Goal: Task Accomplishment & Management: Complete application form

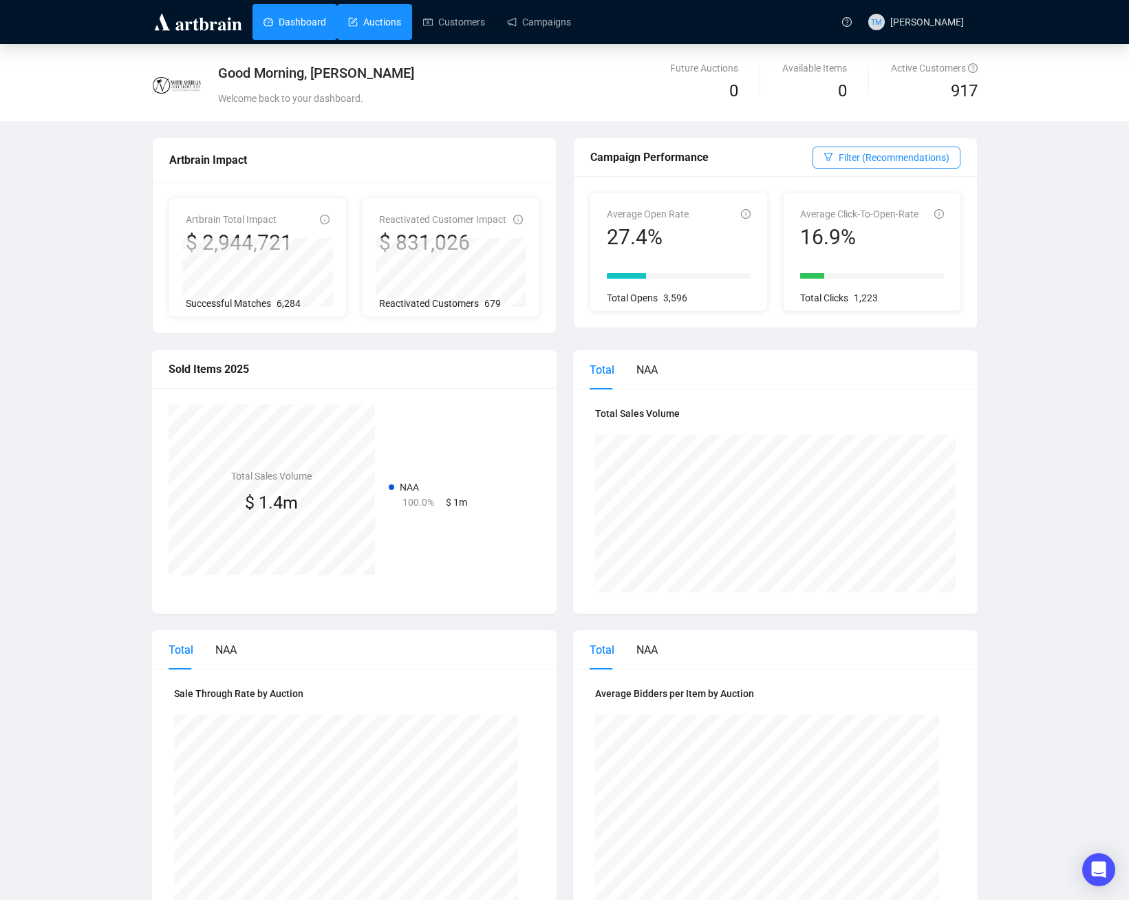
click at [394, 19] on link "Auctions" at bounding box center [374, 22] width 53 height 36
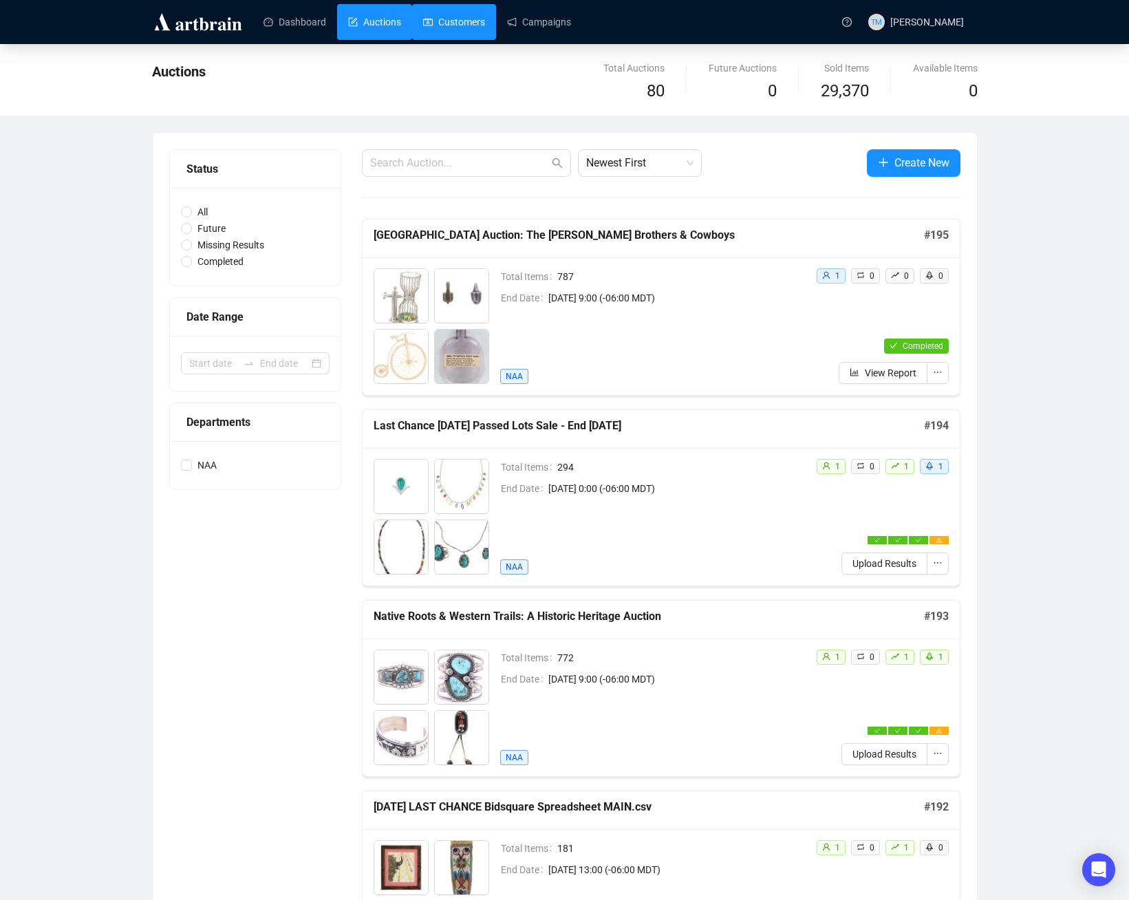
click at [446, 27] on link "Customers" at bounding box center [454, 22] width 62 height 36
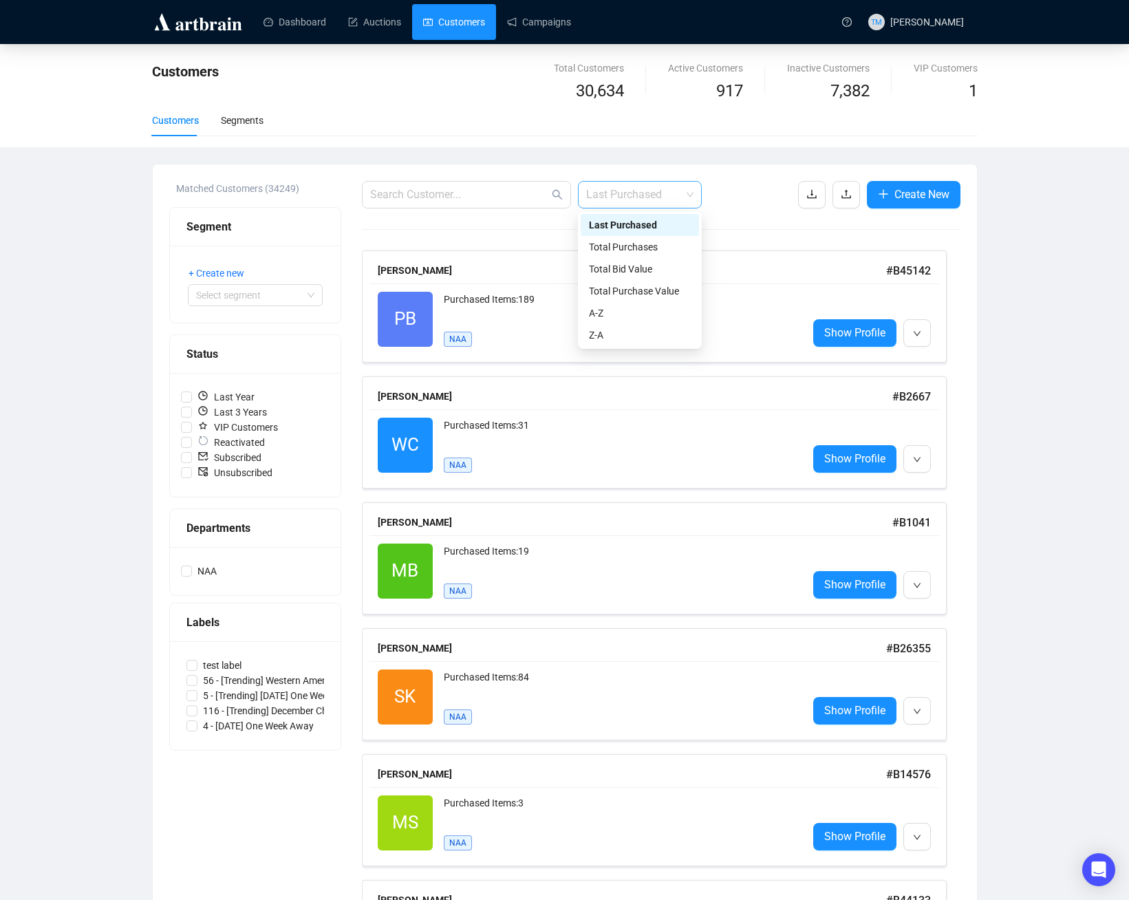
click at [655, 202] on span "Last Purchased" at bounding box center [639, 195] width 107 height 26
click at [662, 297] on div "Total Purchase Value" at bounding box center [640, 290] width 102 height 15
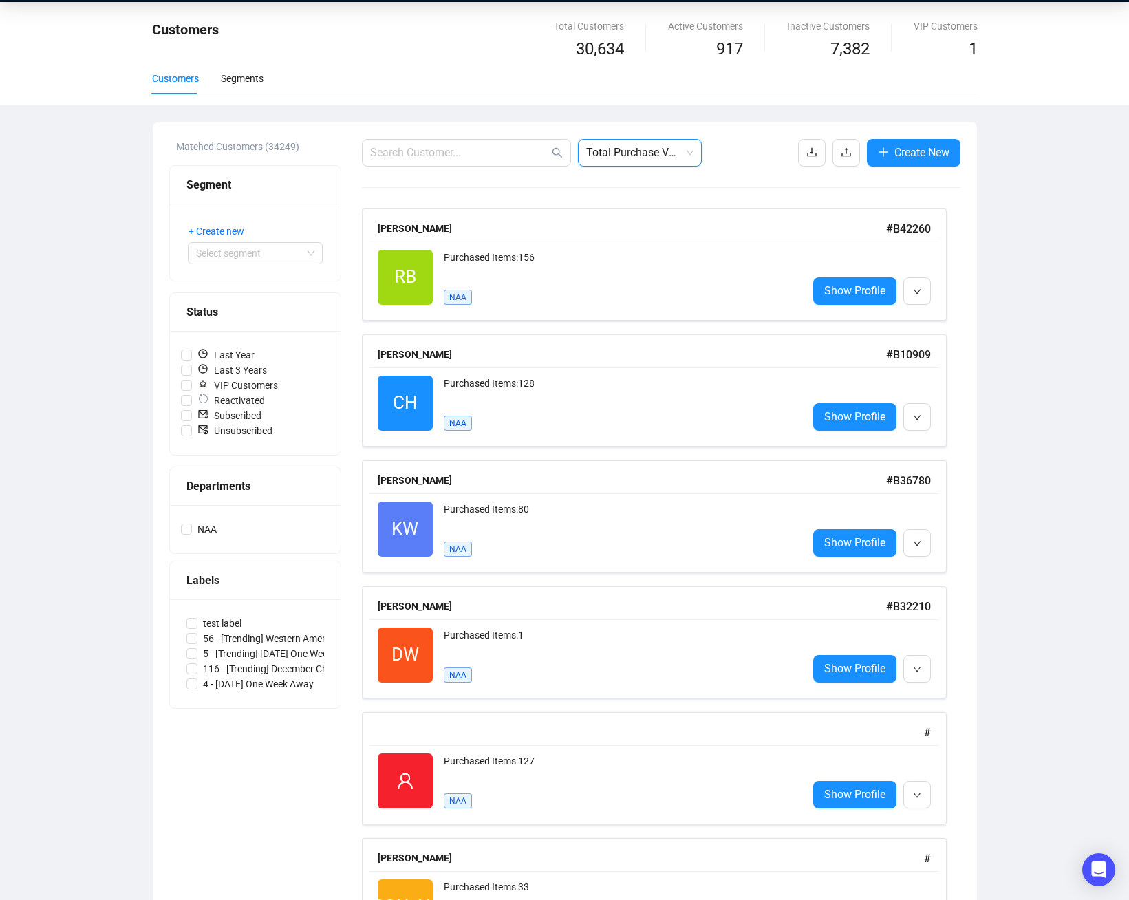
scroll to position [206, 0]
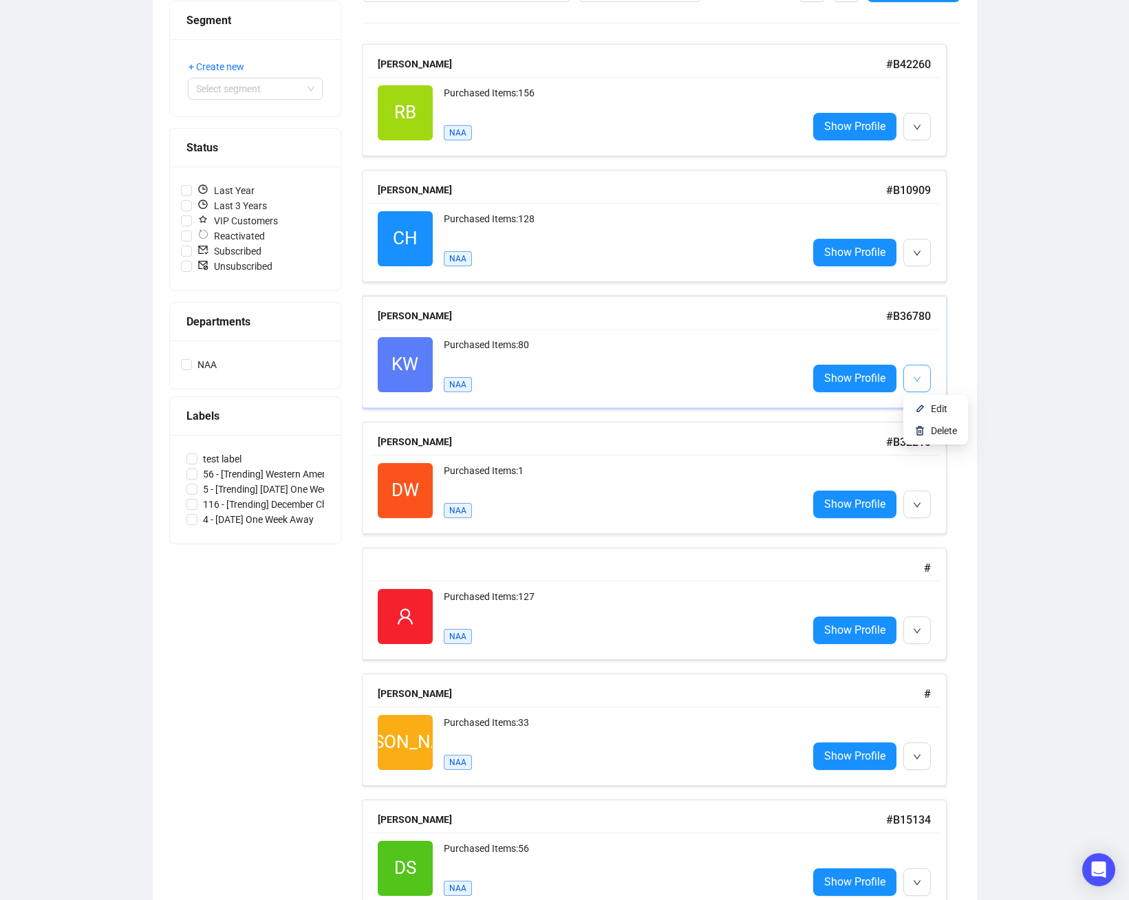
click at [922, 374] on button "button" at bounding box center [917, 379] width 28 height 28
click at [868, 380] on span "Show Profile" at bounding box center [854, 377] width 61 height 17
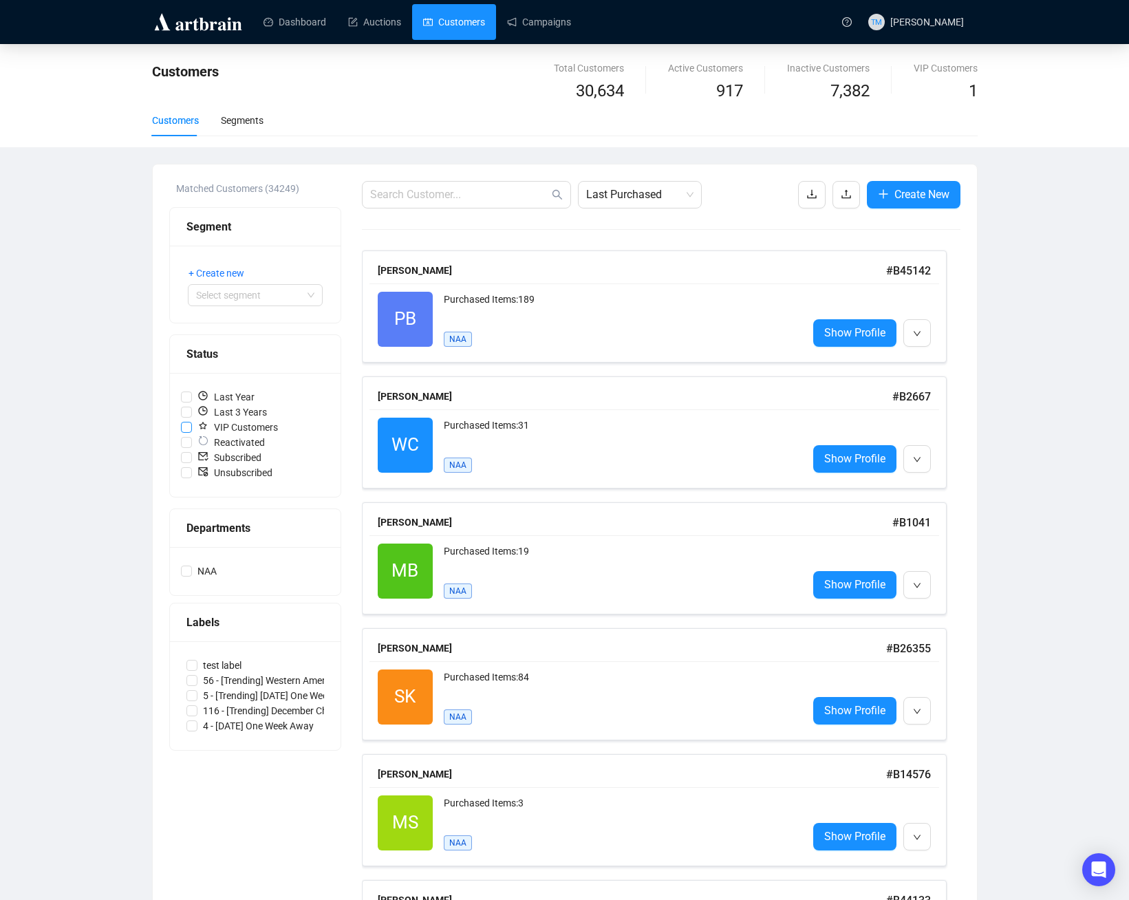
click at [236, 430] on span "VIP Customers" at bounding box center [237, 427] width 91 height 15
click at [192, 430] on input "VIP Customers" at bounding box center [186, 427] width 11 height 11
checkbox input "true"
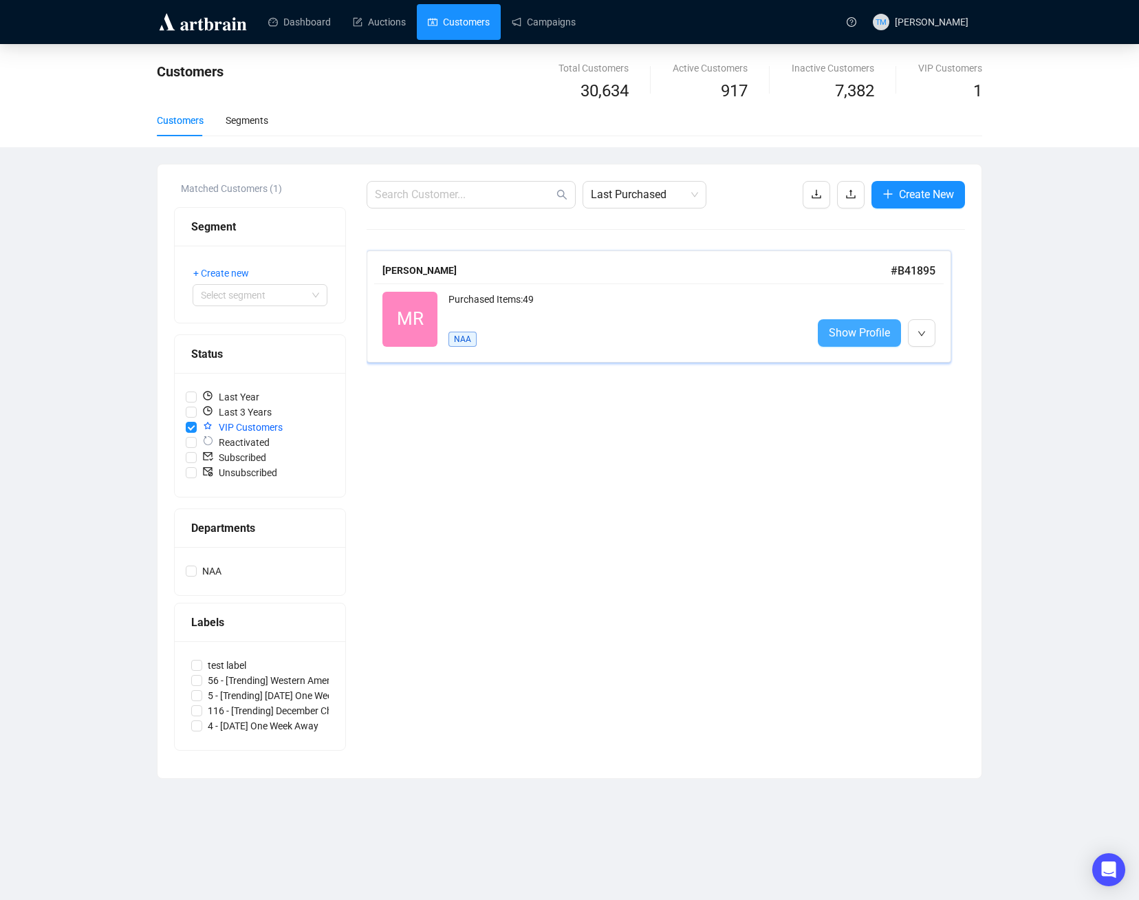
click at [858, 334] on span "Show Profile" at bounding box center [859, 332] width 61 height 17
click at [239, 424] on span "VIP Customers" at bounding box center [242, 427] width 91 height 15
click at [197, 424] on input "VIP Customers" at bounding box center [191, 427] width 11 height 11
checkbox input "false"
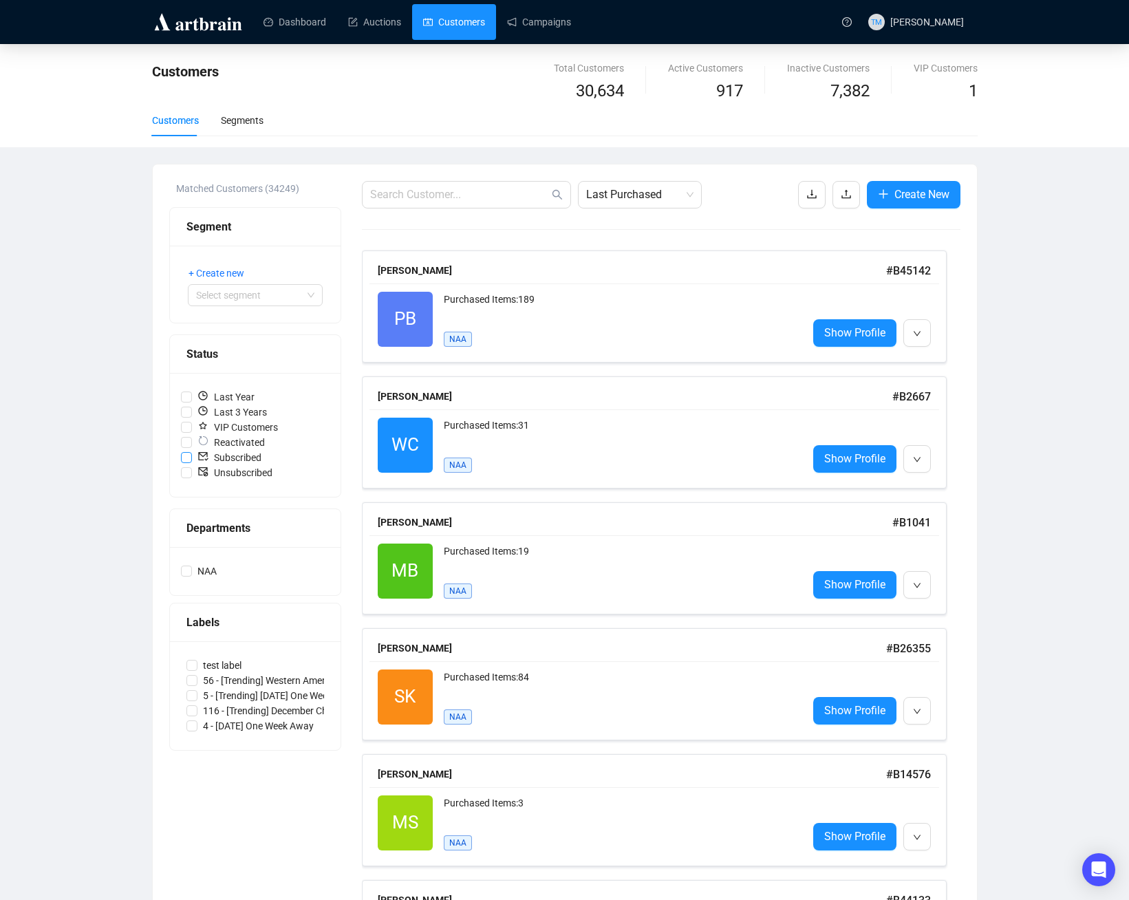
click at [243, 459] on span "Subscribed" at bounding box center [229, 457] width 75 height 15
click at [192, 459] on input "Subscribed" at bounding box center [186, 457] width 11 height 11
click at [241, 460] on span "Subscribed" at bounding box center [229, 457] width 75 height 15
drag, startPoint x: 241, startPoint y: 460, endPoint x: 209, endPoint y: 452, distance: 33.4
click at [209, 452] on span "Subscribed" at bounding box center [229, 457] width 75 height 15
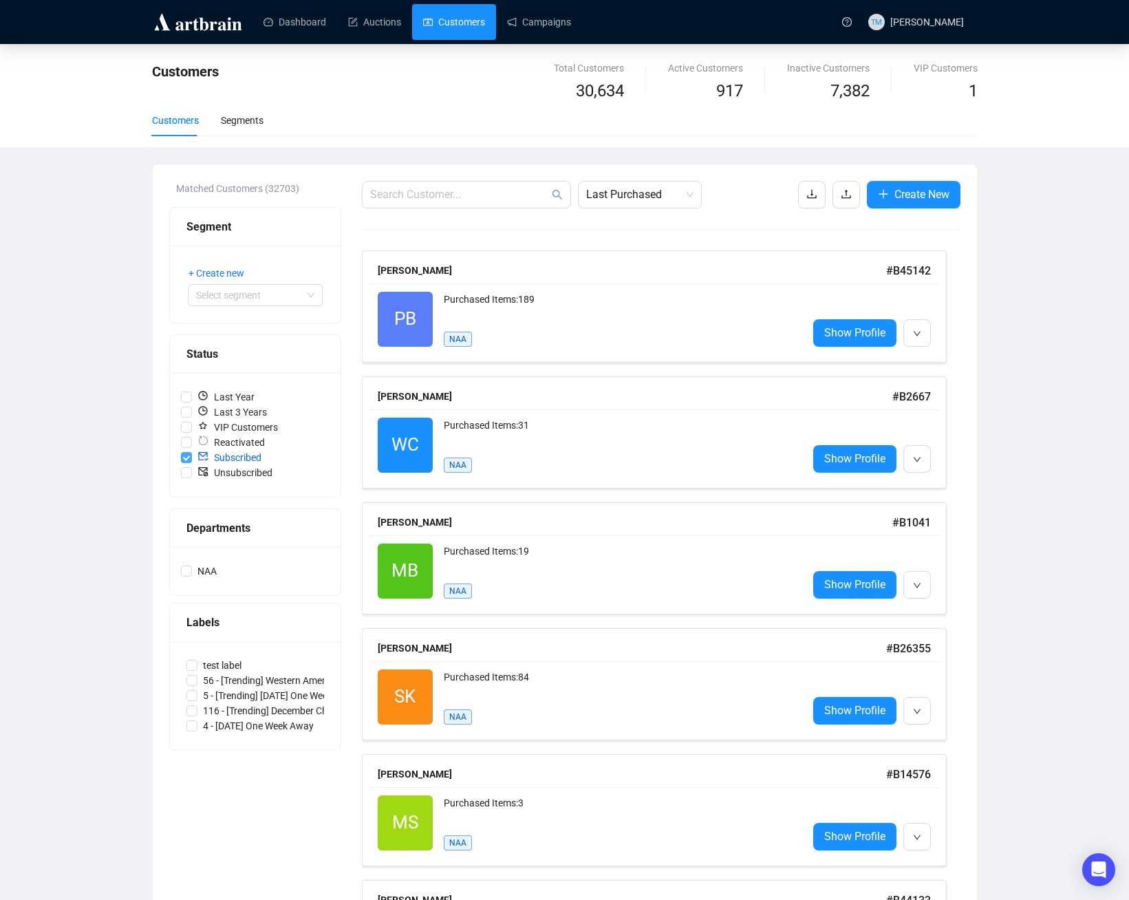
click at [192, 452] on input "Subscribed" at bounding box center [186, 457] width 11 height 11
checkbox input "false"
click at [221, 468] on span "Unsubscribed" at bounding box center [235, 472] width 86 height 15
click at [192, 468] on input "Unsubscribed" at bounding box center [186, 472] width 11 height 11
checkbox input "true"
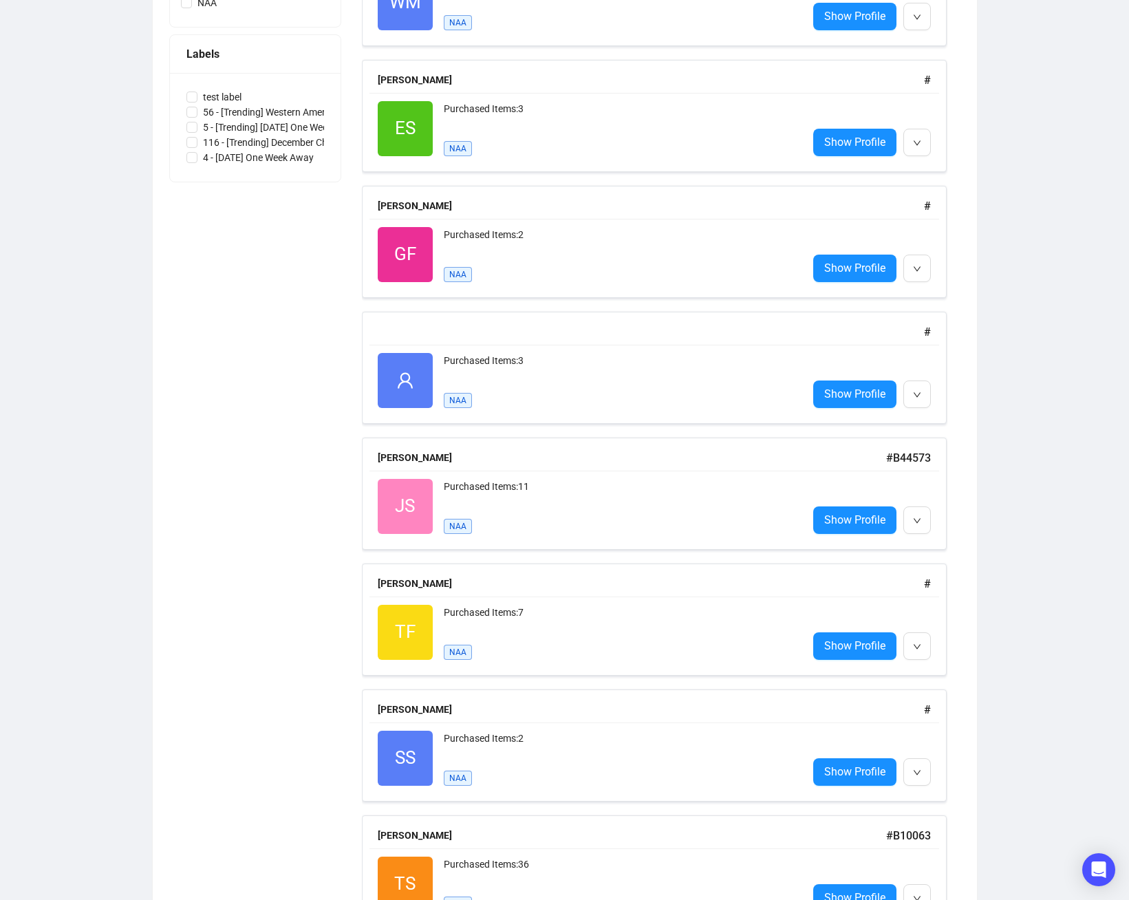
scroll to position [1032, 0]
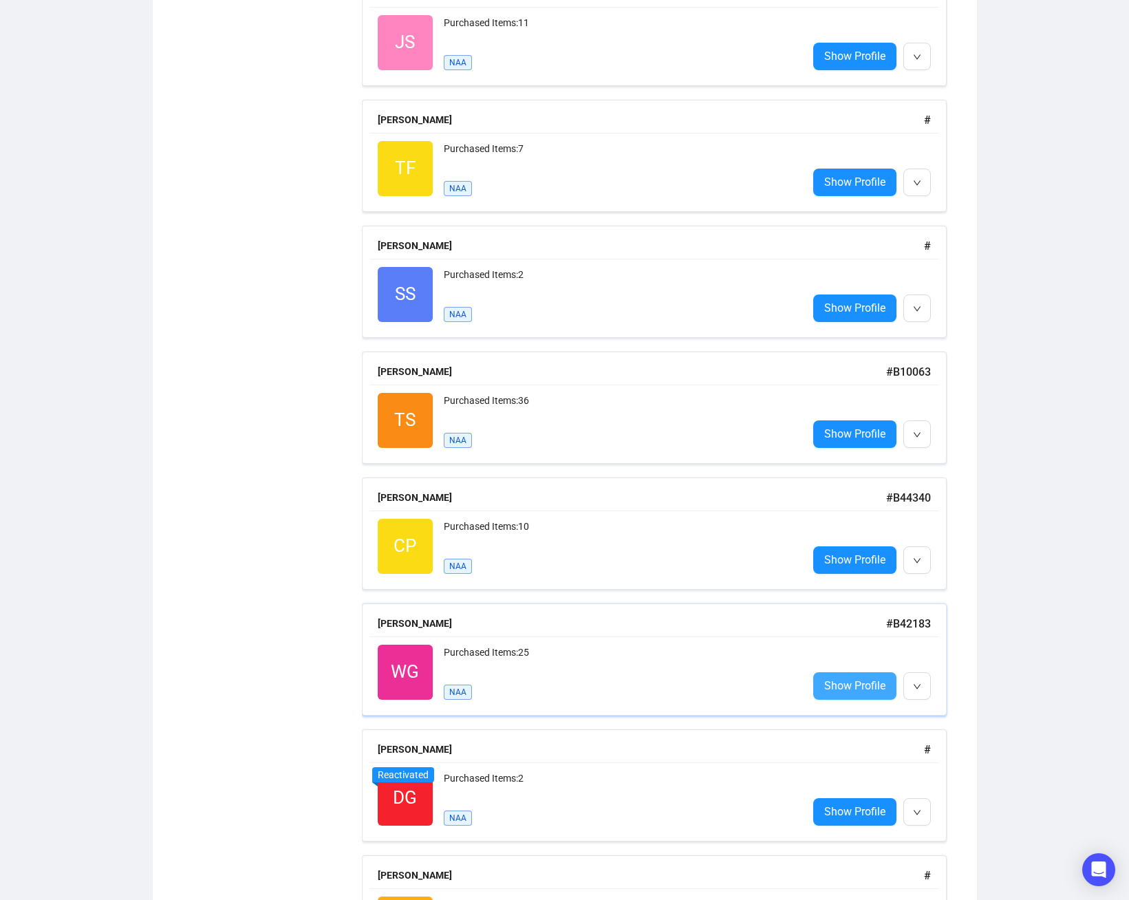
click at [860, 693] on span "Show Profile" at bounding box center [854, 685] width 61 height 17
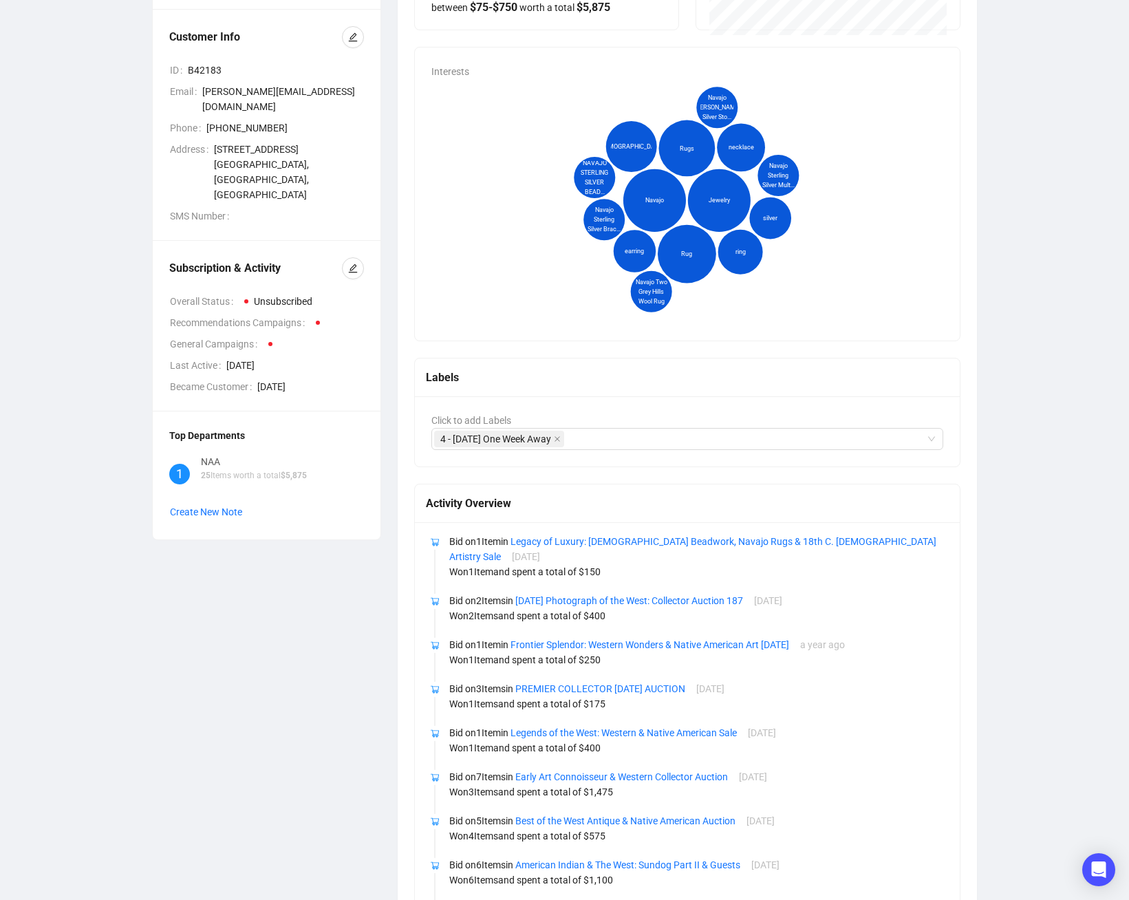
scroll to position [275, 0]
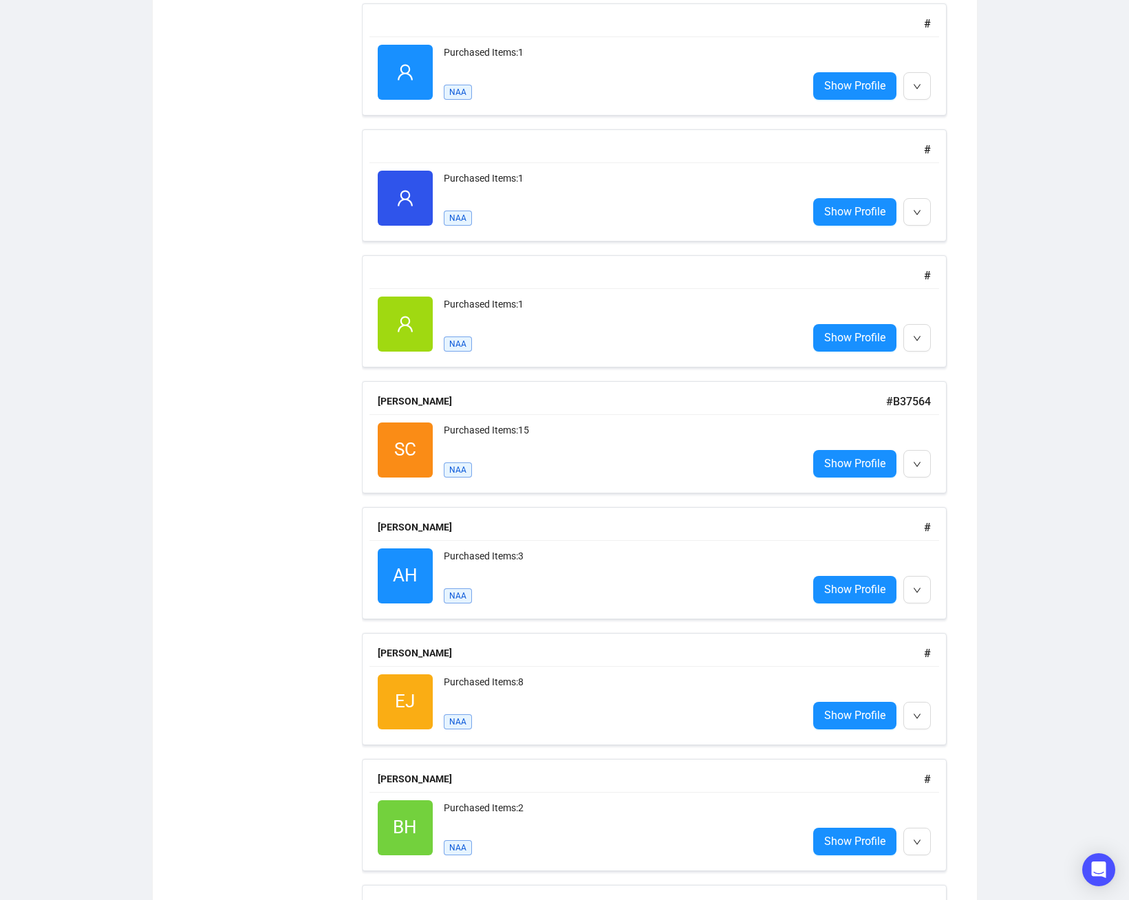
scroll to position [5057, 0]
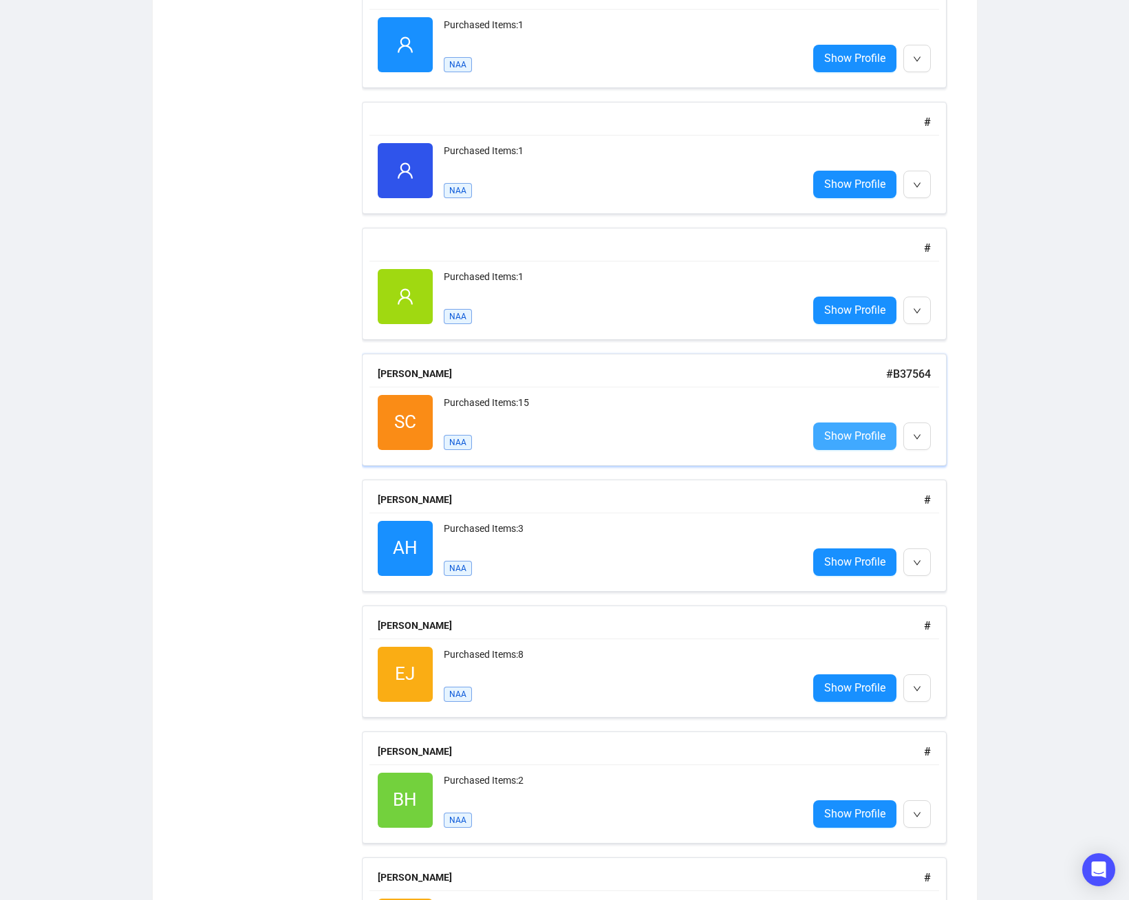
click at [840, 438] on span "Show Profile" at bounding box center [854, 435] width 61 height 17
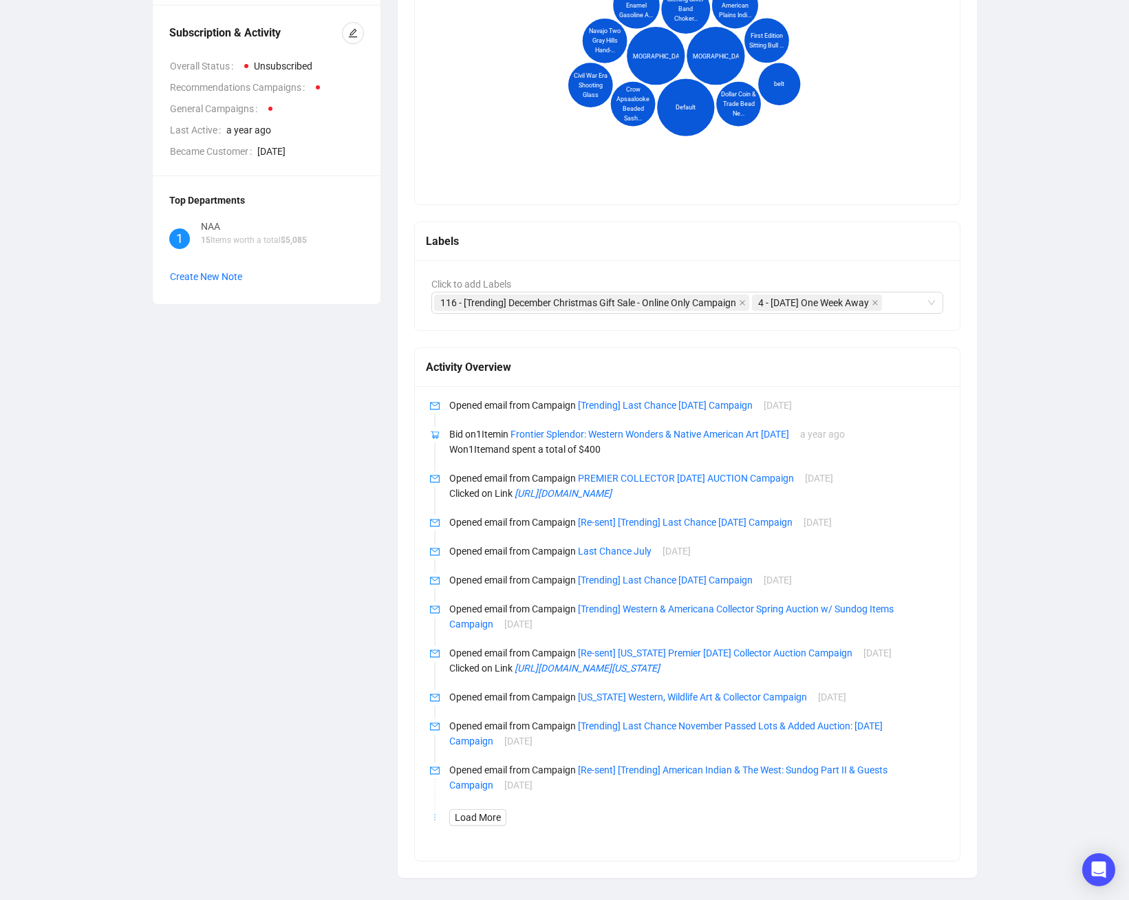
scroll to position [403, 0]
click at [478, 815] on span "Load More" at bounding box center [478, 817] width 46 height 15
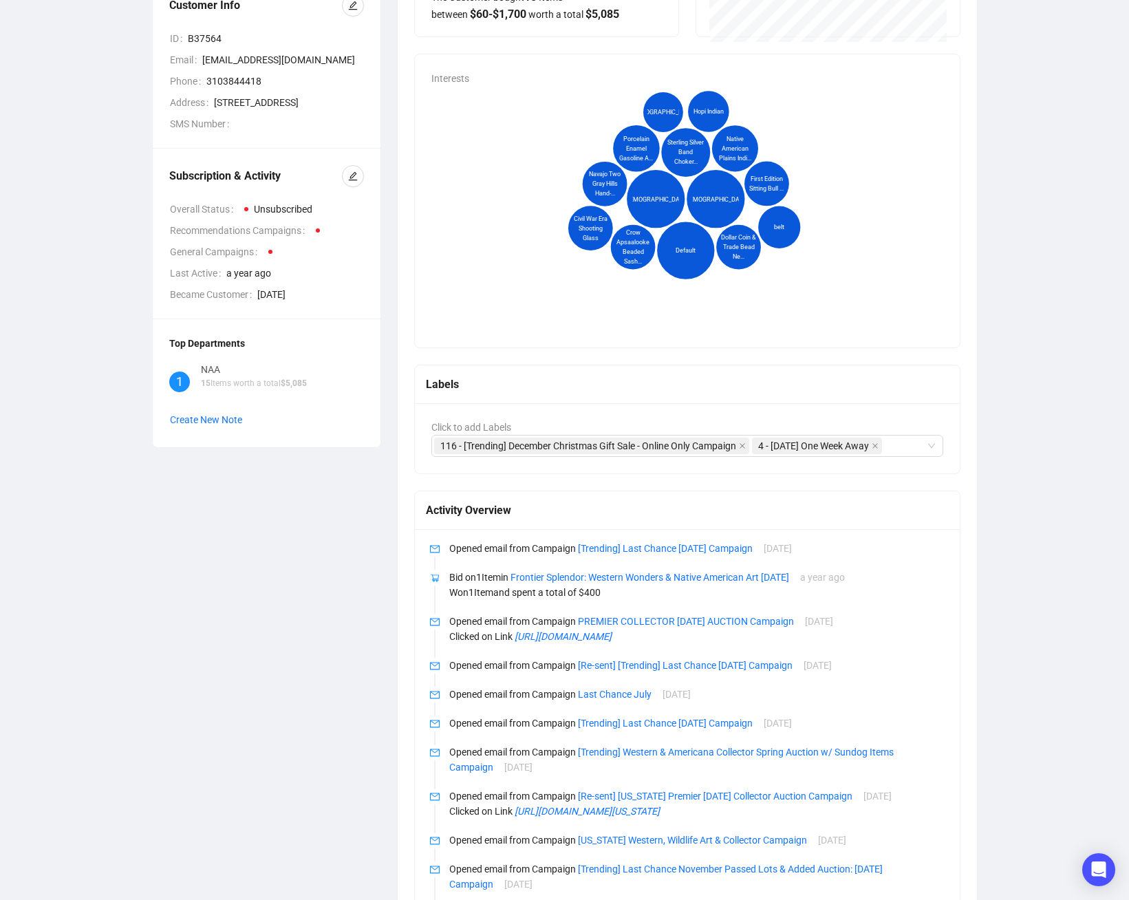
scroll to position [0, 0]
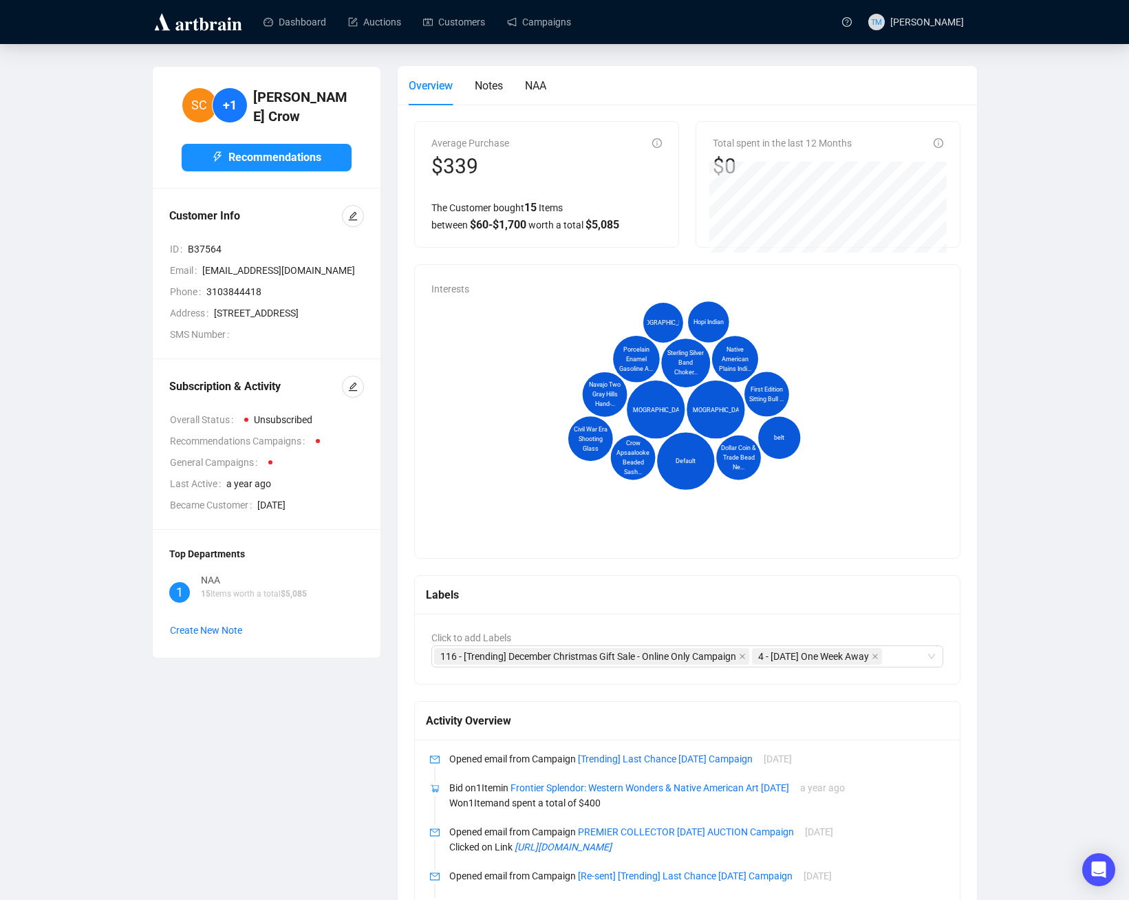
click at [227, 25] on img at bounding box center [198, 22] width 92 height 22
click at [204, 28] on img at bounding box center [198, 22] width 92 height 22
click at [835, 23] on link at bounding box center [847, 21] width 26 height 43
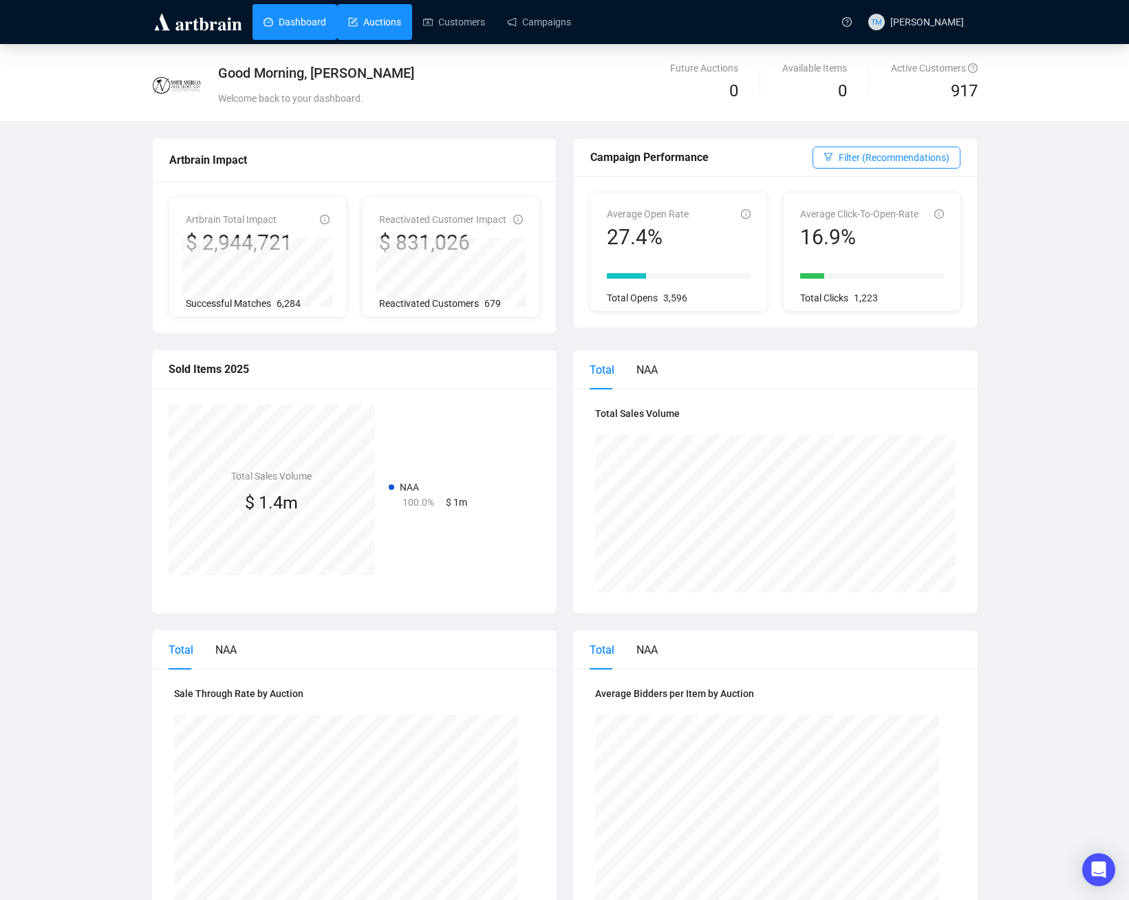
click at [360, 22] on link "Auctions" at bounding box center [374, 22] width 53 height 36
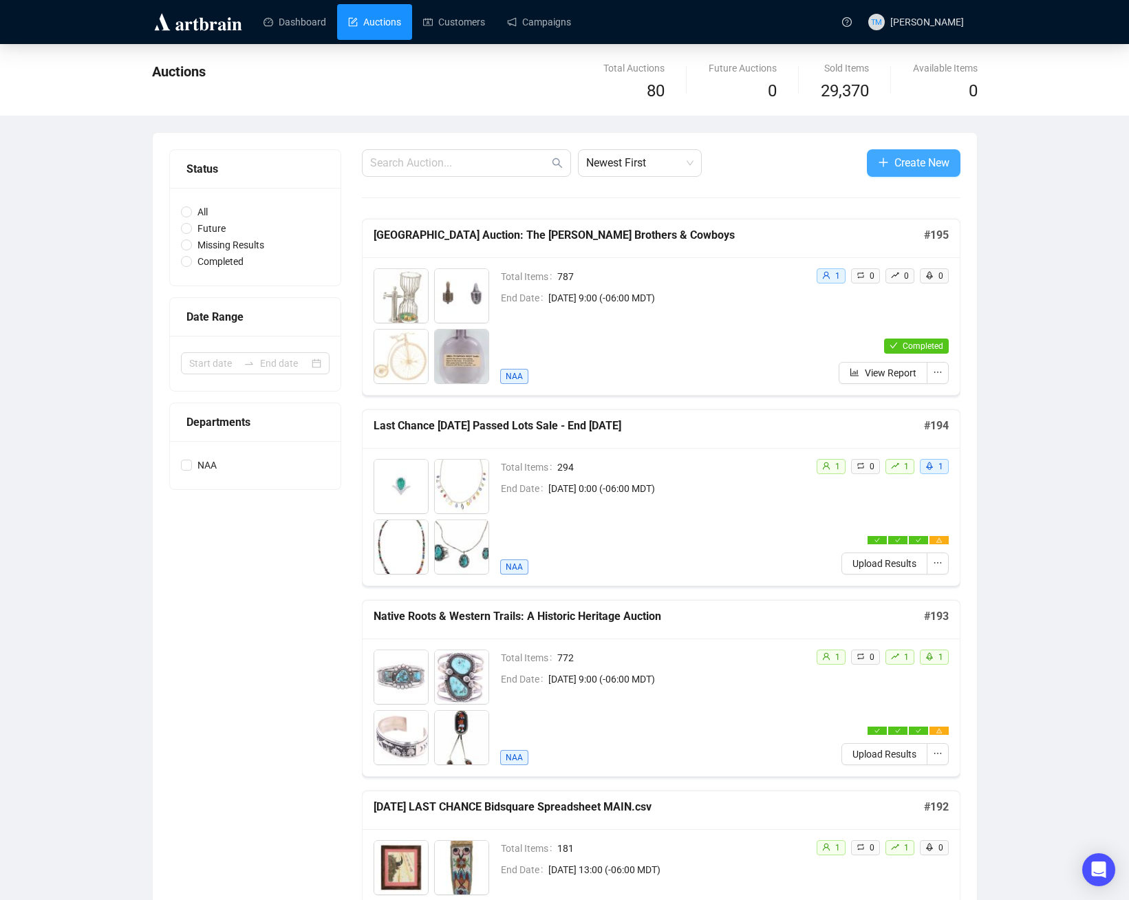
click at [878, 166] on icon "plus" at bounding box center [883, 162] width 11 height 11
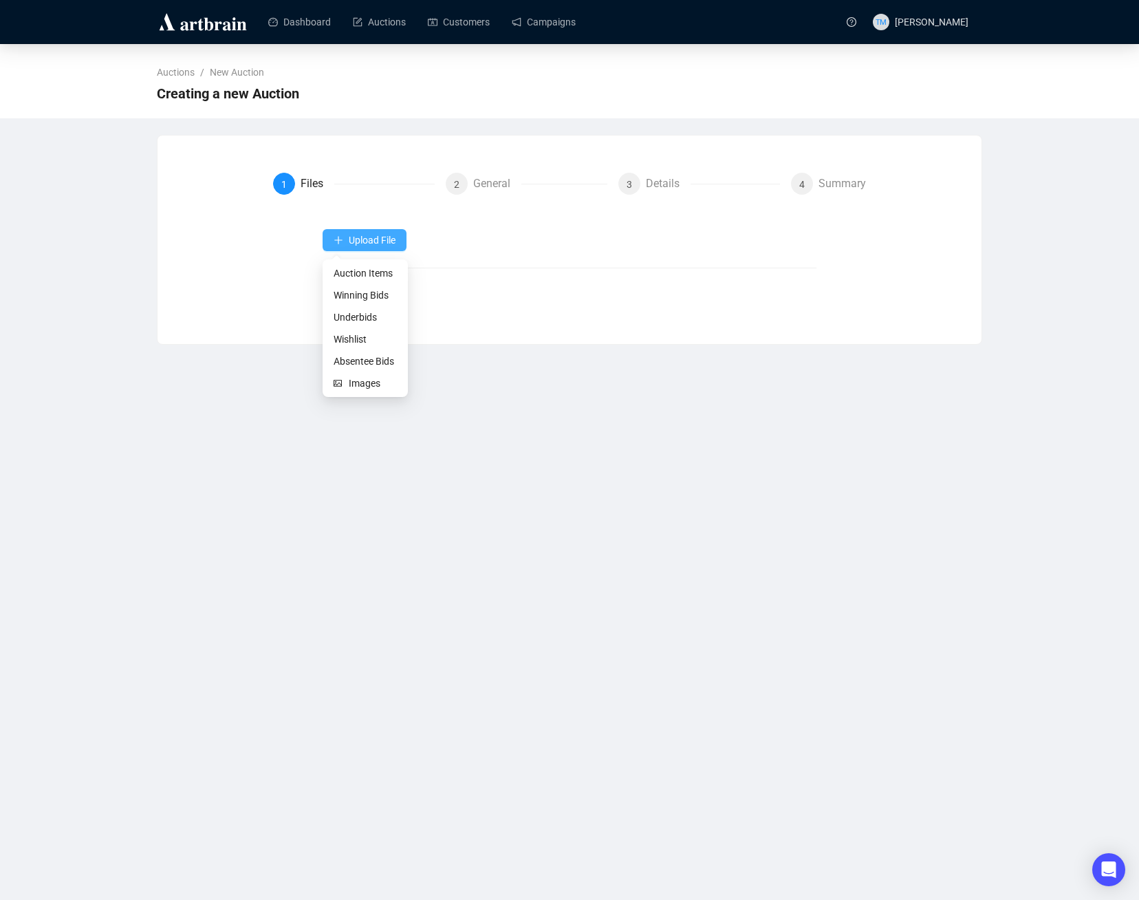
click at [379, 245] on span "Upload File" at bounding box center [372, 240] width 47 height 11
click at [373, 271] on span "Auction Items" at bounding box center [365, 272] width 63 height 15
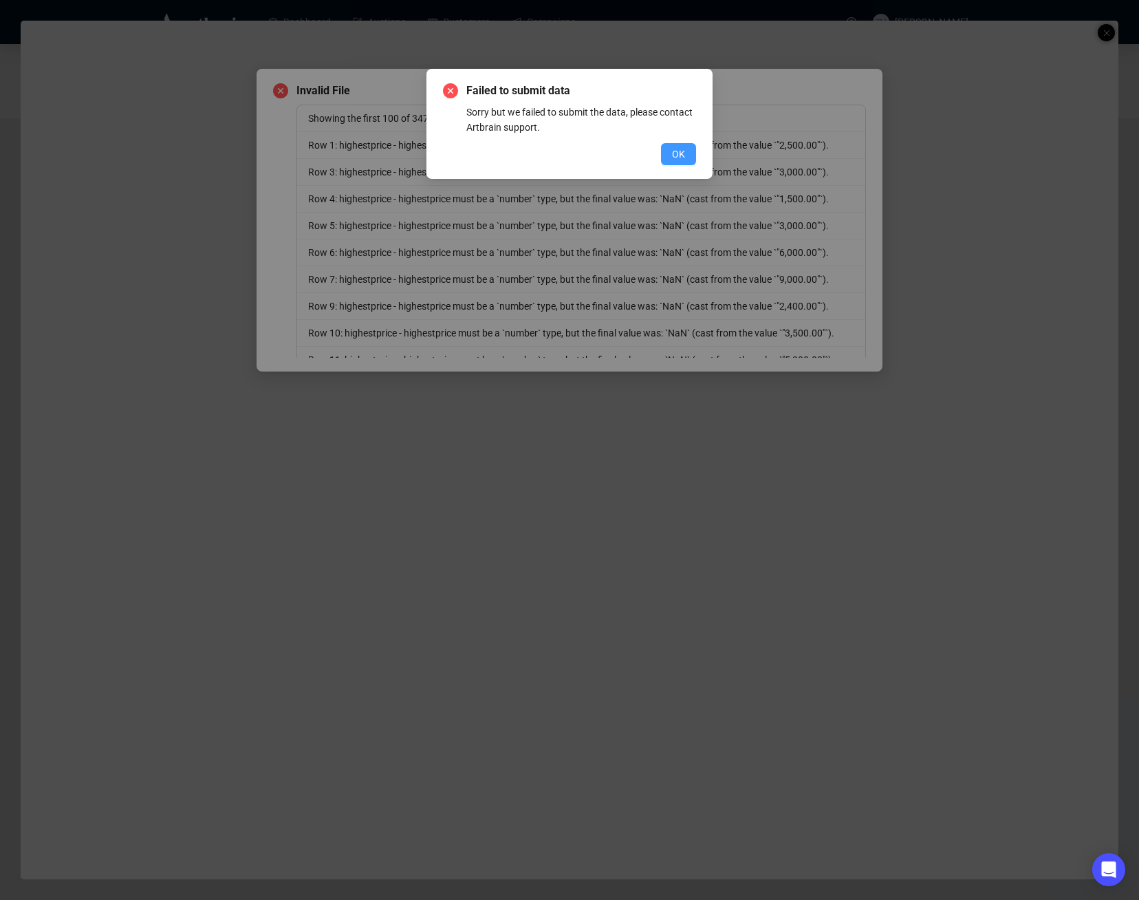
click at [688, 154] on button "OK" at bounding box center [678, 154] width 35 height 22
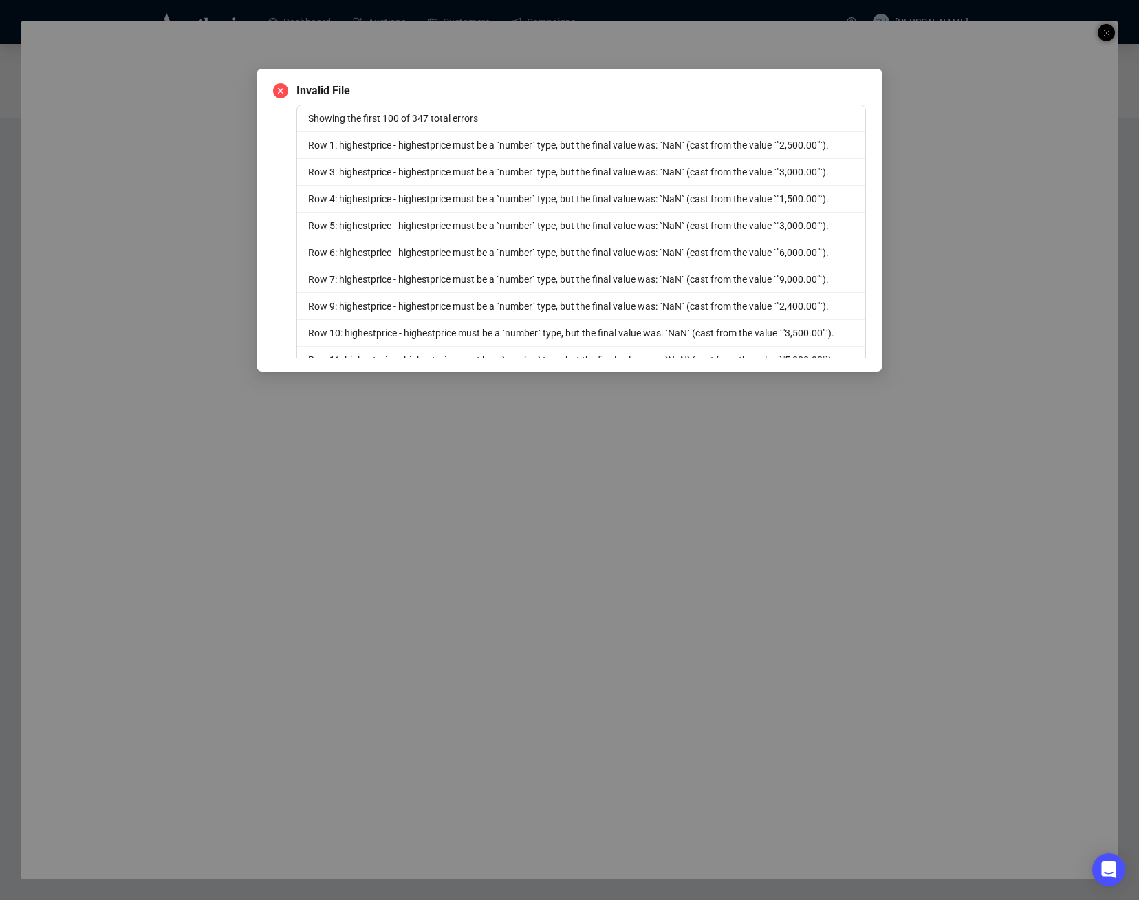
click at [281, 87] on icon "close-circle" at bounding box center [280, 90] width 15 height 15
drag, startPoint x: 948, startPoint y: 76, endPoint x: 941, endPoint y: 67, distance: 10.7
click at [945, 72] on div "Invalid File Showing the first 100 of 347 total errors Row 1: highestprice - hi…" at bounding box center [569, 450] width 1139 height 900
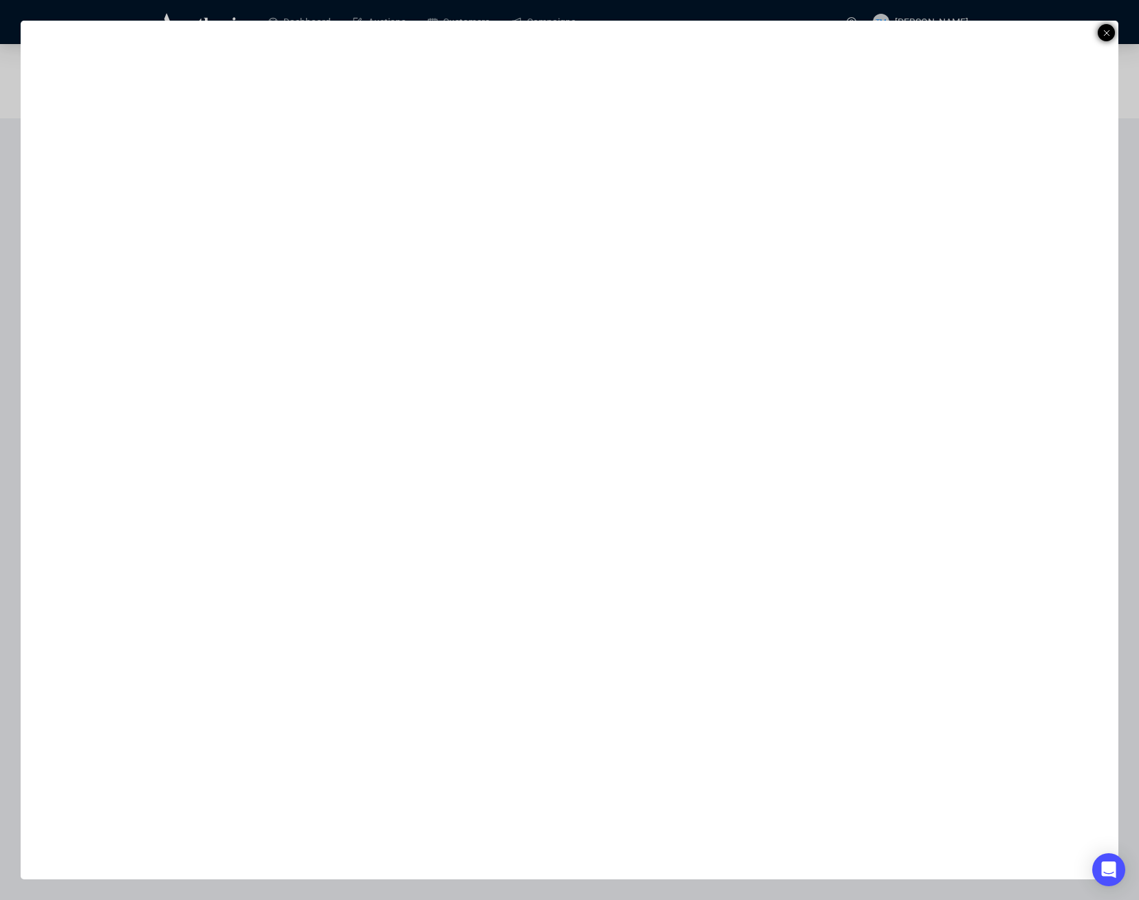
click at [1109, 31] on icon at bounding box center [1106, 33] width 7 height 17
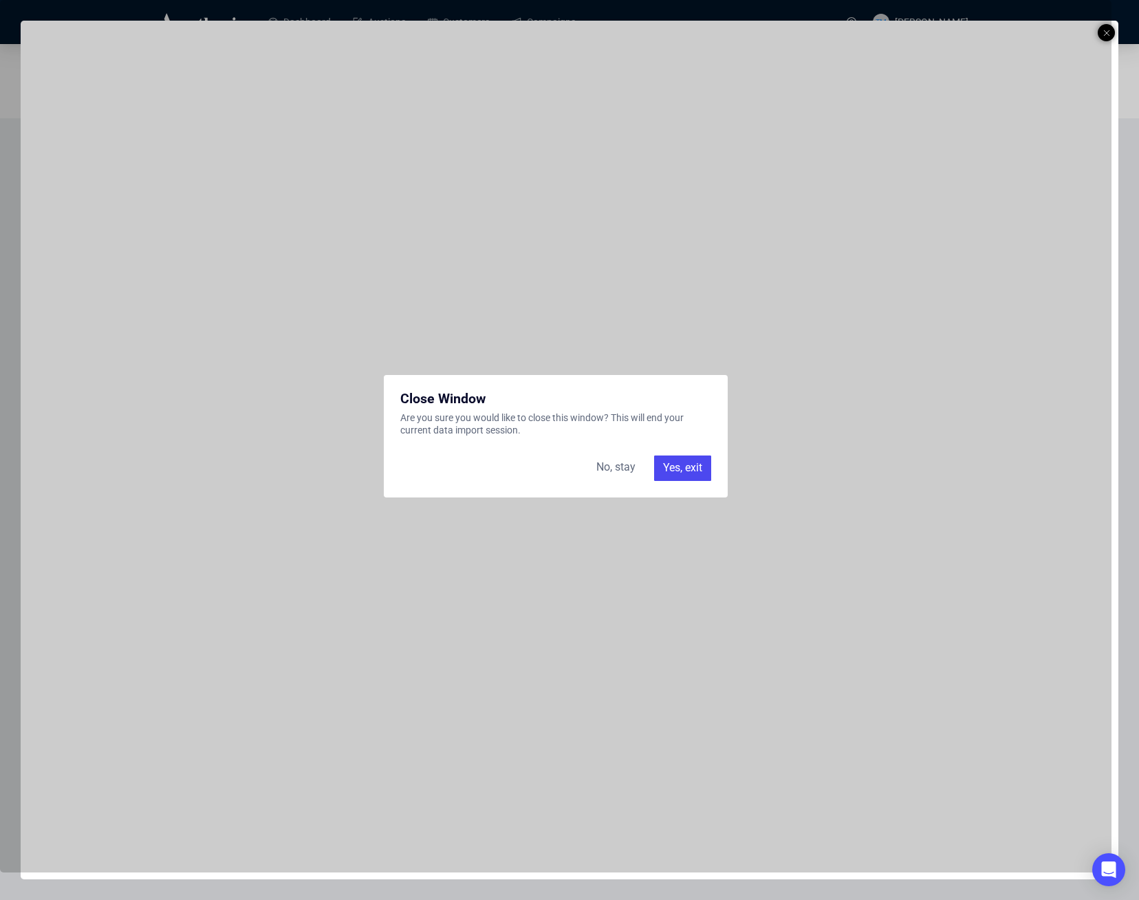
click at [688, 477] on div "Yes, exit" at bounding box center [682, 467] width 57 height 25
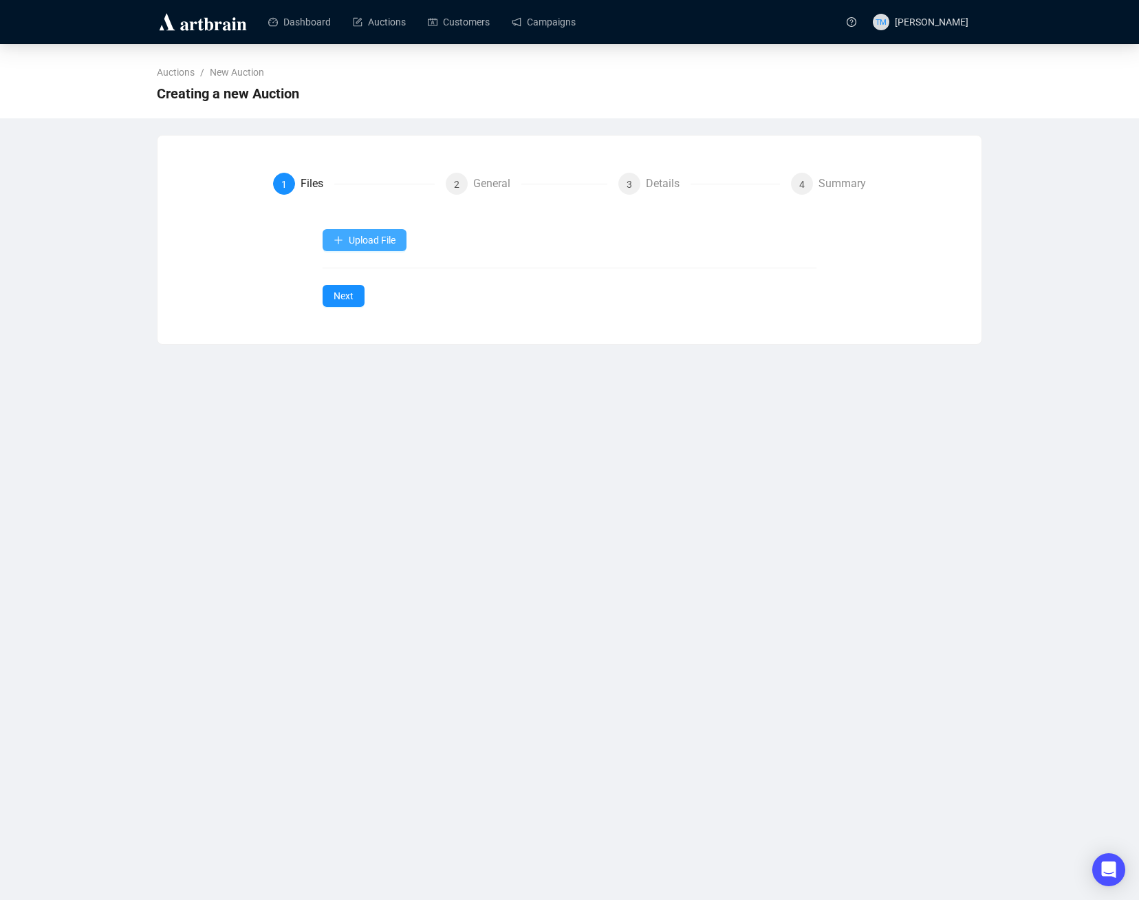
click at [402, 237] on button "Upload File" at bounding box center [365, 240] width 84 height 22
click at [378, 275] on span "Auction Items" at bounding box center [365, 272] width 63 height 15
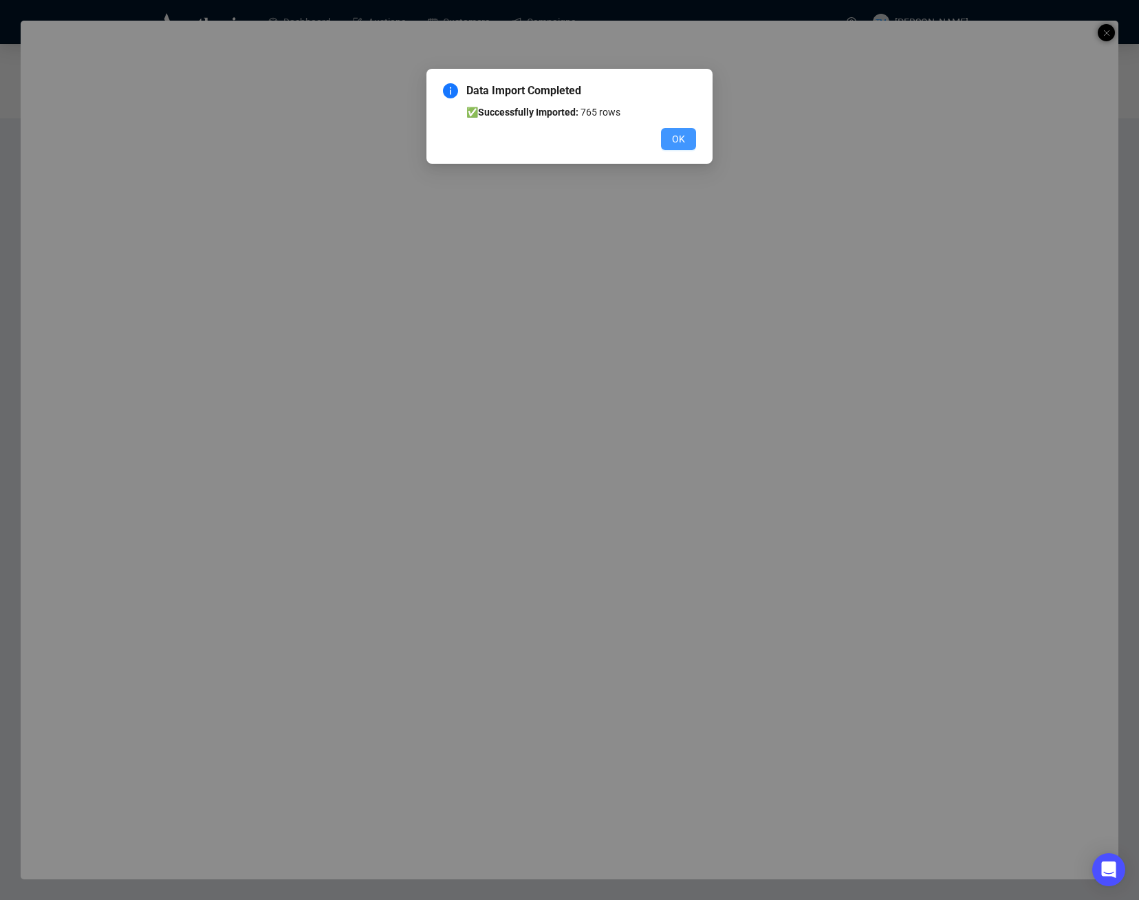
click at [677, 139] on span "OK" at bounding box center [678, 138] width 13 height 15
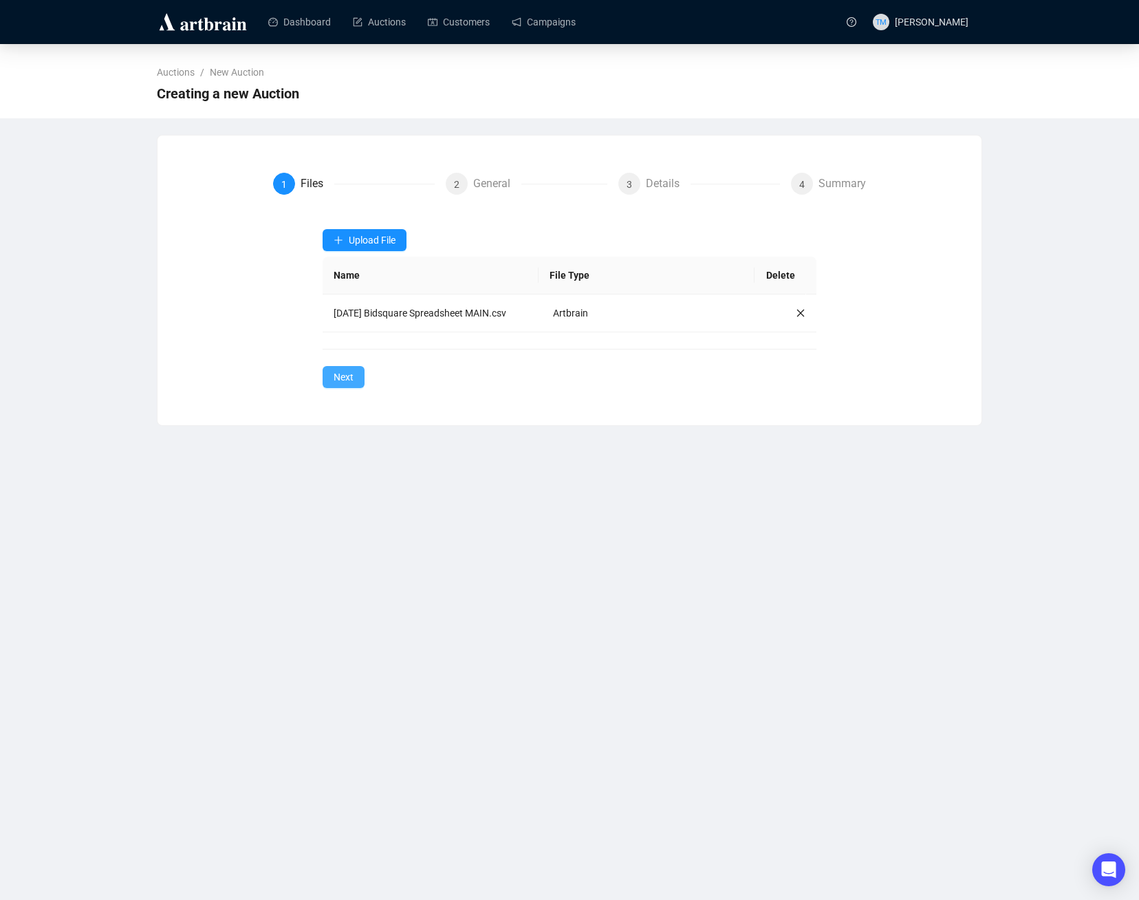
click at [346, 384] on span "Next" at bounding box center [344, 376] width 20 height 15
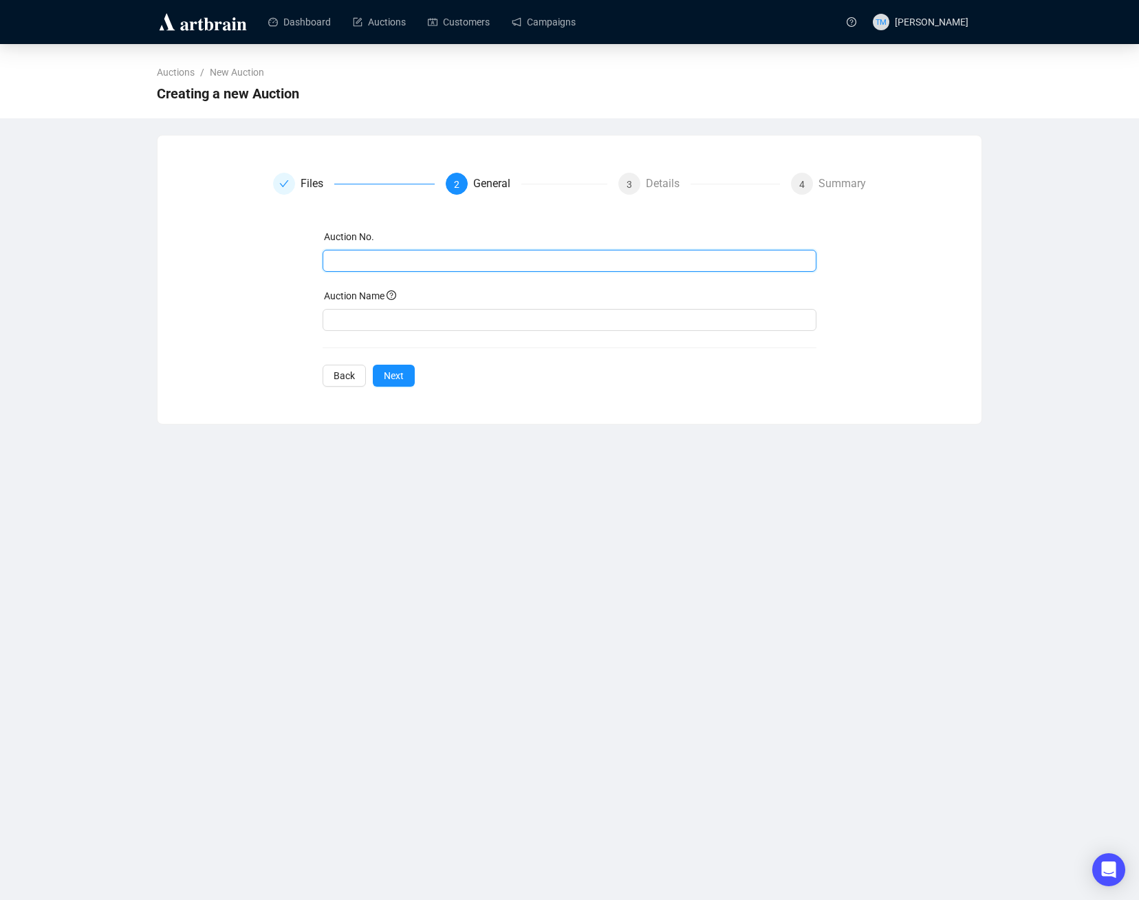
click at [372, 259] on input "text" at bounding box center [568, 260] width 475 height 15
click at [374, 260] on input "195" at bounding box center [564, 260] width 466 height 15
click at [376, 261] on input "195.1" at bounding box center [568, 260] width 475 height 15
click at [375, 262] on input "195.1" at bounding box center [568, 260] width 475 height 15
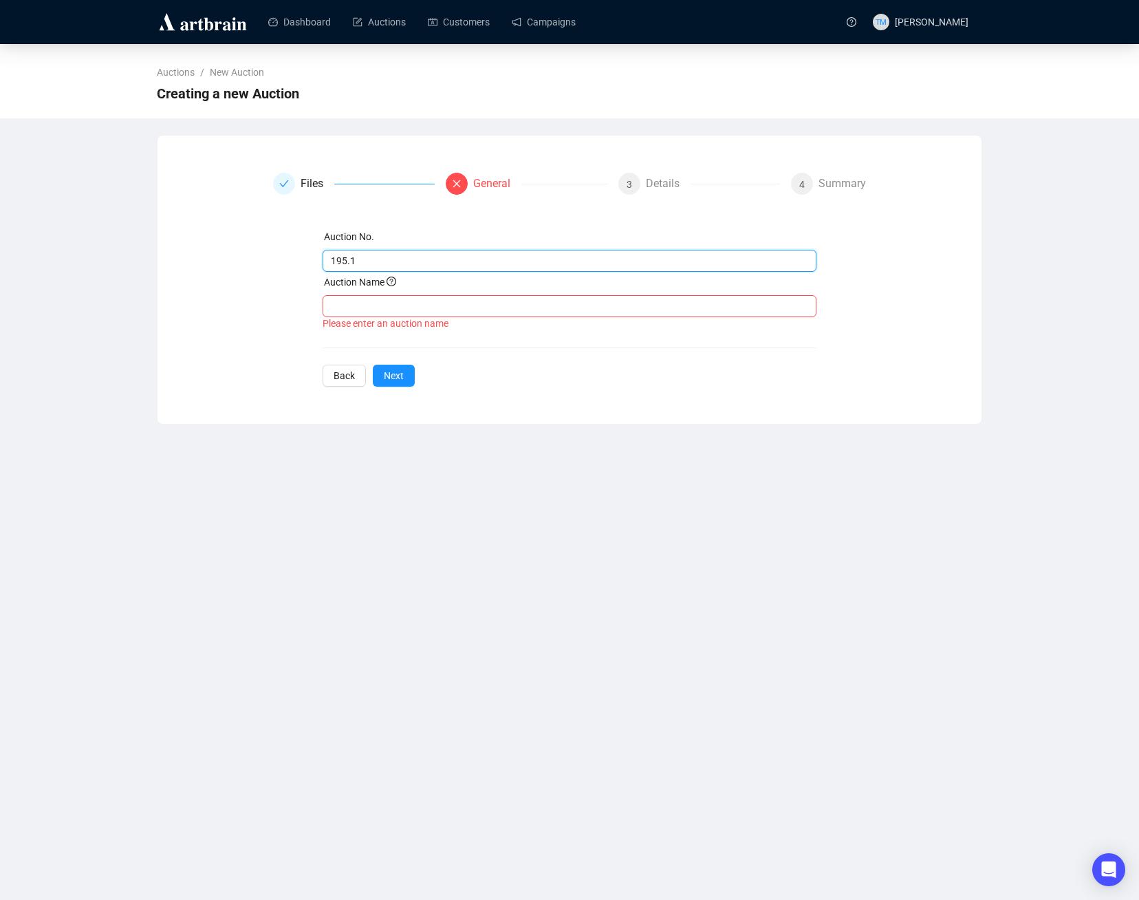
click at [375, 262] on input "195.1" at bounding box center [568, 260] width 475 height 15
drag, startPoint x: 413, startPoint y: 254, endPoint x: 340, endPoint y: 260, distance: 73.1
click at [340, 260] on input "195-9" at bounding box center [568, 260] width 475 height 15
type input "196"
type input "S"
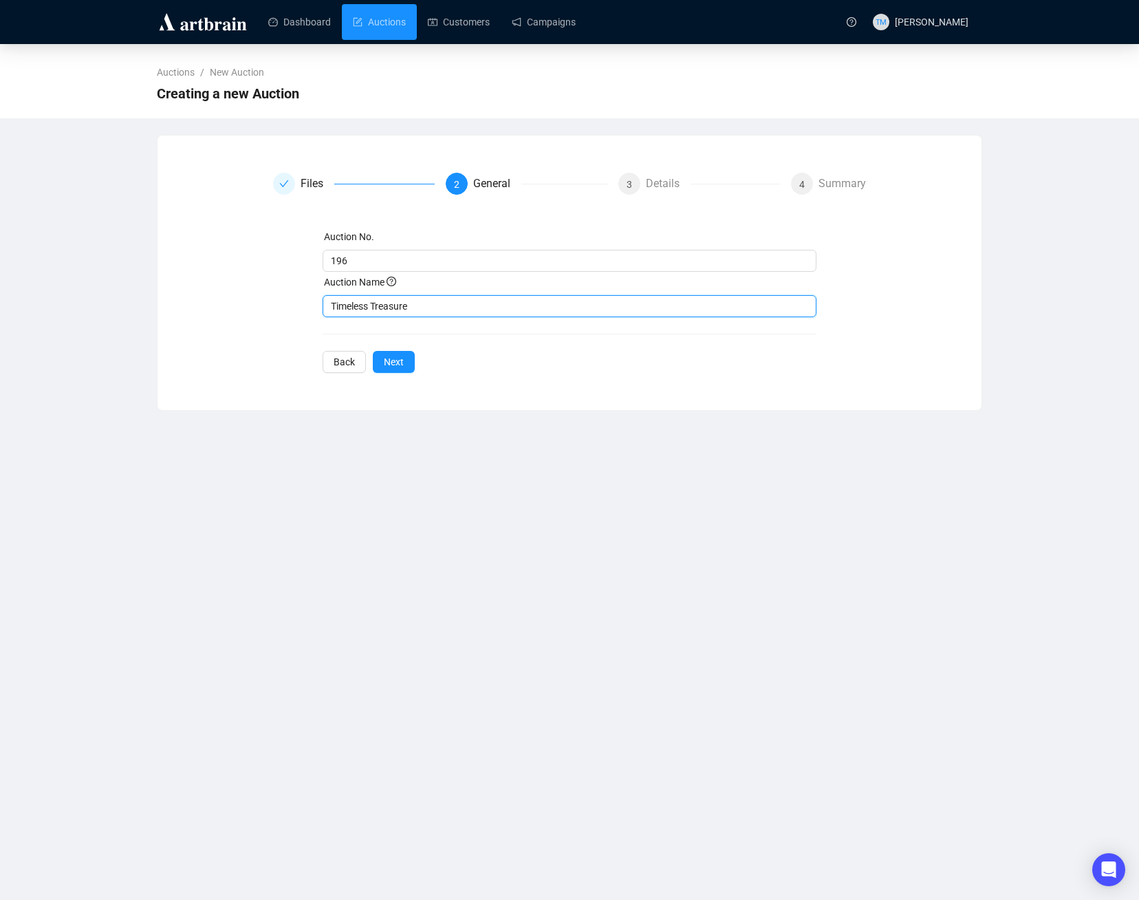
click at [371, 307] on input "Timeless Treasure" at bounding box center [570, 306] width 495 height 22
click at [370, 307] on input "Timeless Treasure" at bounding box center [570, 306] width 495 height 22
paste input "s: 19th C. Native, Western Photographs & French Elegance"
type input "Timeless Treasures: 19th C. Native, Western Photographs & French Elegance"
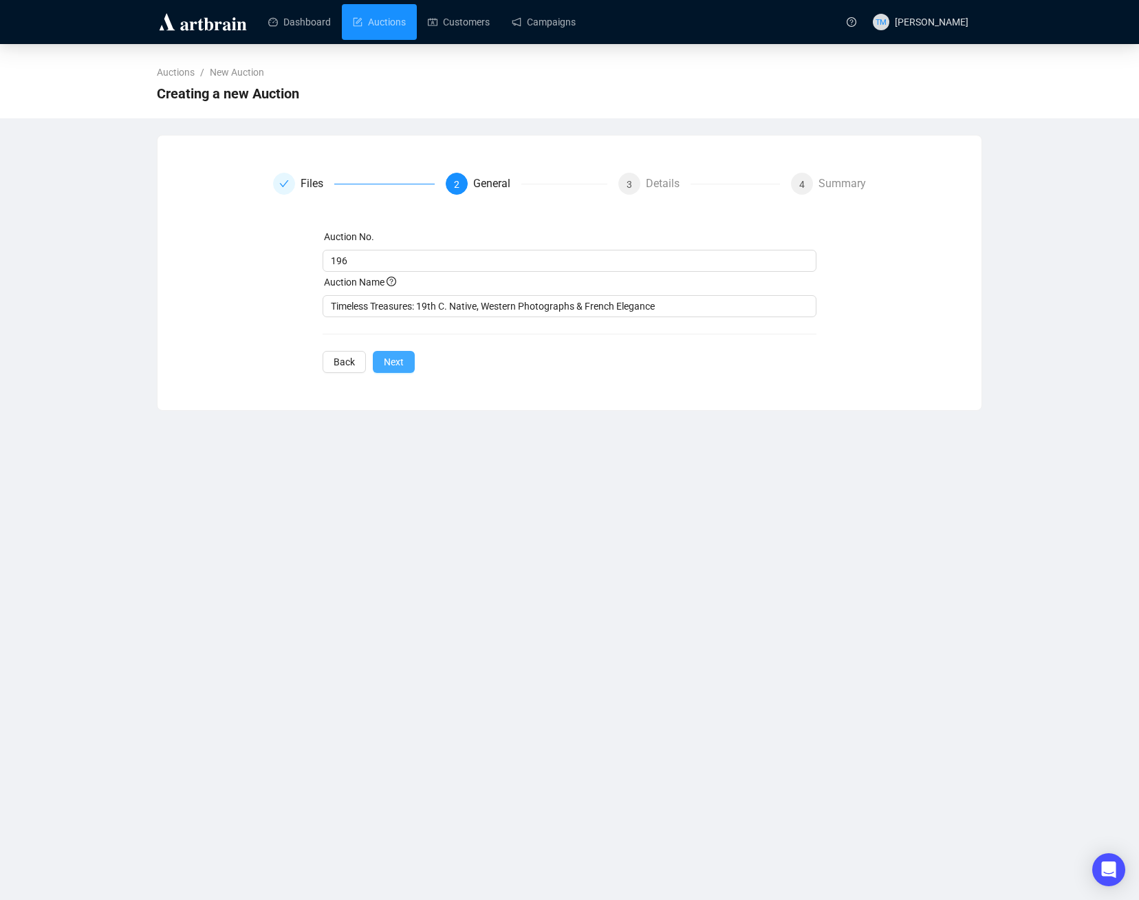
click at [397, 352] on button "Next" at bounding box center [394, 362] width 42 height 22
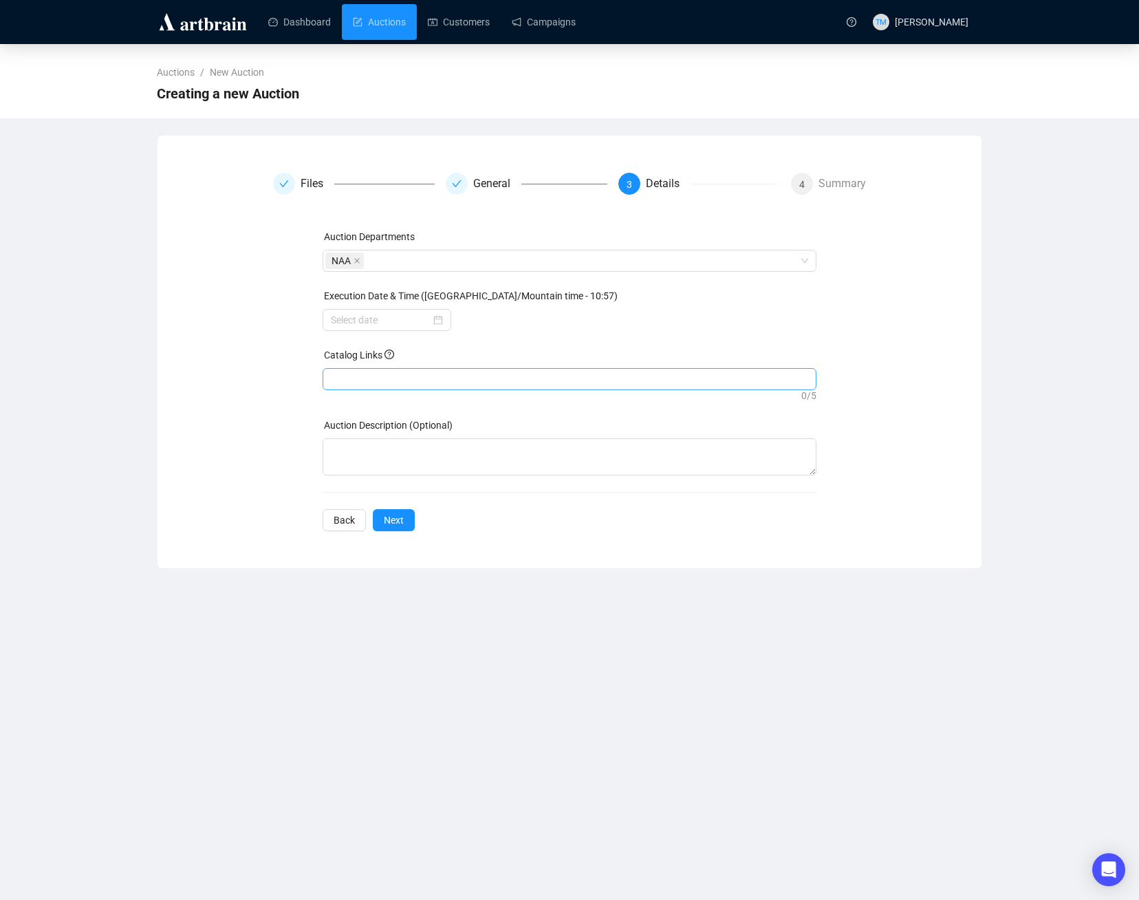
drag, startPoint x: 378, startPoint y: 372, endPoint x: 350, endPoint y: 380, distance: 29.4
click at [350, 380] on div at bounding box center [569, 378] width 489 height 19
drag, startPoint x: 350, startPoint y: 380, endPoint x: 341, endPoint y: 376, distance: 10.2
click at [341, 376] on div at bounding box center [569, 378] width 489 height 19
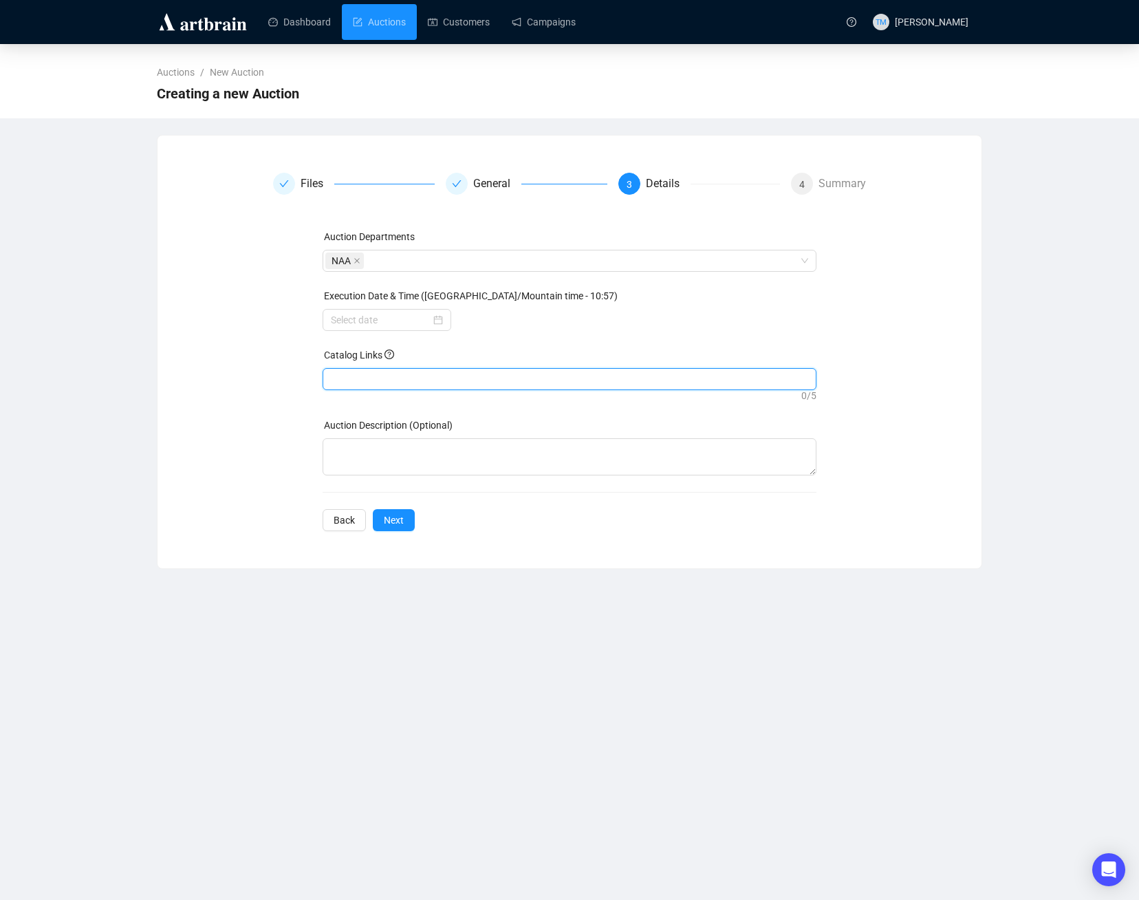
click at [369, 380] on div at bounding box center [569, 378] width 489 height 19
drag, startPoint x: 369, startPoint y: 380, endPoint x: 349, endPoint y: 451, distance: 73.6
click at [349, 451] on textarea at bounding box center [570, 456] width 495 height 37
drag, startPoint x: 349, startPoint y: 451, endPoint x: 371, endPoint y: 380, distance: 74.0
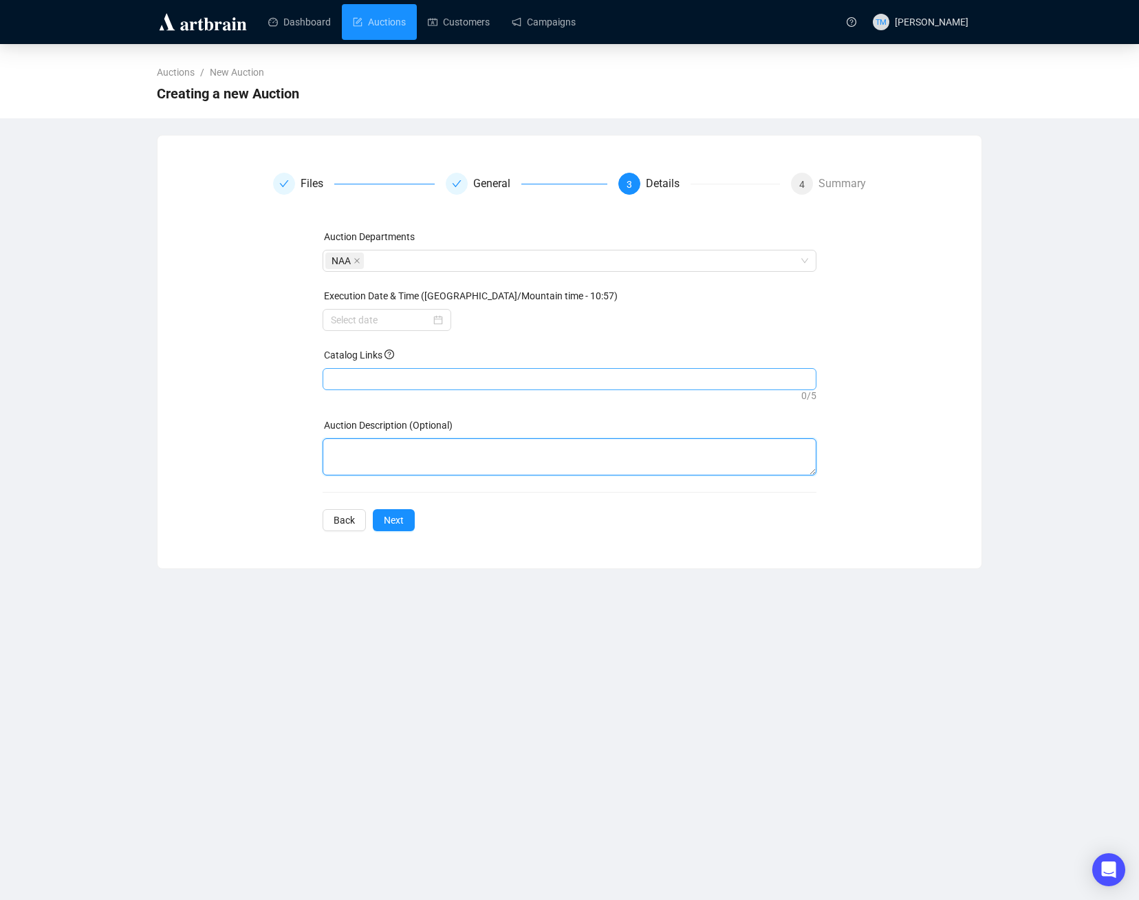
click at [371, 380] on div at bounding box center [569, 378] width 489 height 19
drag, startPoint x: 371, startPoint y: 380, endPoint x: 344, endPoint y: 382, distance: 26.9
click at [344, 382] on div at bounding box center [569, 378] width 489 height 19
click at [353, 376] on div at bounding box center [569, 378] width 489 height 19
type input "f"
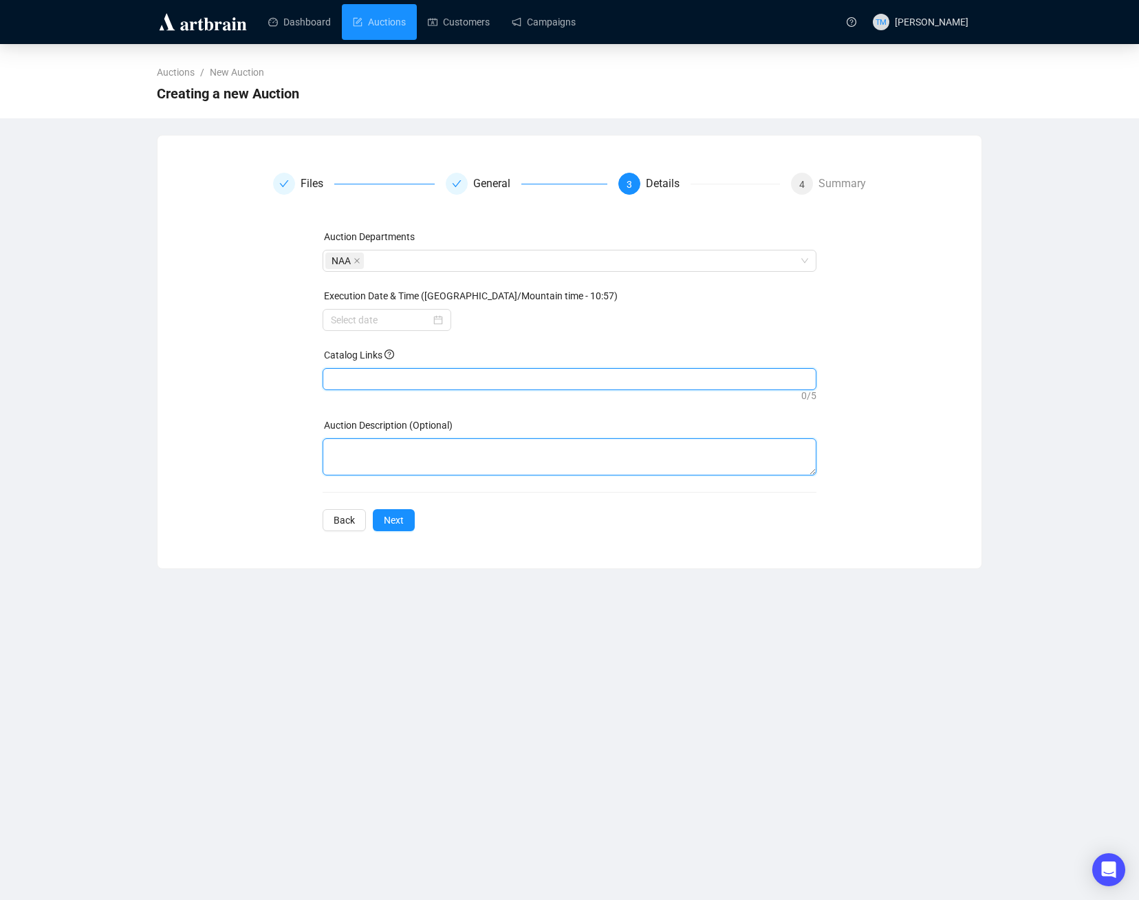
click at [355, 453] on textarea at bounding box center [570, 456] width 495 height 37
paste textarea "https://live.naabid.com/auctions/north-american-auction/timeless-treasures-19th…"
click at [351, 381] on div at bounding box center [569, 378] width 489 height 19
type textarea "https://live.naabid.com/auctions/north-american-auction/timeless-treasures-19th…"
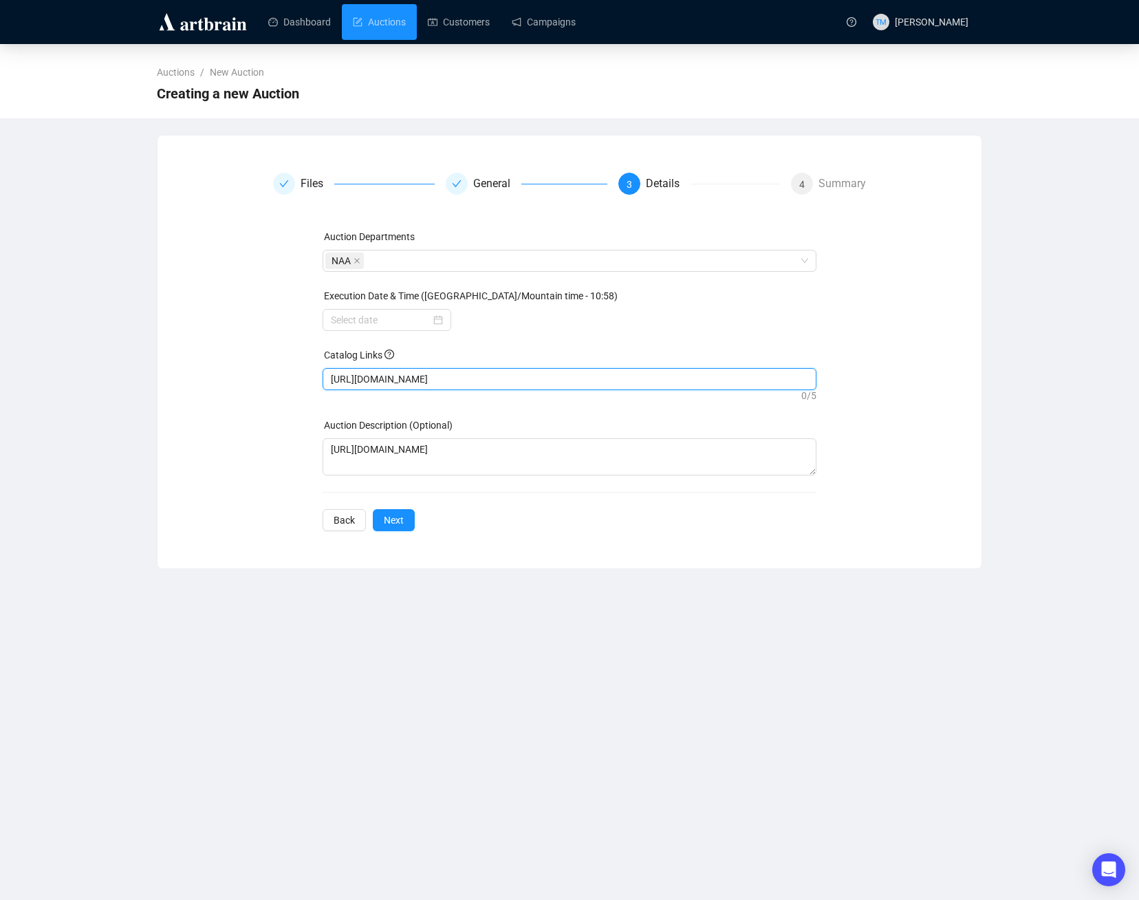
type input "https://live.naabid.com/auctions/north-american-auction/timeless-treasures-19th…"
click at [440, 316] on div at bounding box center [387, 319] width 112 height 15
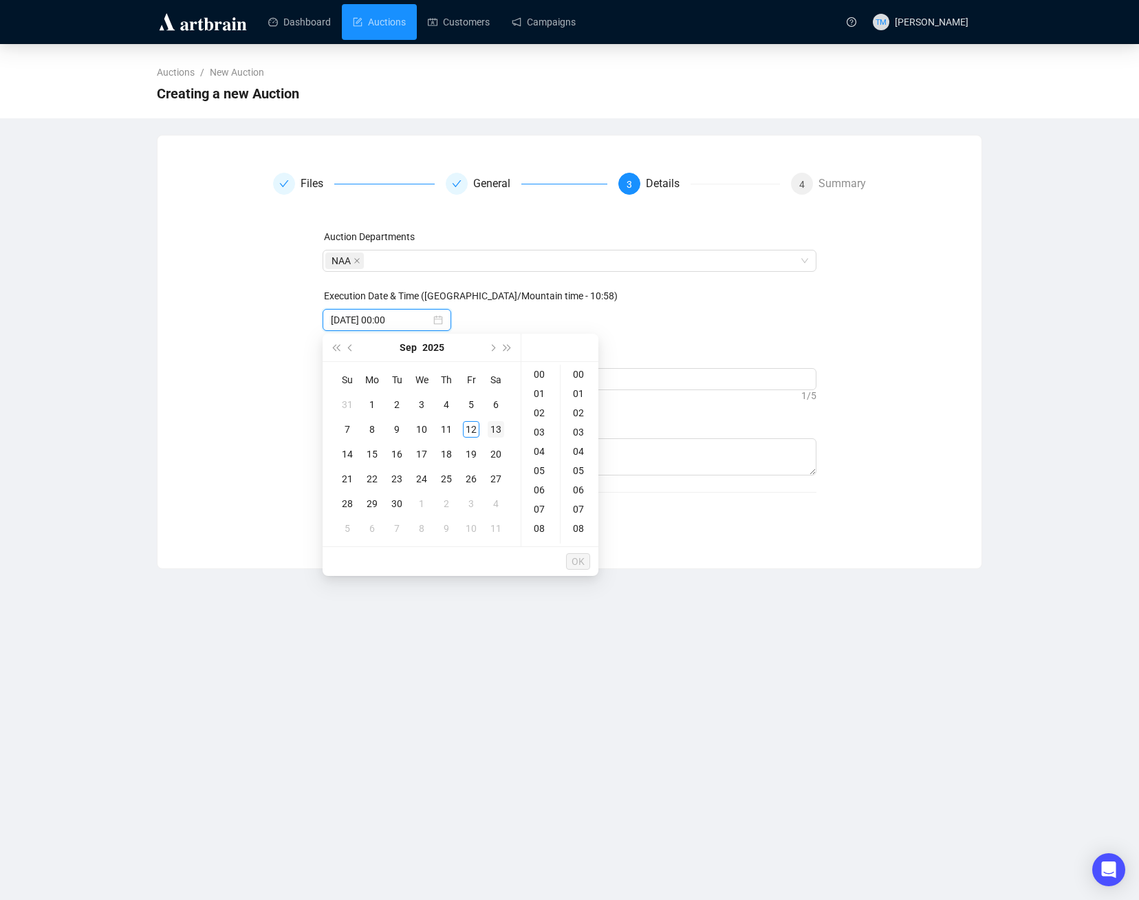
type input "2025-09-13 00:00"
type input "2025-09-12 04:00"
click at [498, 422] on div "13" at bounding box center [496, 429] width 17 height 17
type input "2025-09-13 00:00"
click at [242, 336] on div "Files General 3 Details 4 Summary Auction Departments NAA Execution Date & Time…" at bounding box center [569, 352] width 791 height 358
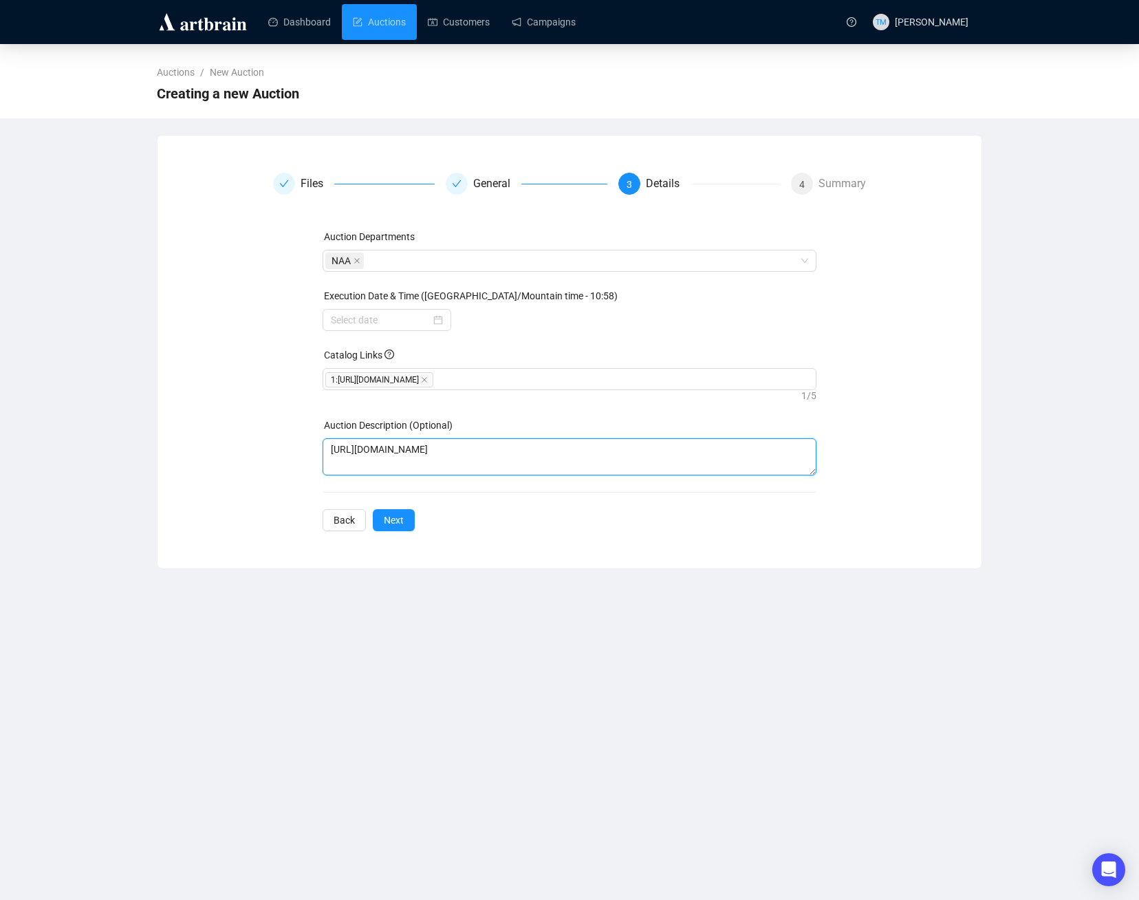
click at [373, 470] on textarea "https://live.naabid.com/auctions/north-american-auction/timeless-treasures-19th…" at bounding box center [570, 456] width 495 height 37
paste textarea "Join us Saturday, September 13th at 9am MT in Bozeman, MT for Timeless Treasure…"
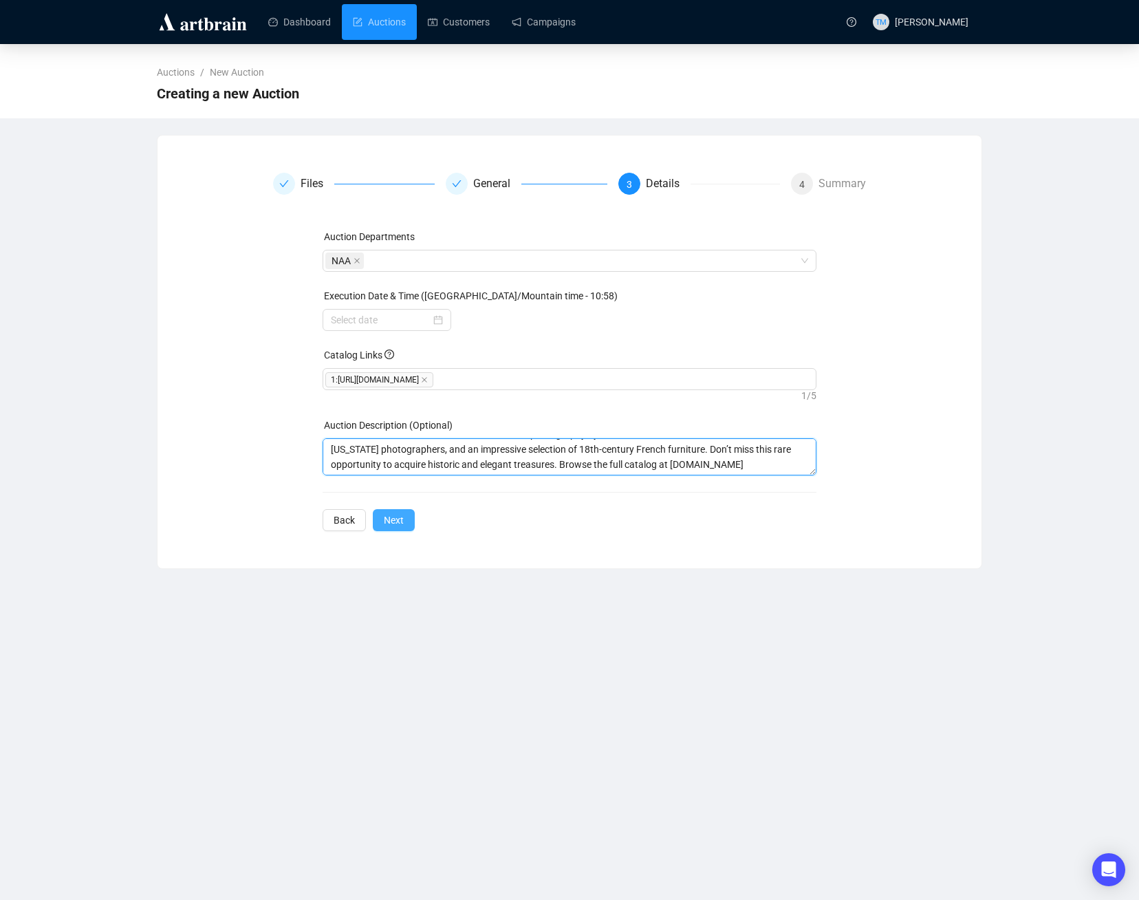
type textarea "Join us Saturday, September 13th at 9am MT in Bozeman, MT for Timeless Treasure…"
click at [384, 528] on span "Next" at bounding box center [394, 519] width 20 height 15
click at [440, 318] on div at bounding box center [387, 319] width 112 height 15
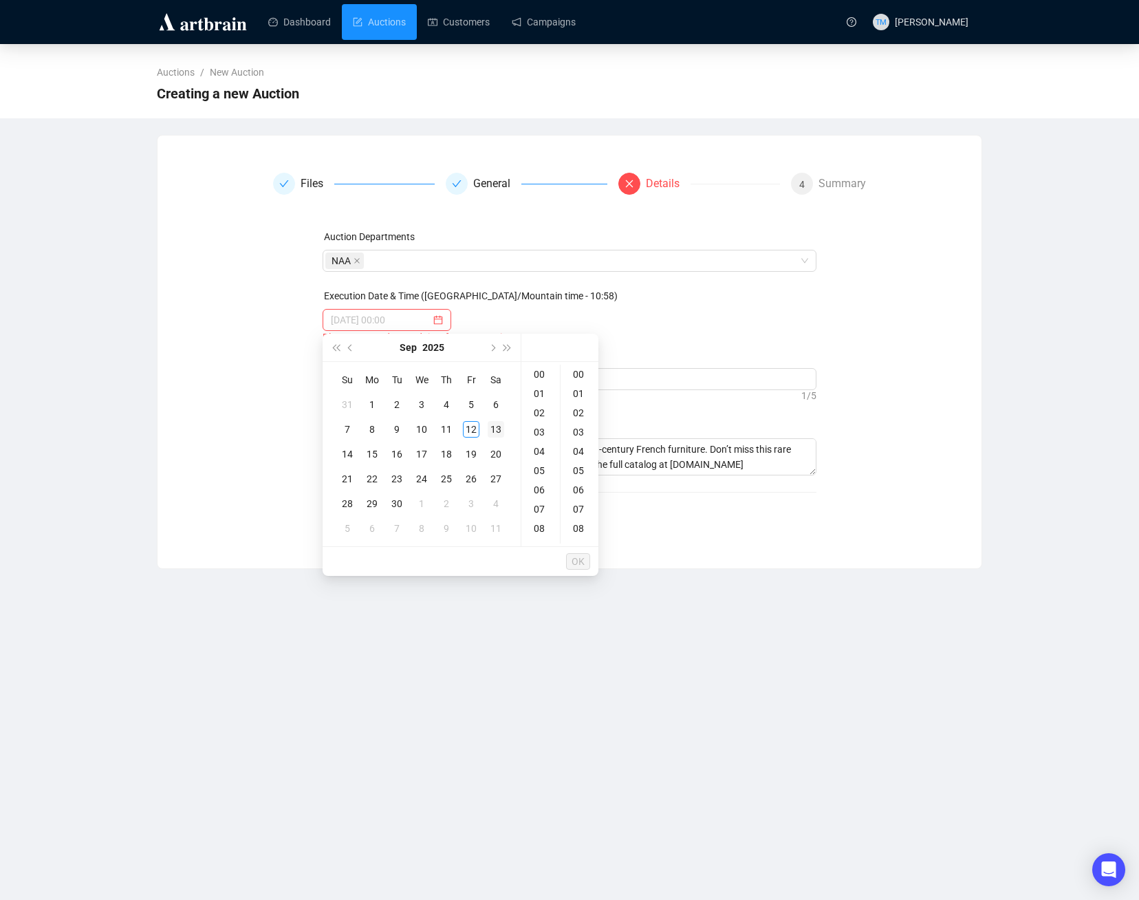
click at [494, 431] on div "13" at bounding box center [496, 429] width 17 height 17
click at [545, 478] on div "09" at bounding box center [540, 478] width 33 height 19
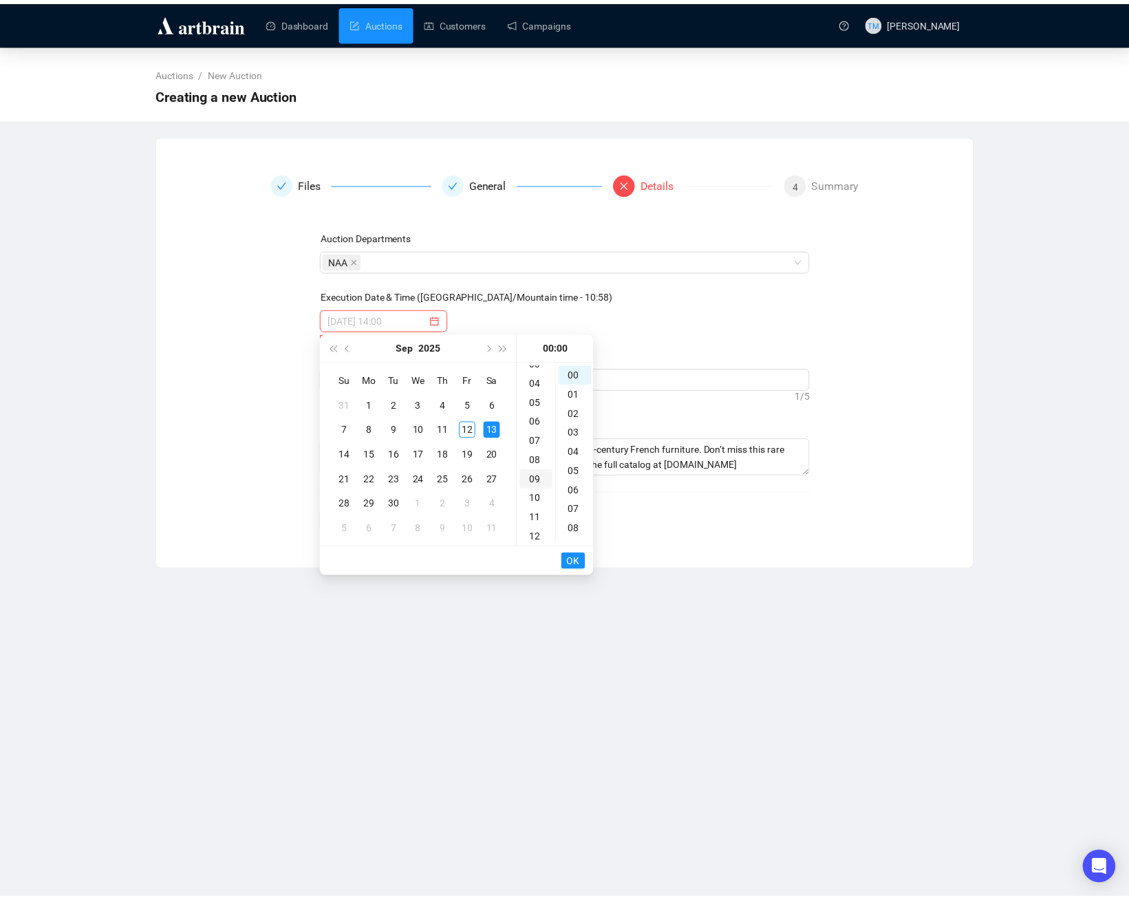
scroll to position [173, 0]
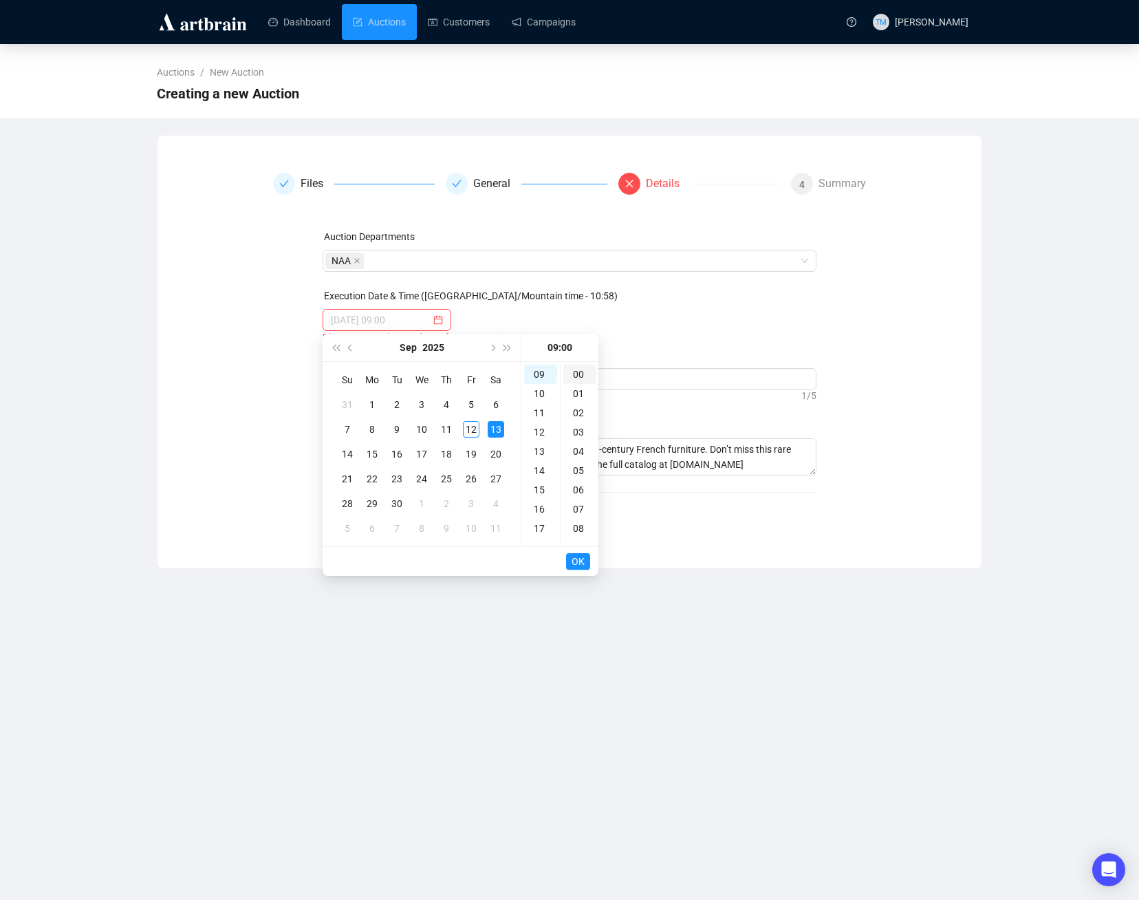
click at [578, 380] on div "00" at bounding box center [579, 374] width 33 height 19
type input "2025-09-13 09:00"
click at [578, 562] on span "OK" at bounding box center [578, 561] width 13 height 26
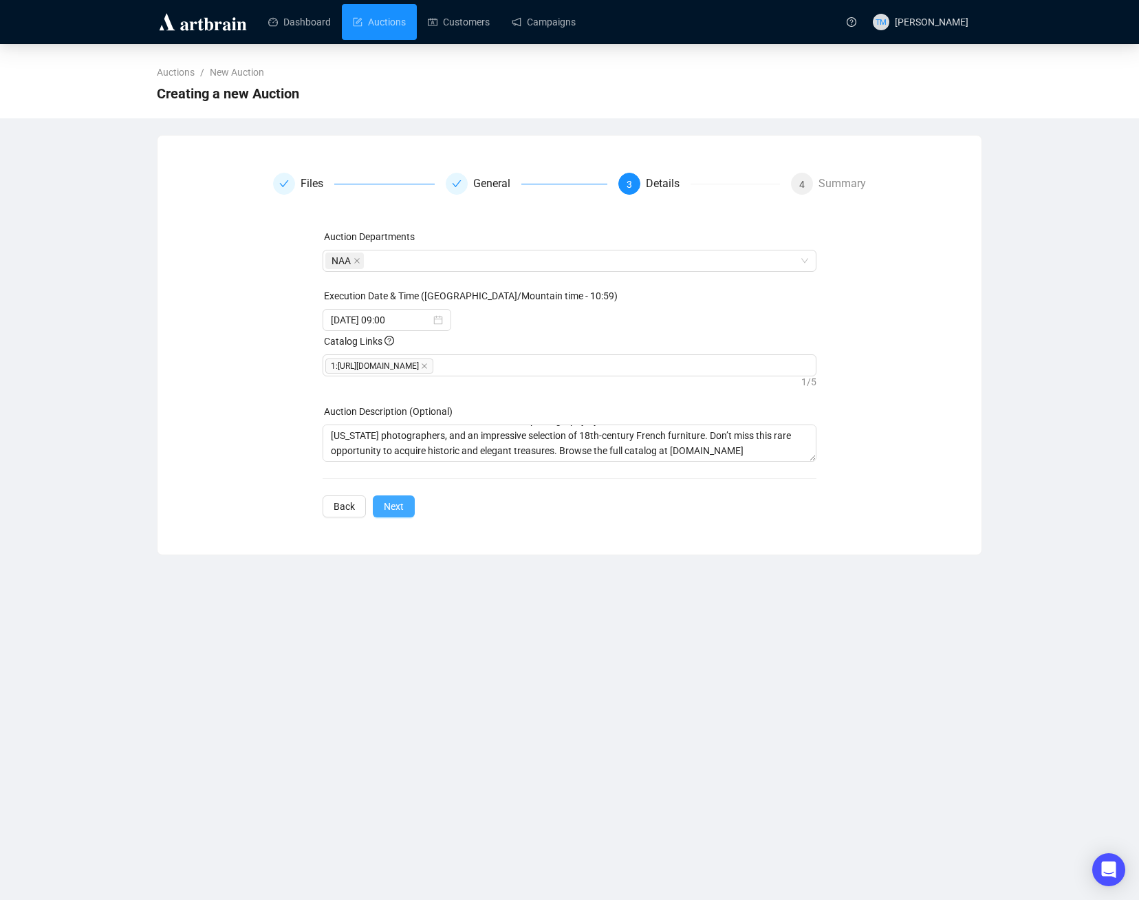
click at [395, 514] on span "Next" at bounding box center [394, 506] width 20 height 15
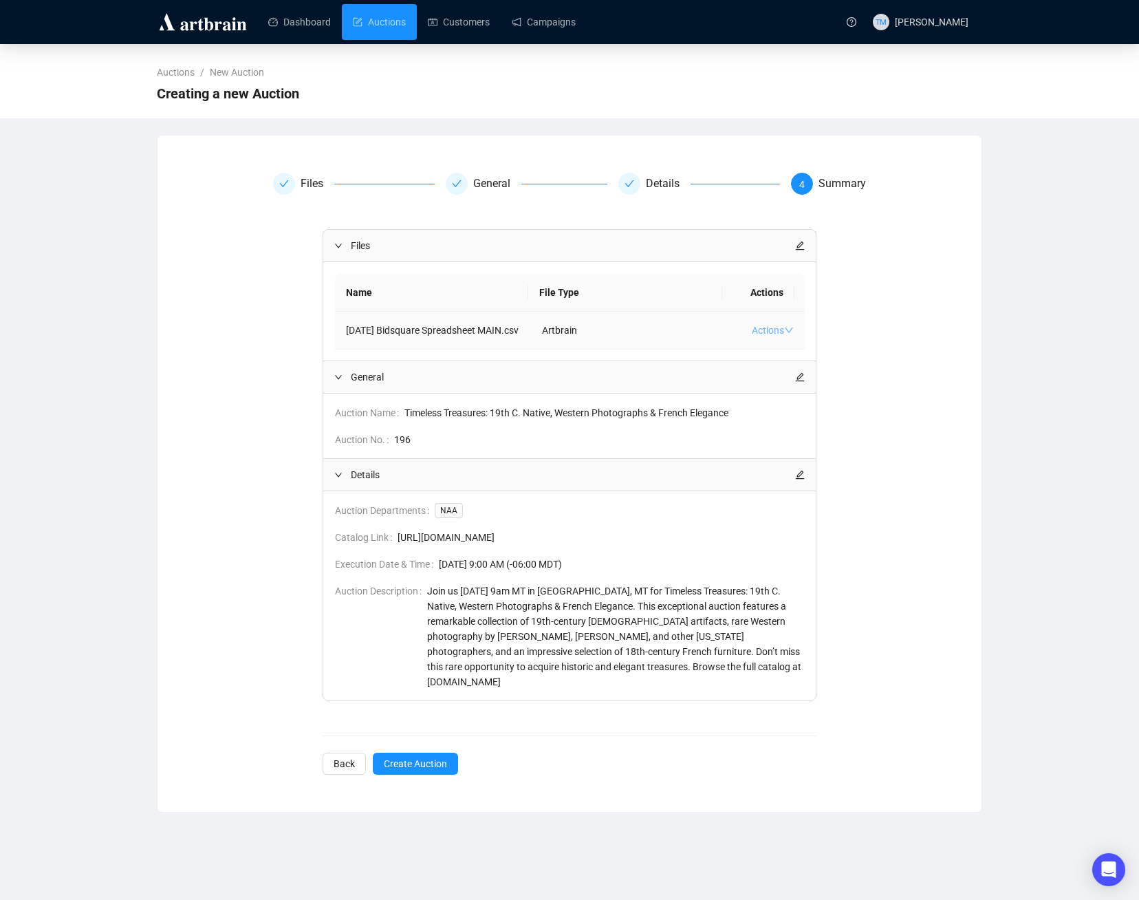
click at [768, 336] on link "Actions" at bounding box center [773, 330] width 42 height 11
click at [437, 771] on span "Create Auction" at bounding box center [415, 763] width 63 height 15
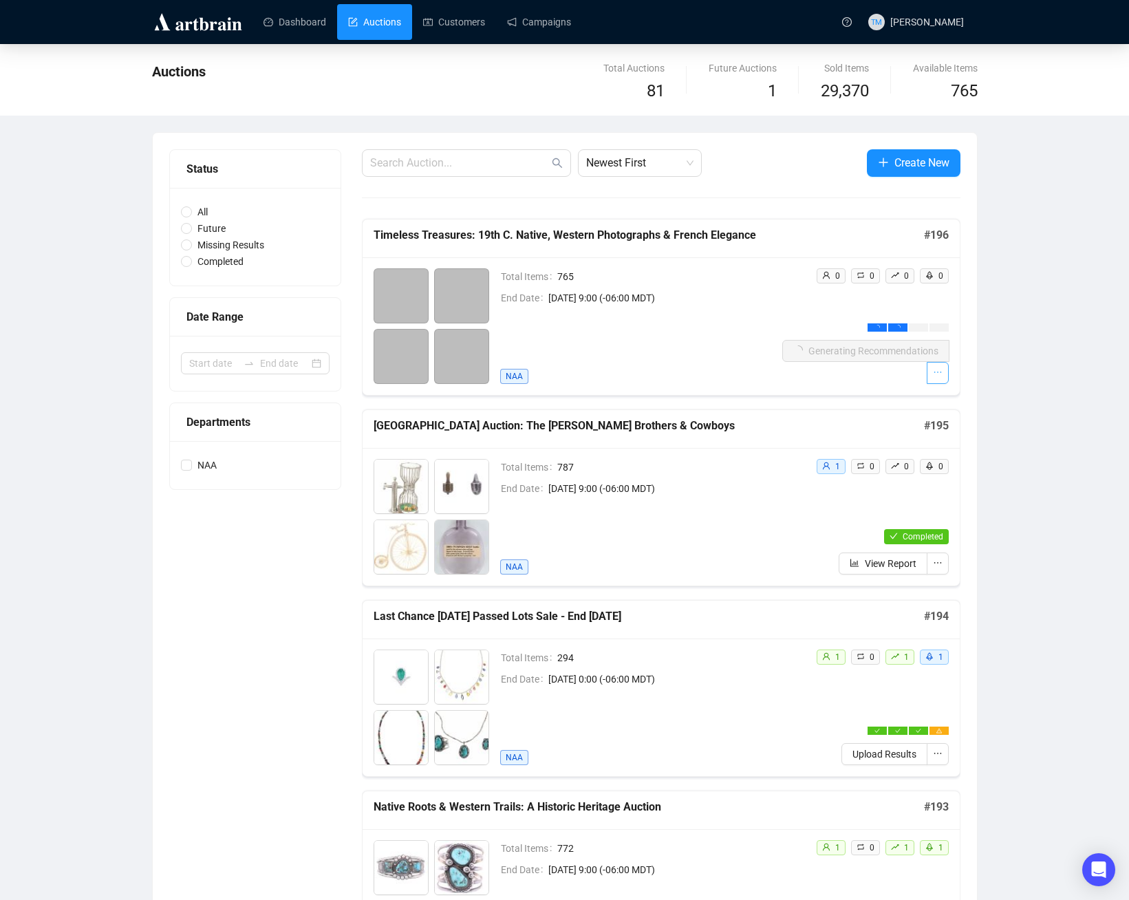
click at [937, 376] on icon "ellipsis" at bounding box center [938, 372] width 10 height 10
click at [537, 26] on link "Campaigns" at bounding box center [539, 22] width 64 height 36
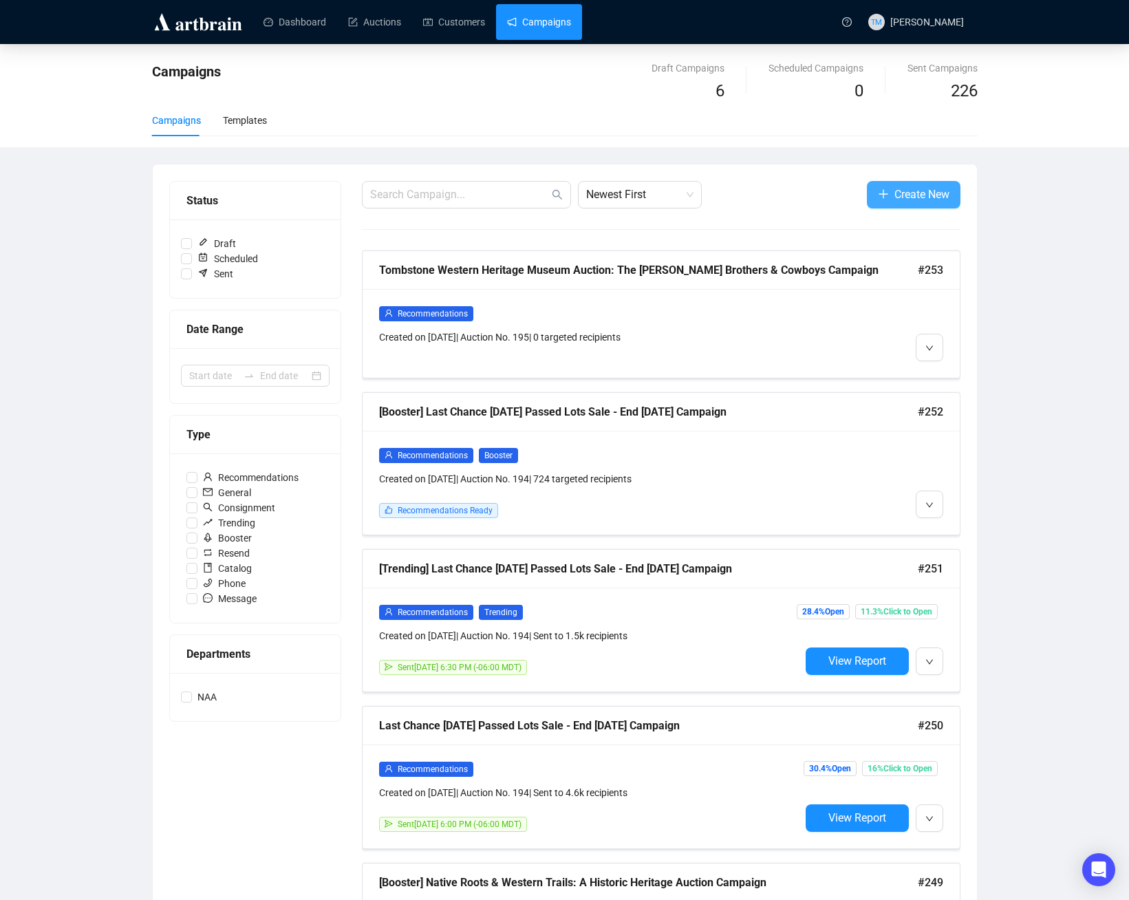
click at [885, 197] on icon "plus" at bounding box center [883, 193] width 11 height 11
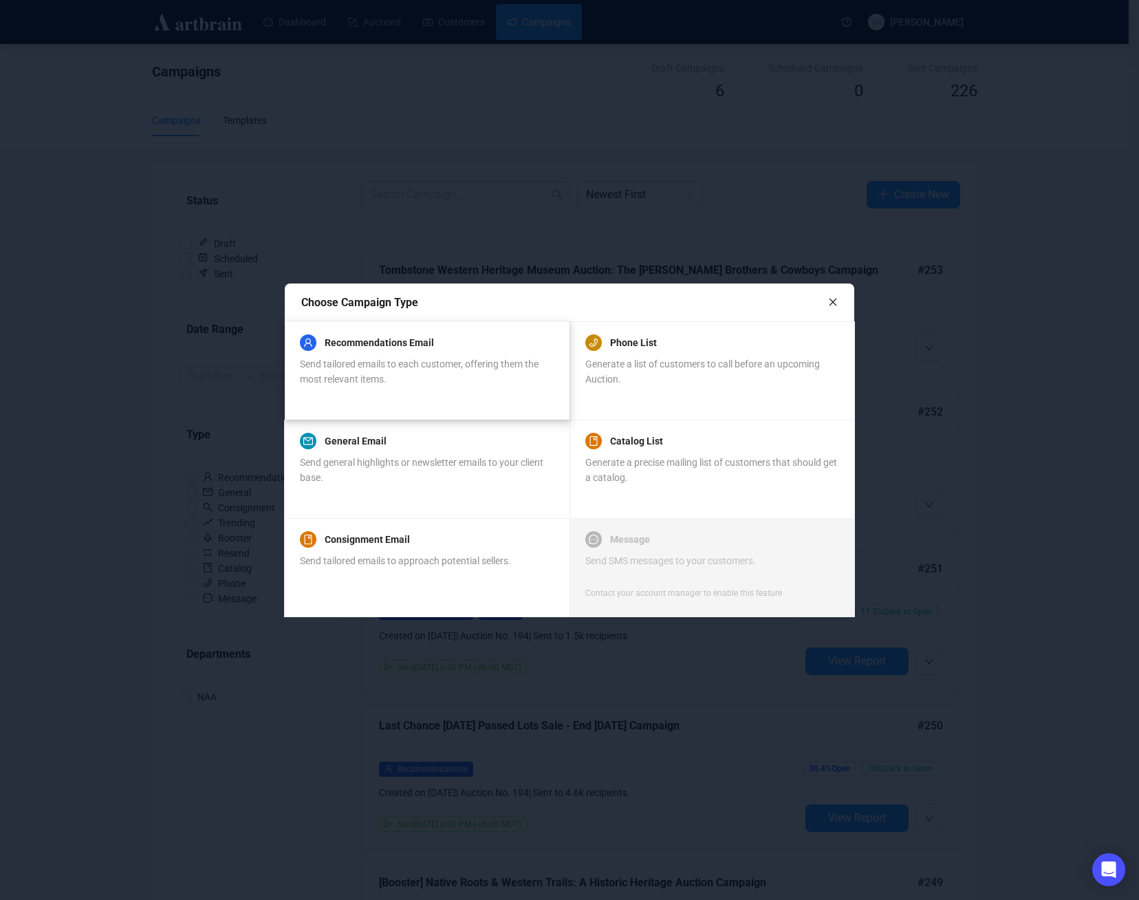
click at [376, 383] on span "Send tailored emails to each customer, offering them the most relevant items." at bounding box center [419, 371] width 239 height 26
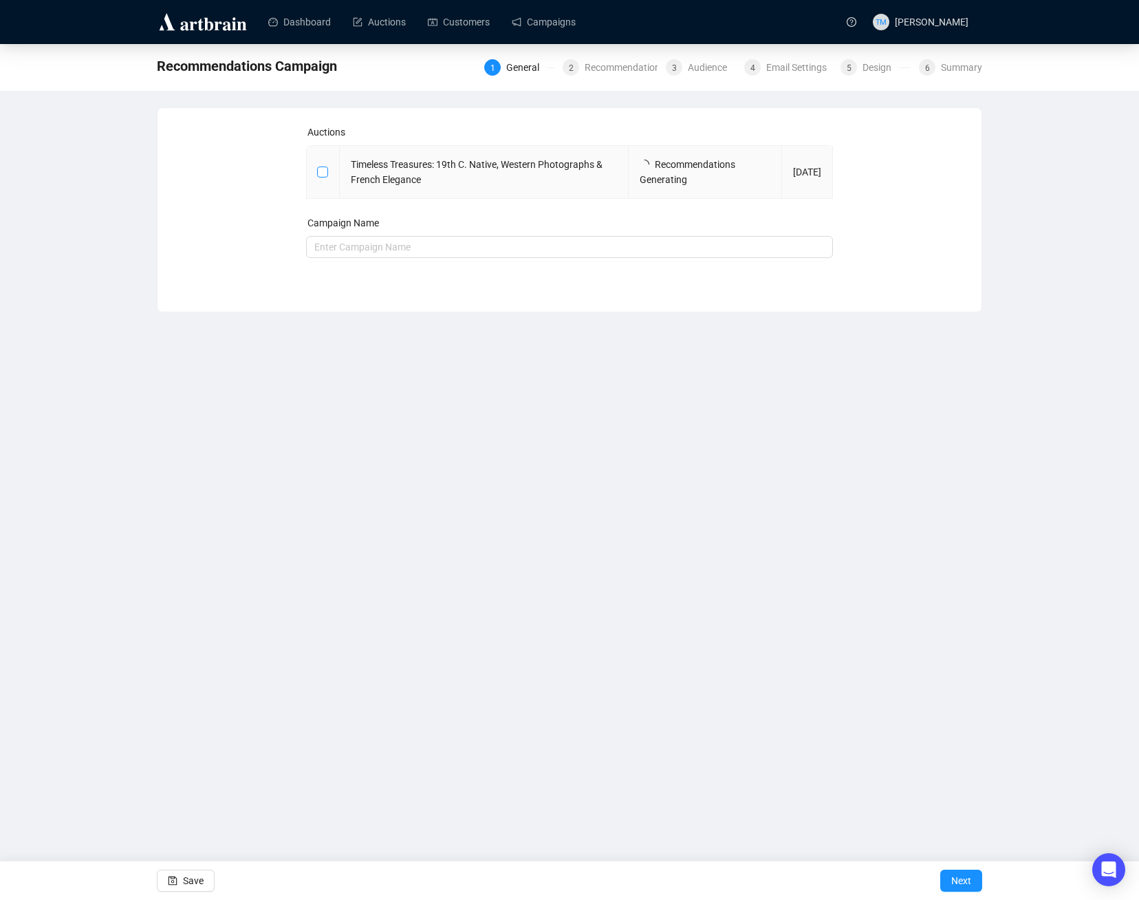
click at [320, 174] on input "checkbox" at bounding box center [322, 171] width 10 height 10
checkbox input "true"
type input "Timeless Treasures: 19th C. Native, Western Photographs & French Elegance Campa…"
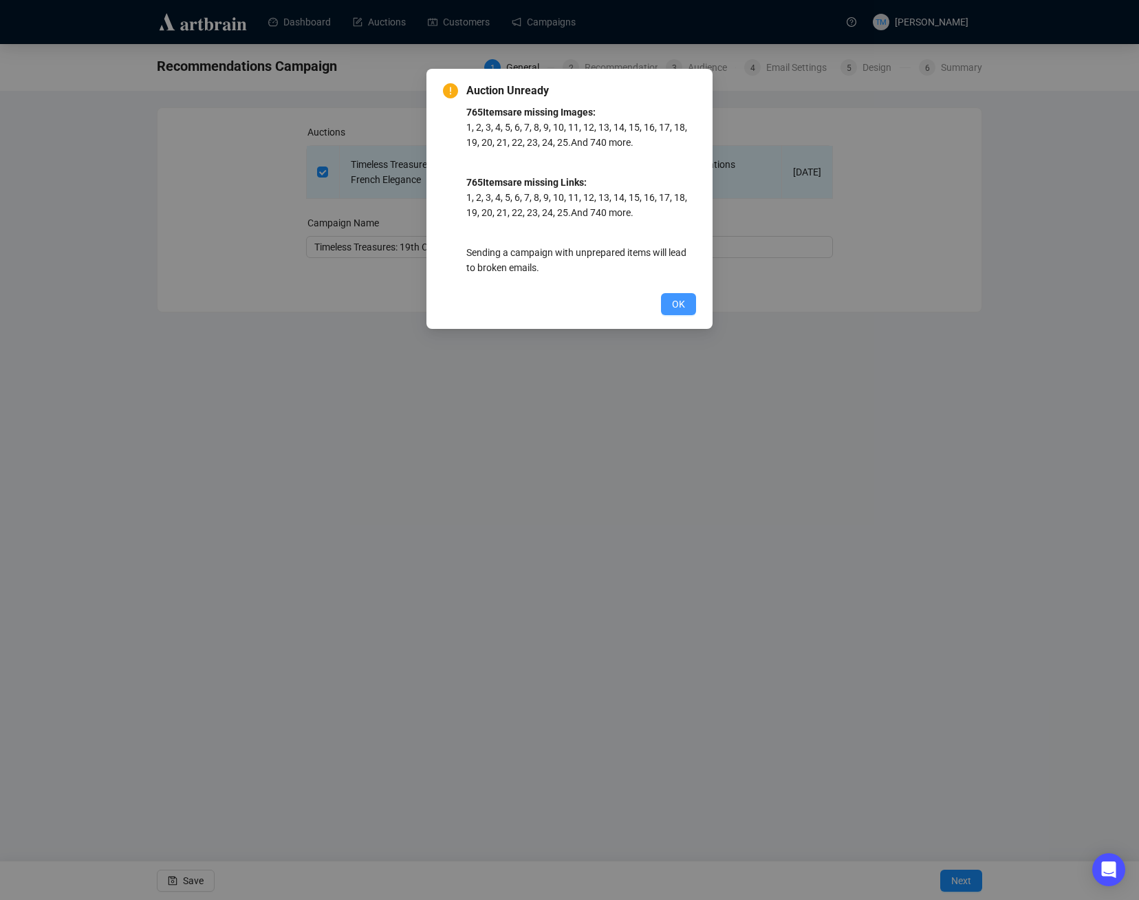
click at [672, 312] on button "OK" at bounding box center [678, 304] width 35 height 22
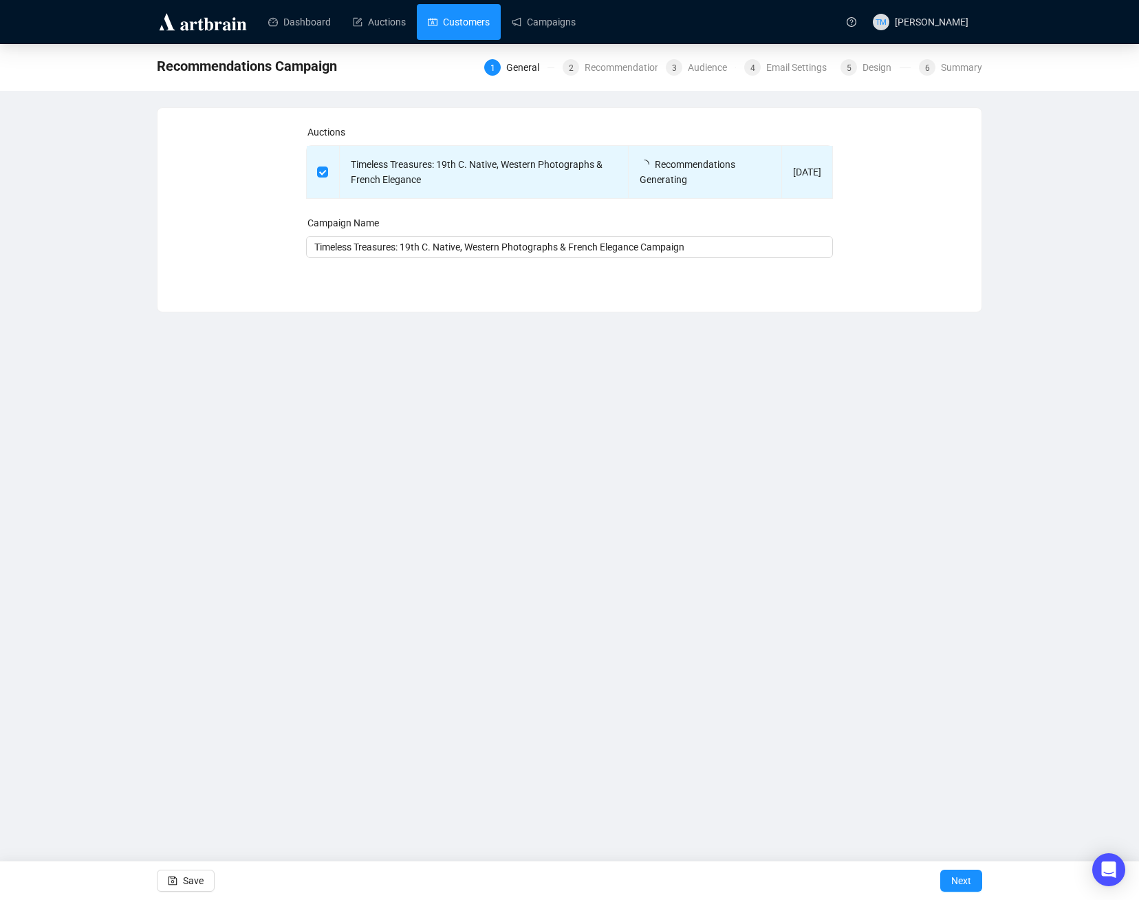
click at [440, 8] on link "Customers" at bounding box center [459, 22] width 62 height 36
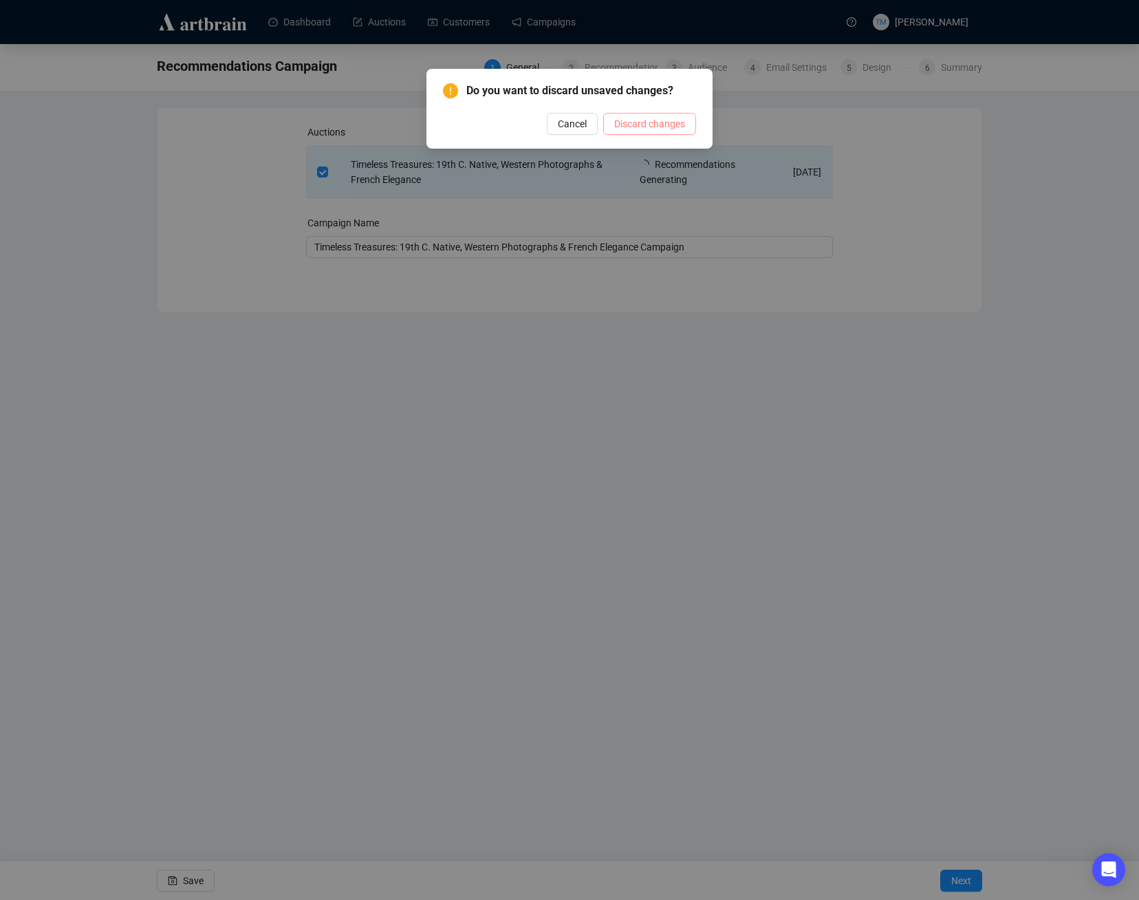
click at [658, 131] on button "Discard changes" at bounding box center [649, 124] width 93 height 22
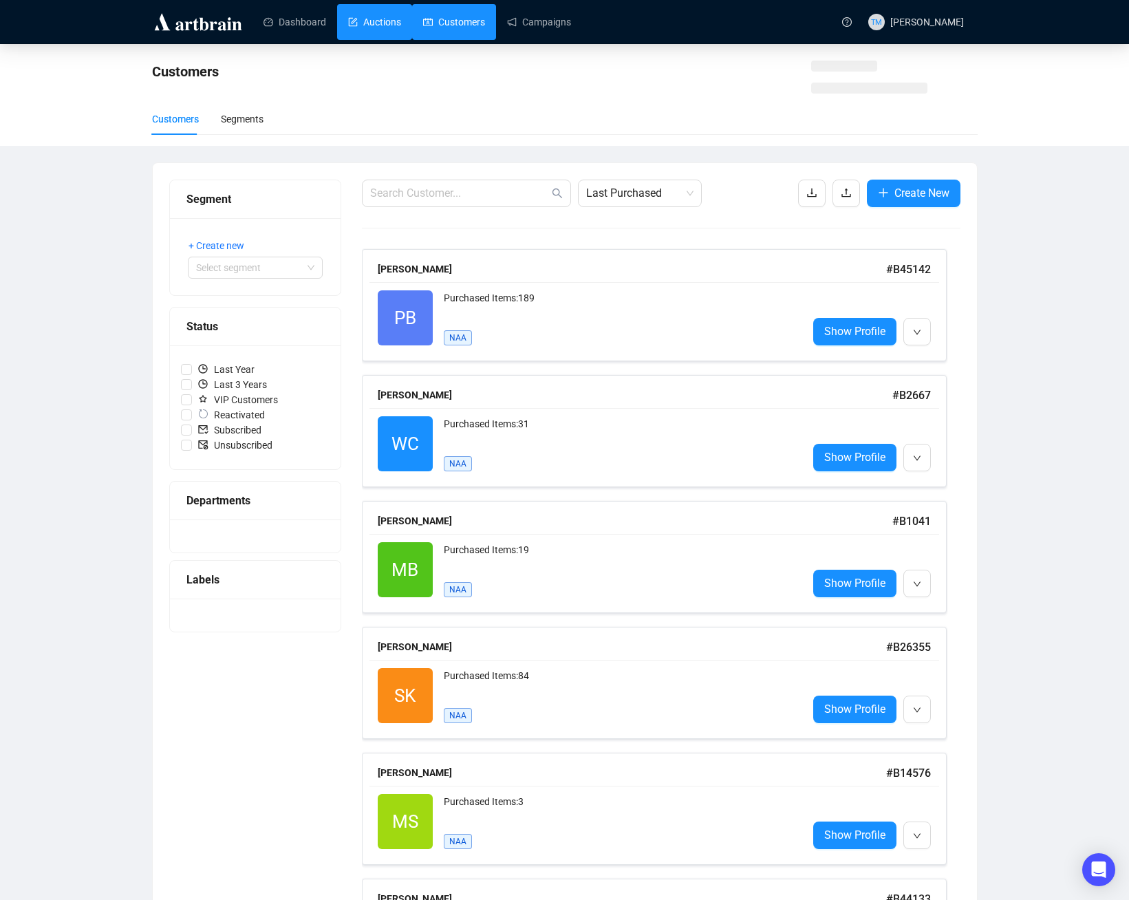
click at [375, 23] on link "Auctions" at bounding box center [374, 22] width 53 height 36
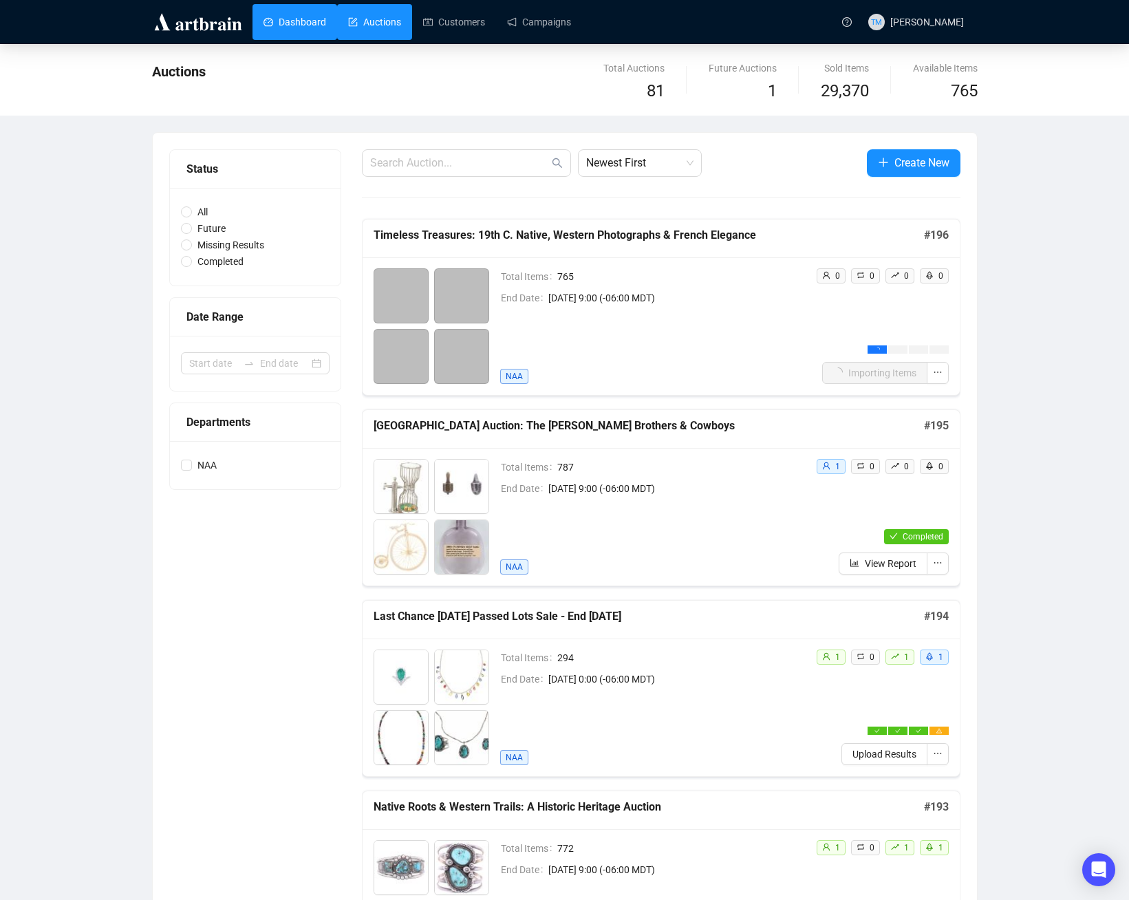
click at [283, 25] on link "Dashboard" at bounding box center [294, 22] width 63 height 36
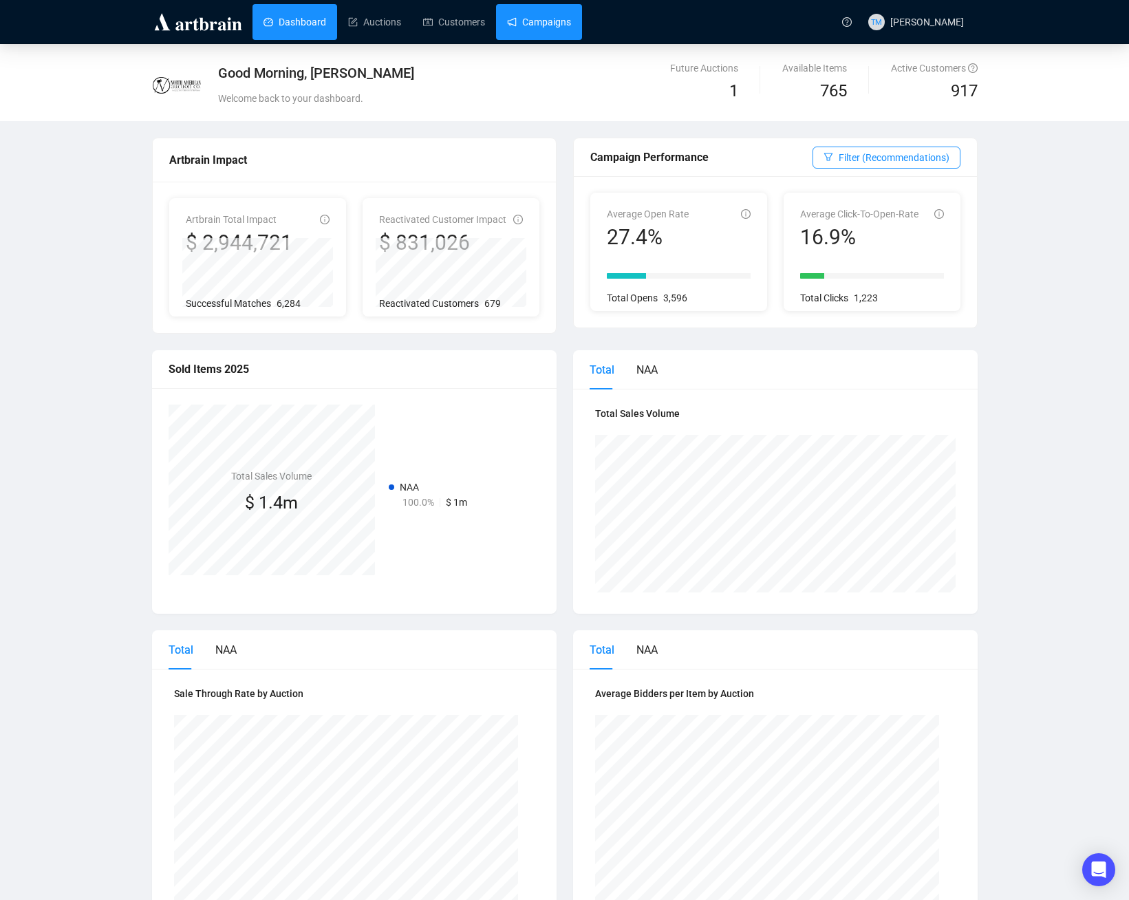
click at [543, 28] on link "Campaigns" at bounding box center [539, 22] width 64 height 36
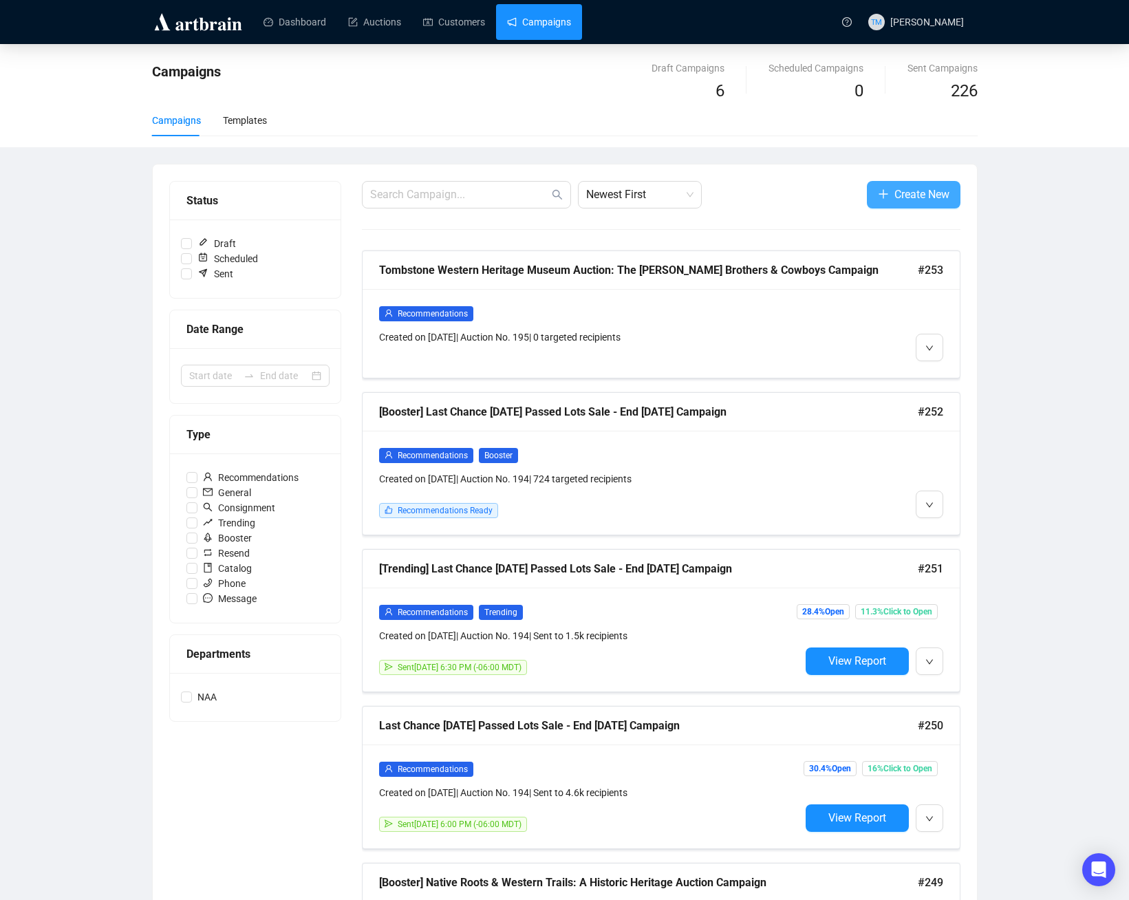
click at [884, 194] on icon "plus" at bounding box center [882, 193] width 9 height 1
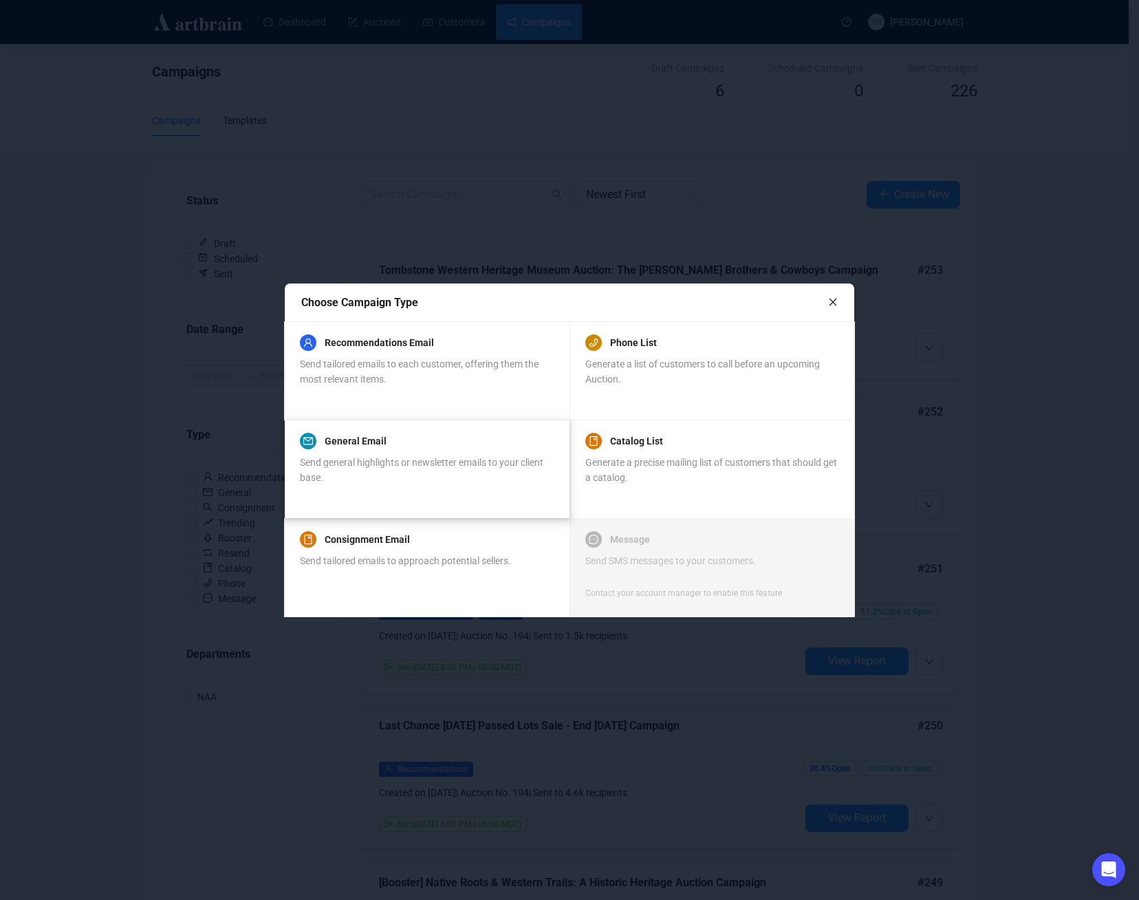
click at [362, 459] on span "Send general highlights or newsletter emails to your client base." at bounding box center [421, 470] width 243 height 26
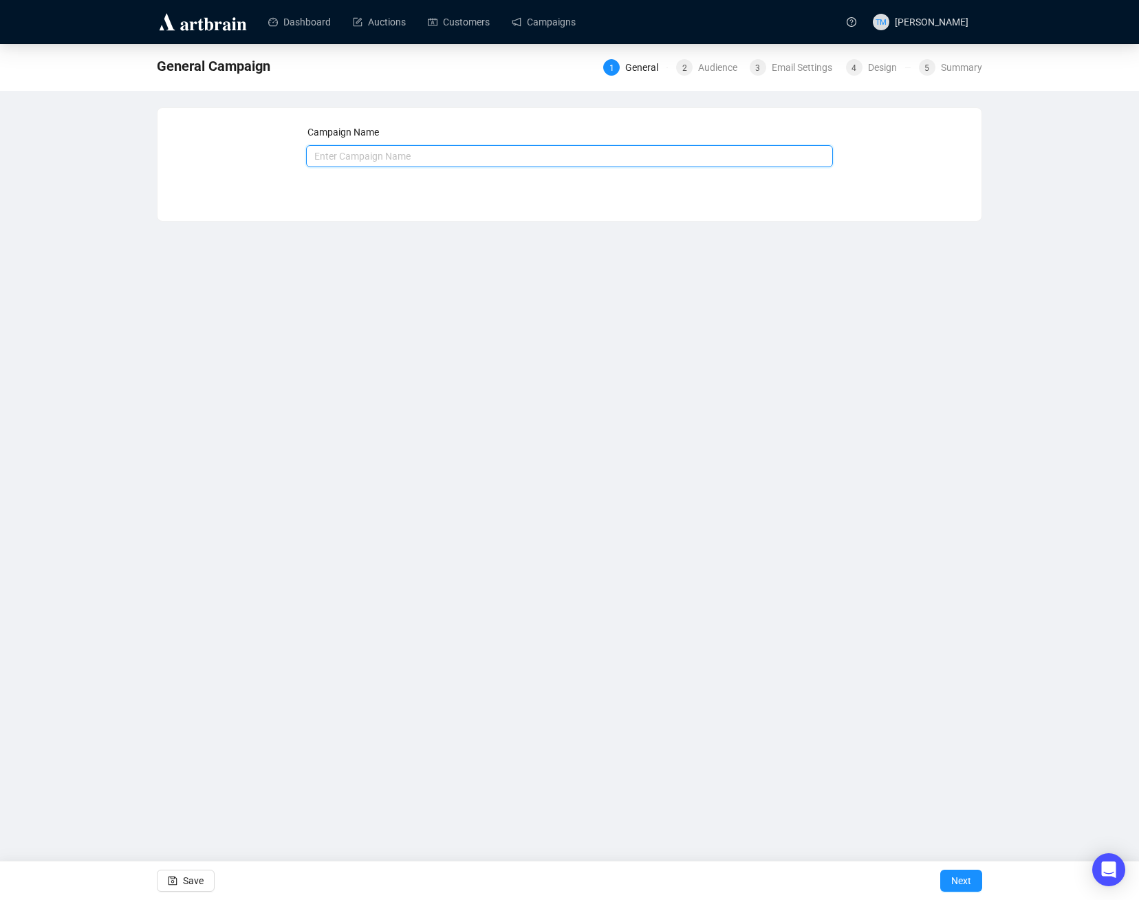
click at [385, 152] on input "text" at bounding box center [570, 156] width 528 height 22
type input "September 2025 General Email TEST"
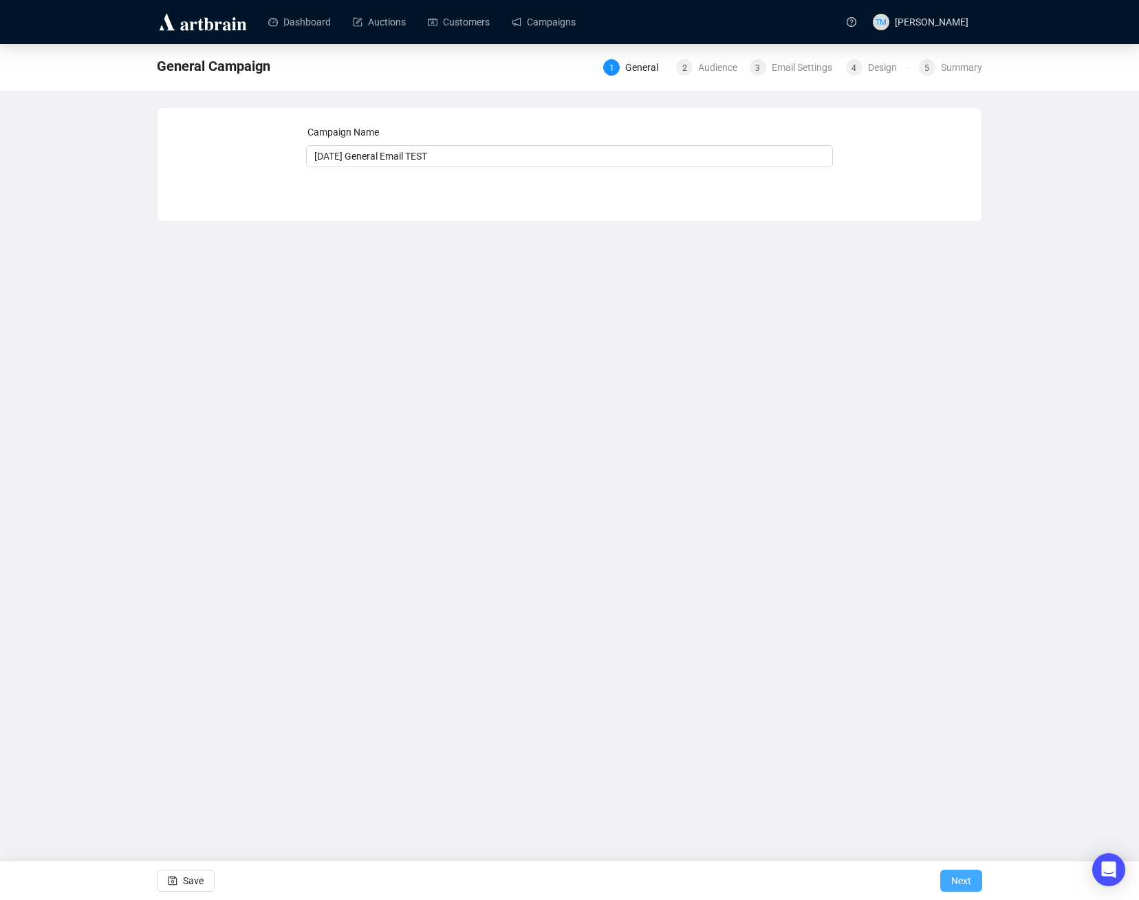
click at [966, 880] on span "Next" at bounding box center [961, 880] width 20 height 39
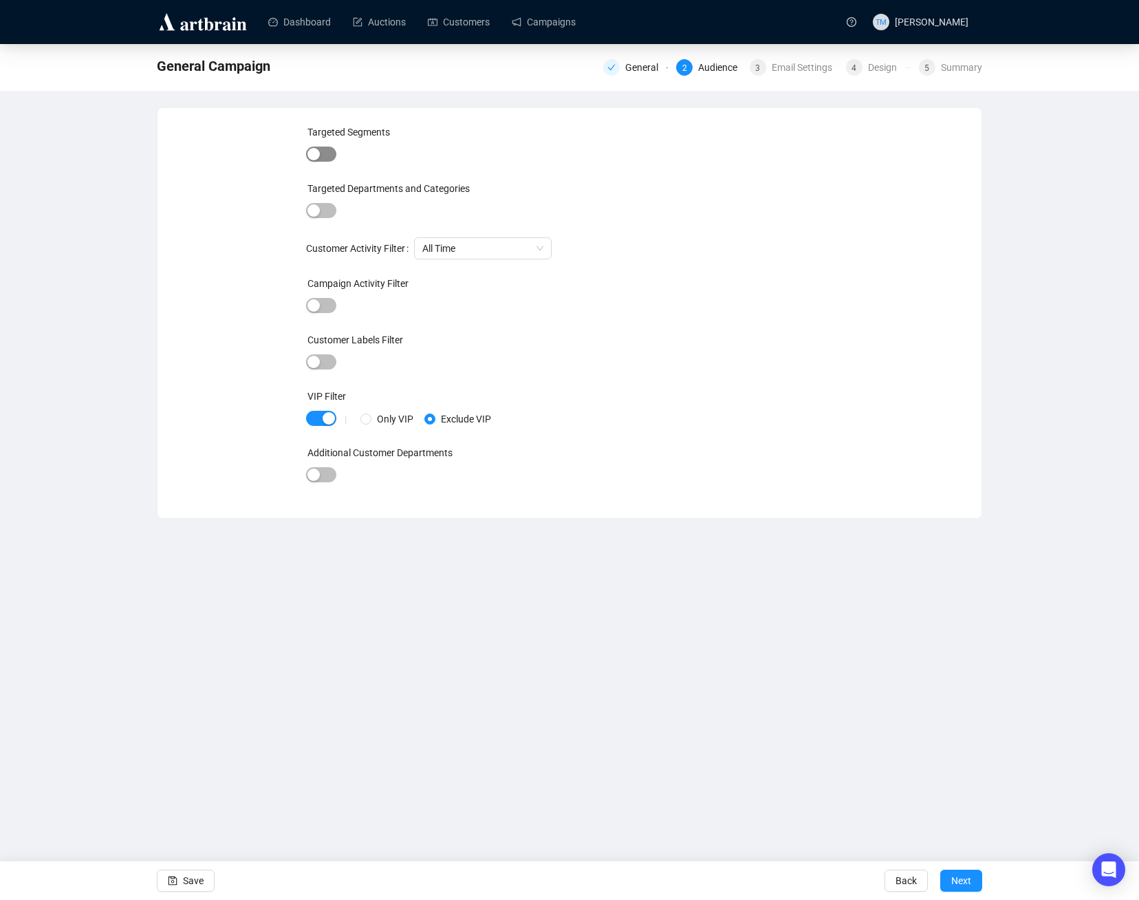
click at [319, 156] on div "button" at bounding box center [313, 154] width 12 height 12
click at [319, 156] on span "button" at bounding box center [321, 155] width 30 height 15
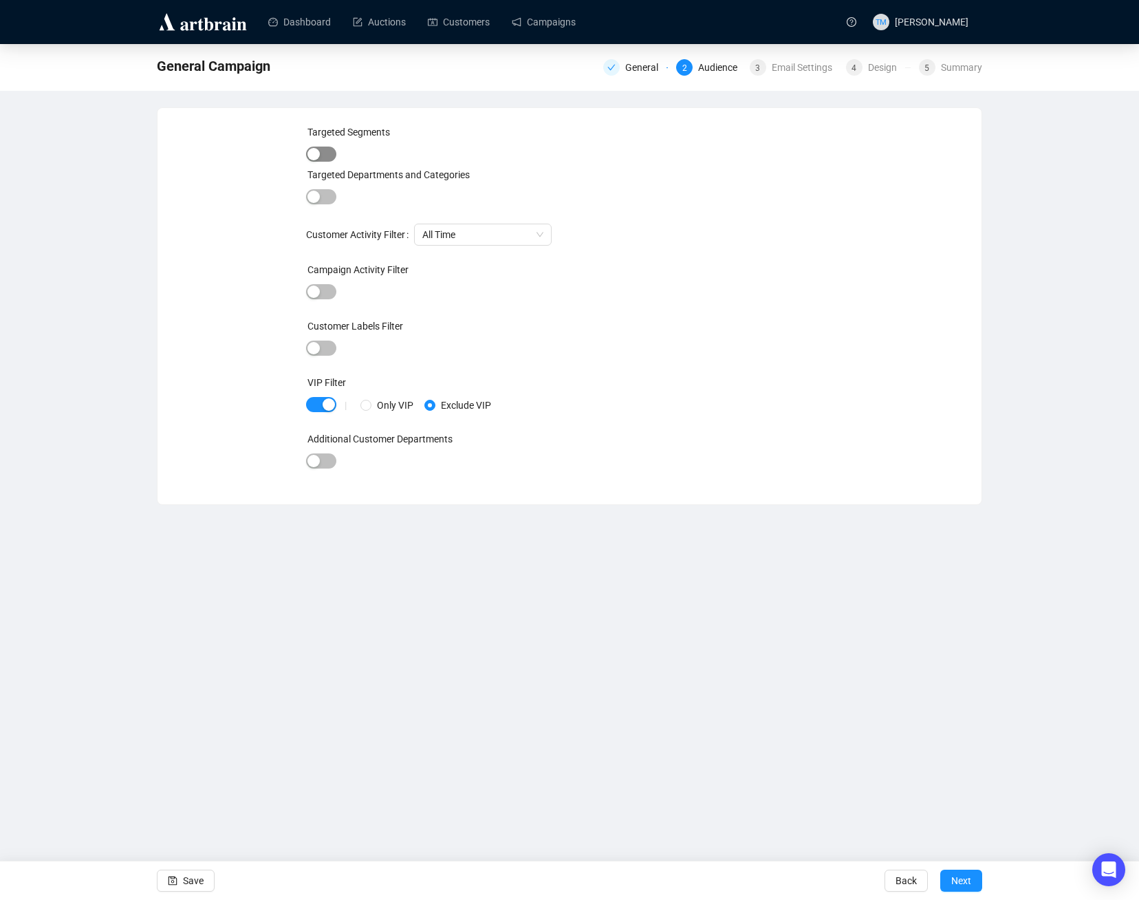
click at [318, 151] on div "button" at bounding box center [313, 154] width 12 height 12
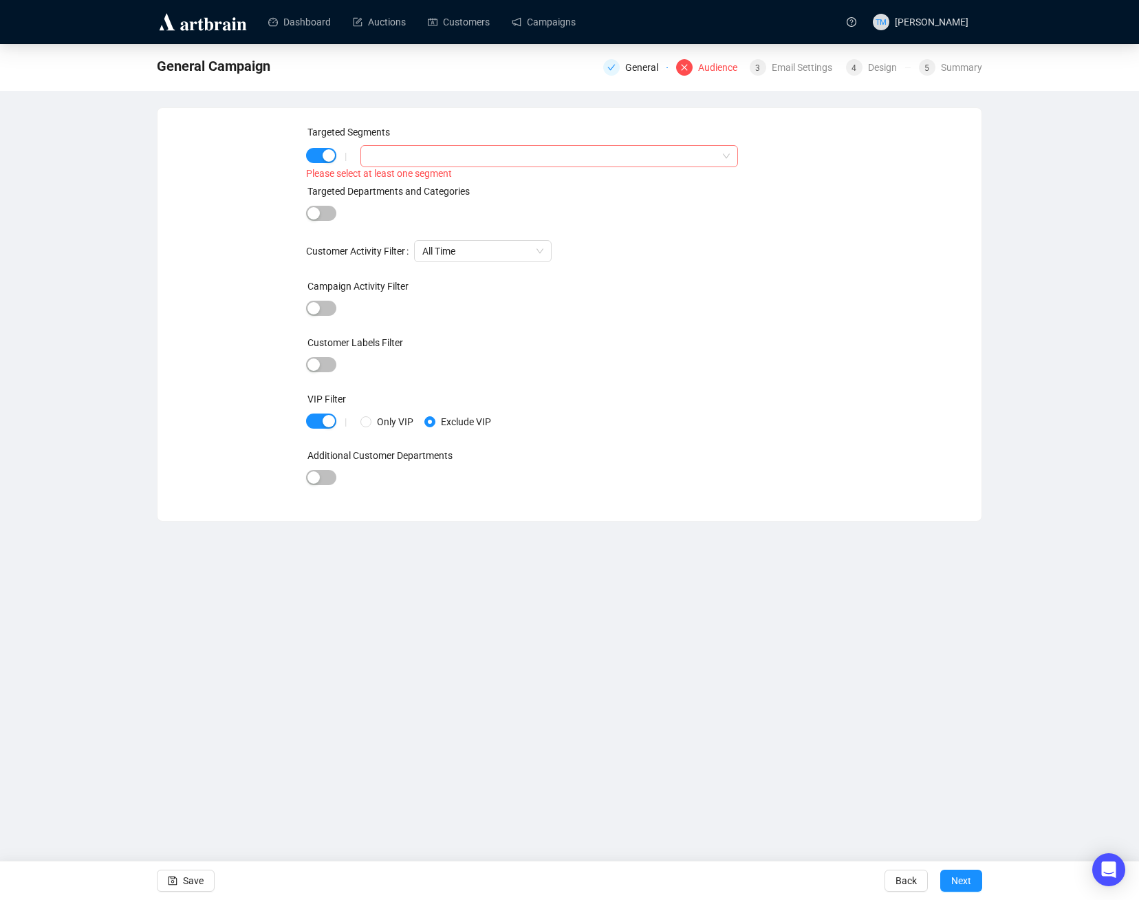
click at [391, 150] on div at bounding box center [542, 156] width 358 height 19
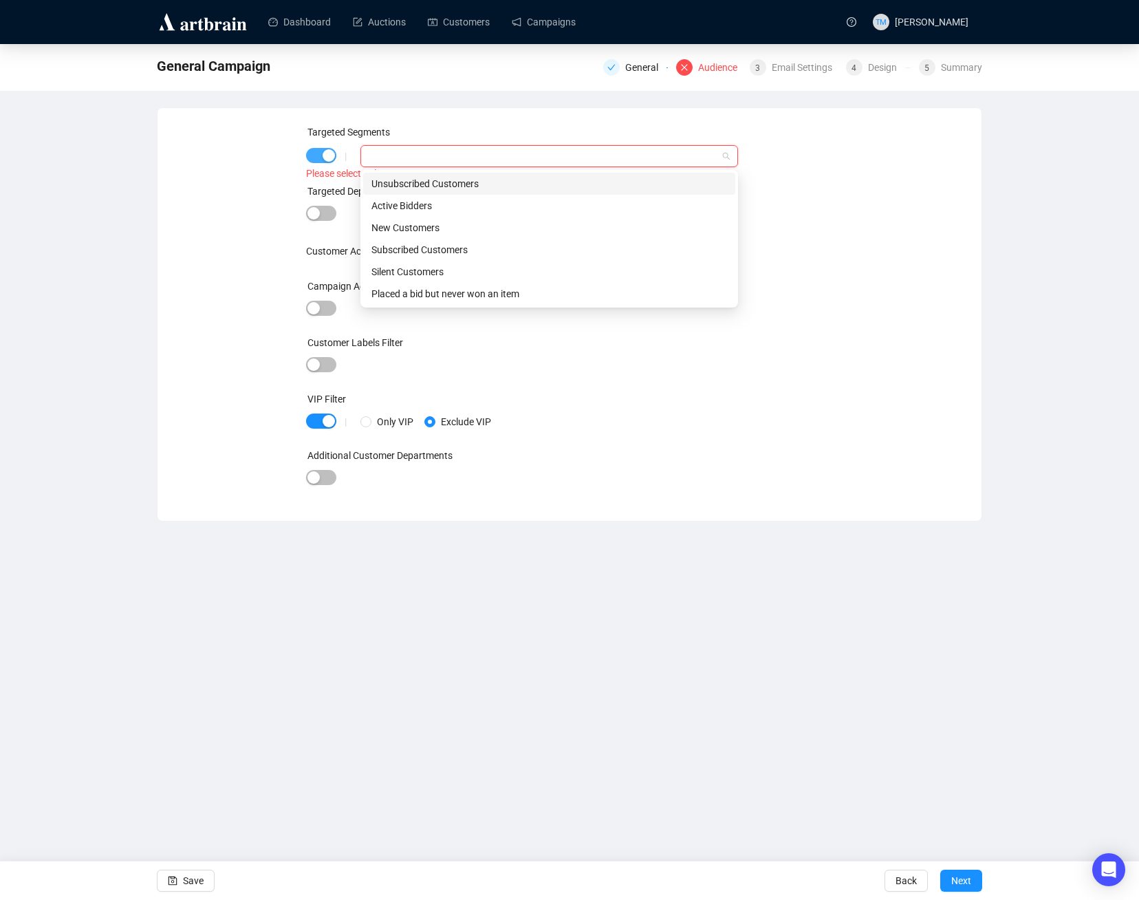
click at [315, 162] on span "button" at bounding box center [321, 155] width 30 height 15
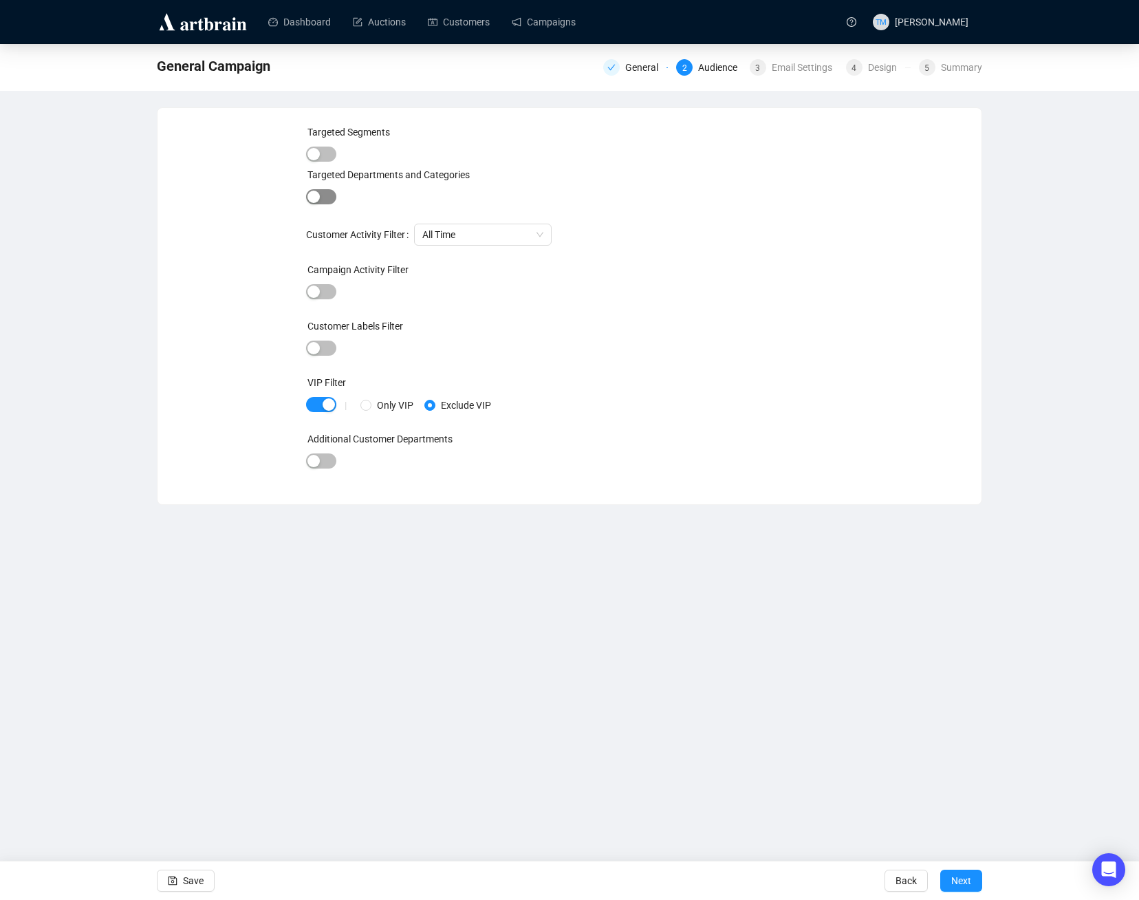
click at [323, 195] on span "button" at bounding box center [321, 196] width 30 height 15
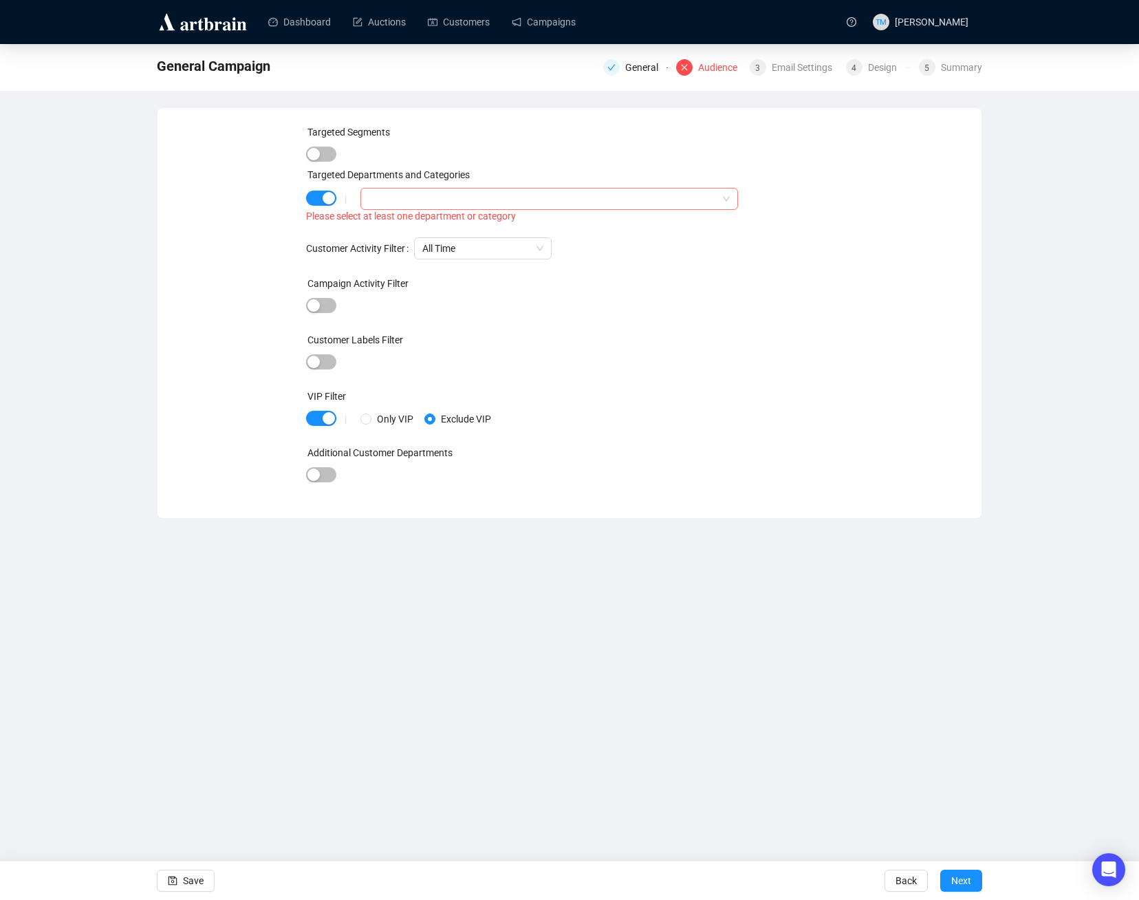
click at [387, 193] on div at bounding box center [542, 198] width 358 height 19
click at [388, 226] on span "Select All Departments/Categories" at bounding box center [387, 226] width 11 height 11
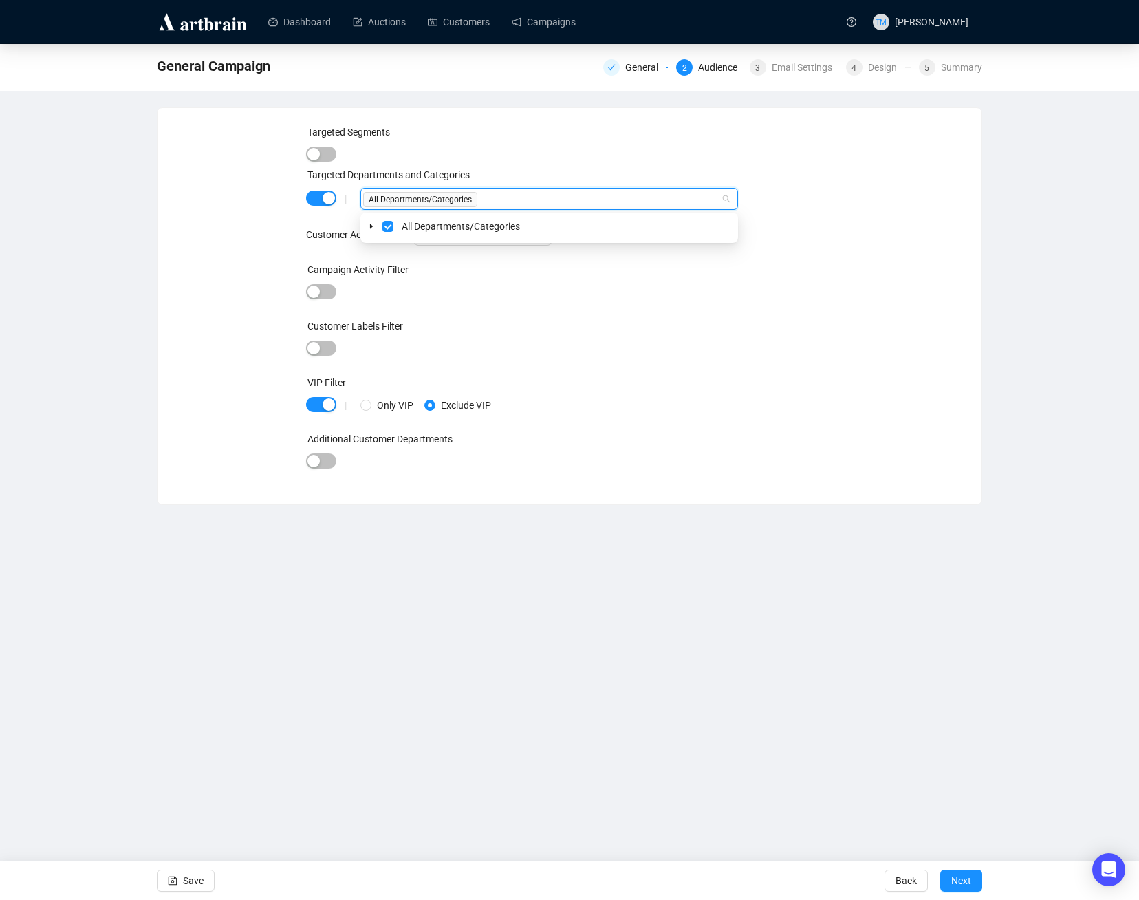
click at [730, 292] on div at bounding box center [567, 292] width 462 height 1
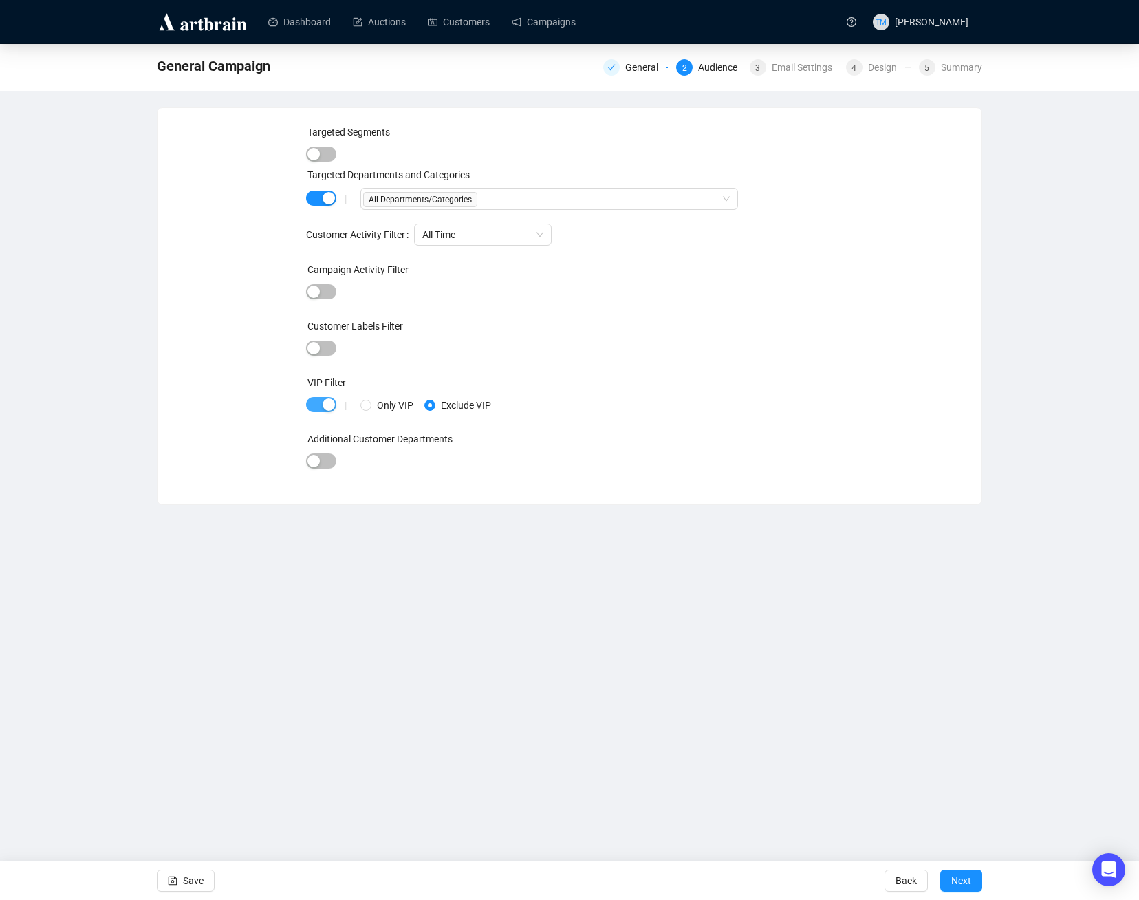
click at [328, 405] on div "button" at bounding box center [329, 404] width 12 height 12
click at [332, 464] on span "button" at bounding box center [321, 460] width 30 height 15
click at [396, 470] on div at bounding box center [542, 462] width 358 height 19
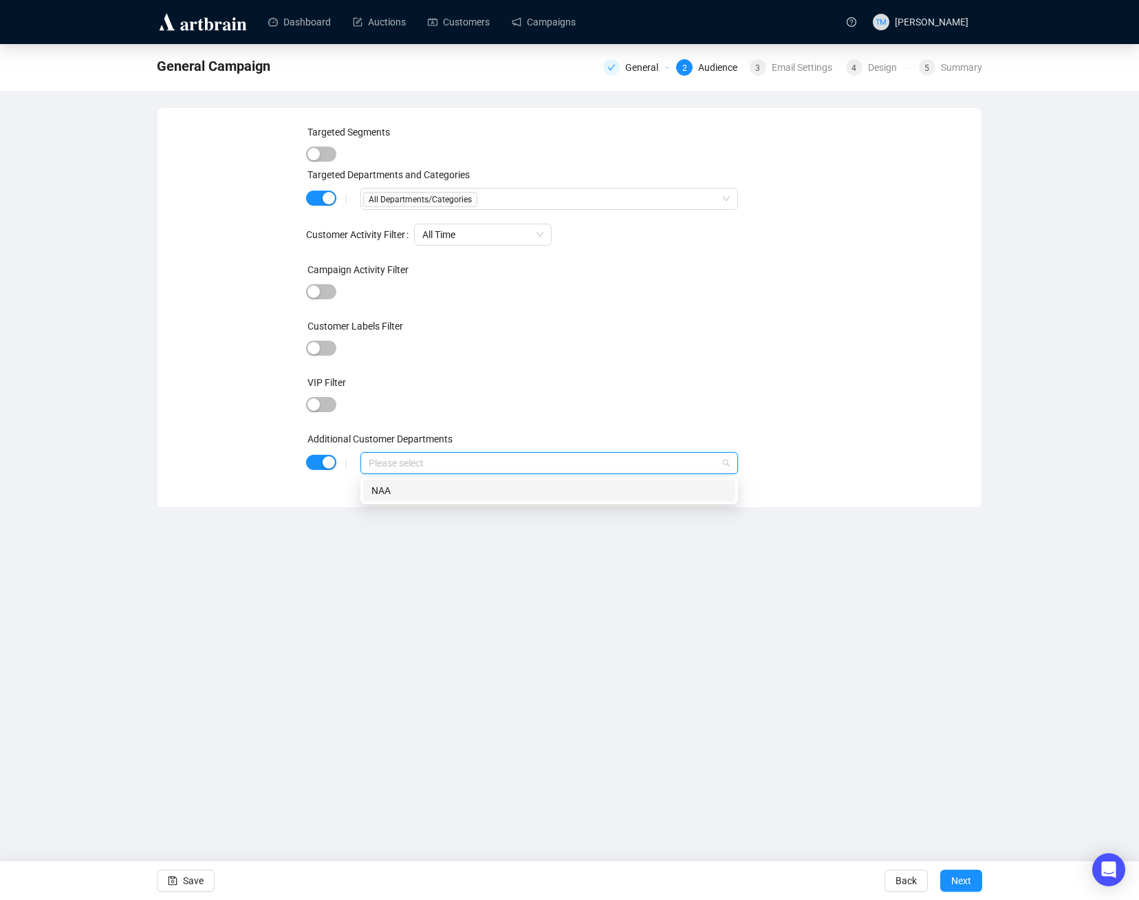
click at [396, 494] on div "NAA" at bounding box center [549, 490] width 356 height 15
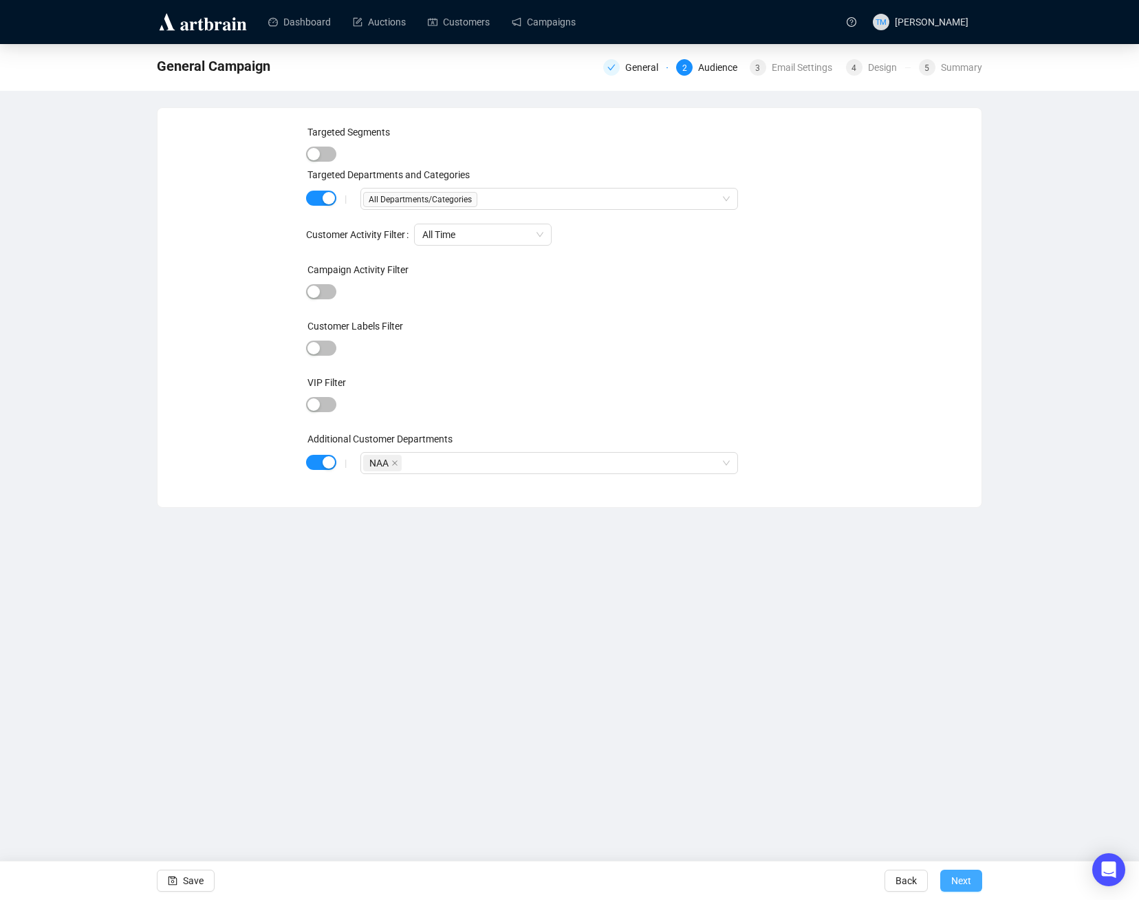
click at [969, 878] on span "Next" at bounding box center [961, 880] width 20 height 39
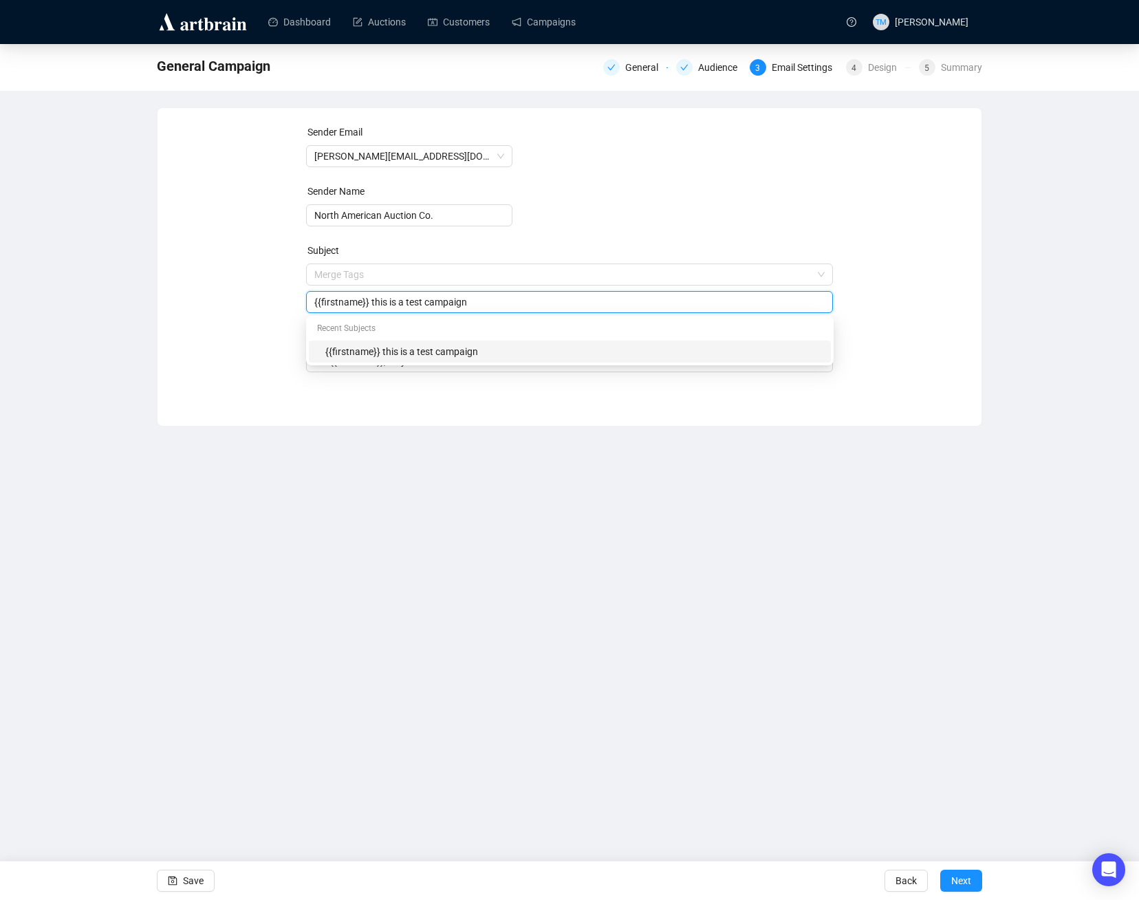
drag, startPoint x: 369, startPoint y: 276, endPoint x: 506, endPoint y: 293, distance: 138.6
click at [506, 293] on div "{{firstname}} this is a test campaign" at bounding box center [570, 302] width 528 height 22
paste input "Score Big: High-End Watches and Jewelry on Auction Now"
drag, startPoint x: 455, startPoint y: 303, endPoint x: 492, endPoint y: 303, distance: 37.1
click at [492, 303] on input "{{firstname}} Score Big: High-End Watches and Jewelry on Auction Now" at bounding box center [569, 301] width 511 height 15
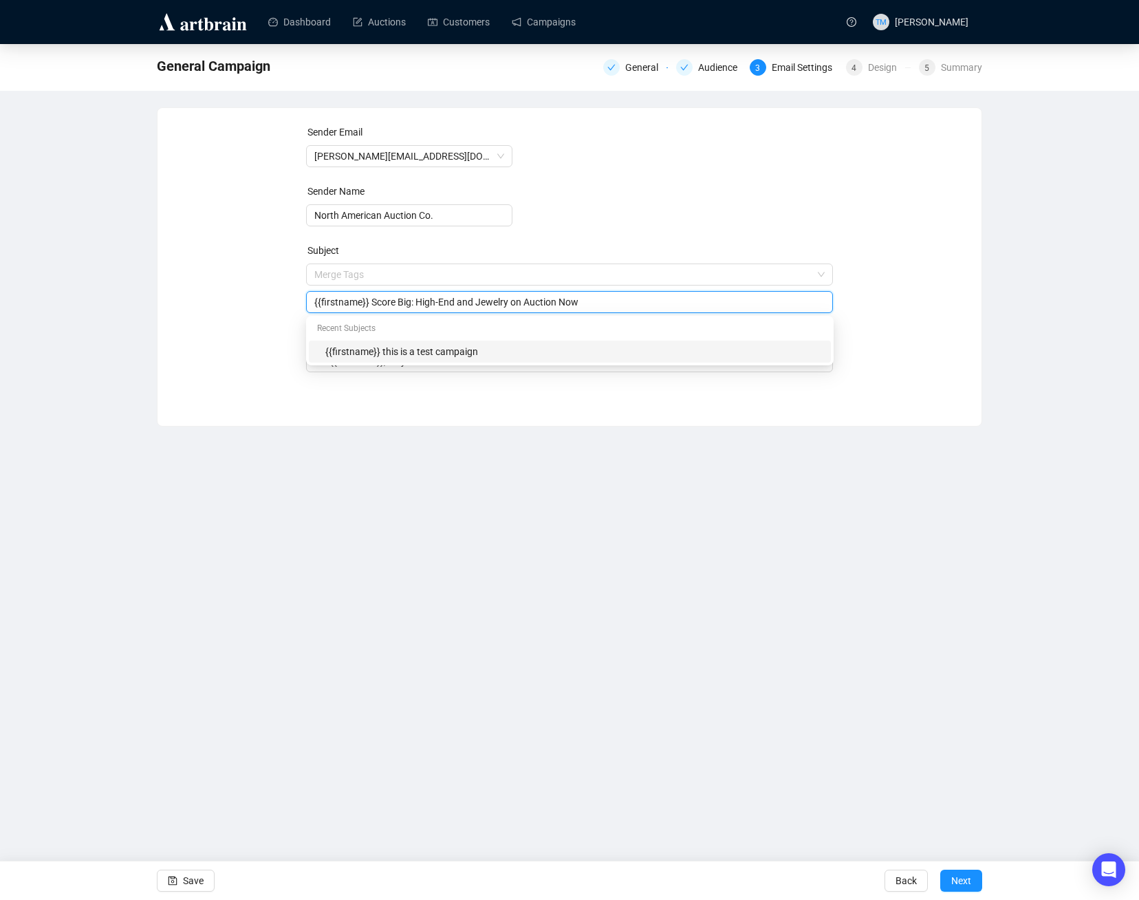
drag, startPoint x: 620, startPoint y: 299, endPoint x: 415, endPoint y: 307, distance: 204.4
click at [415, 307] on input "{{firstname}} Score Big: High-End and Jewelry on Auction Now" at bounding box center [569, 301] width 511 height 15
click at [578, 302] on input "{{firstname}} Score Big: High-End Native, Western and French on Auction Now!" at bounding box center [569, 301] width 511 height 15
type input "{{firstname}} Score Big: High-End Native, Western and French On Auction Now!"
click at [391, 404] on div "Sender Email tucker@naabid.com Sender Name North American Auction Co. Subject M…" at bounding box center [570, 256] width 824 height 297
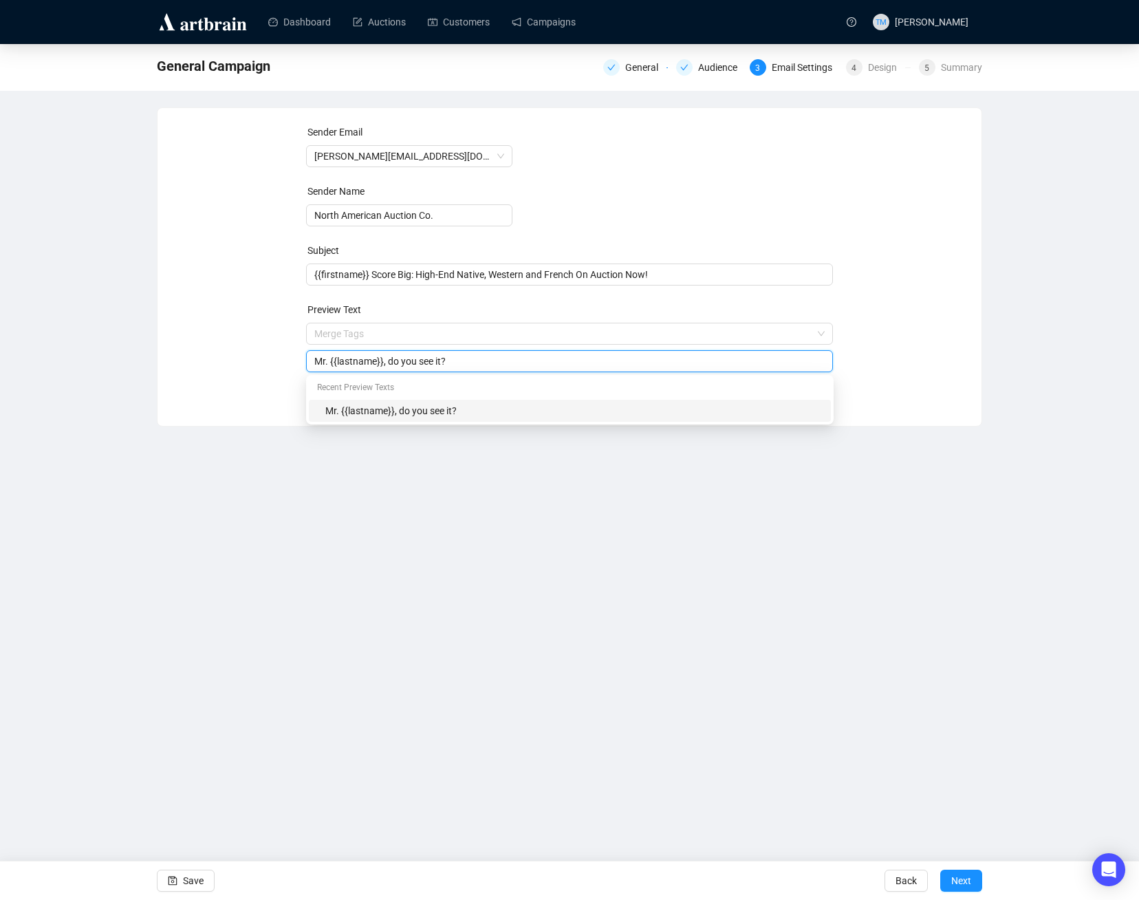
drag, startPoint x: 476, startPoint y: 354, endPoint x: 173, endPoint y: 365, distance: 303.5
click at [190, 365] on div "Sender Email tucker@naabid.com Sender Name North American Auction Co. Subject {…" at bounding box center [569, 256] width 791 height 264
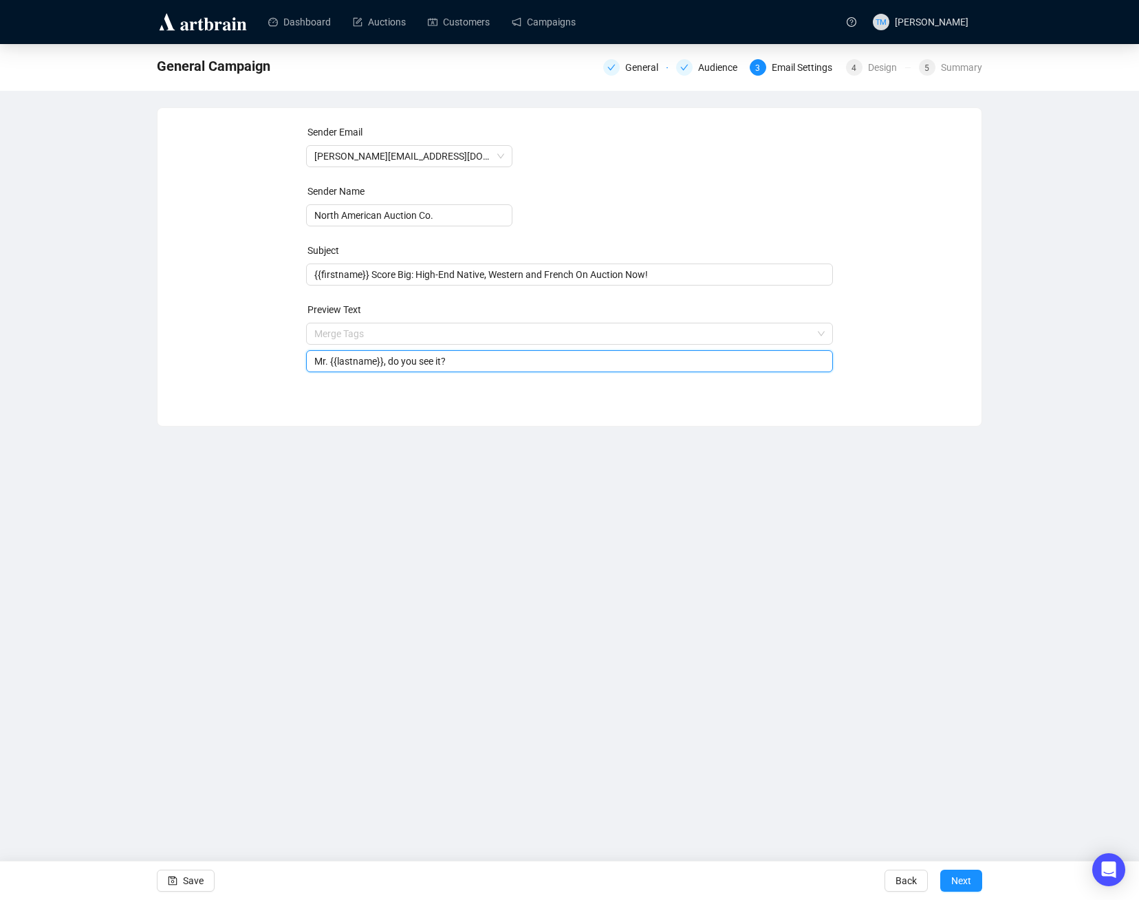
click at [268, 318] on div "Sender Email tucker@naabid.com Sender Name North American Auction Co. Subject {…" at bounding box center [569, 256] width 791 height 264
click at [336, 324] on input "search" at bounding box center [563, 333] width 499 height 21
click at [238, 333] on div "Sender Email tucker@naabid.com Sender Name North American Auction Co. Subject {…" at bounding box center [569, 256] width 791 height 264
click at [398, 362] on input "Mr. {{lastname}}, do you see it?" at bounding box center [569, 361] width 511 height 15
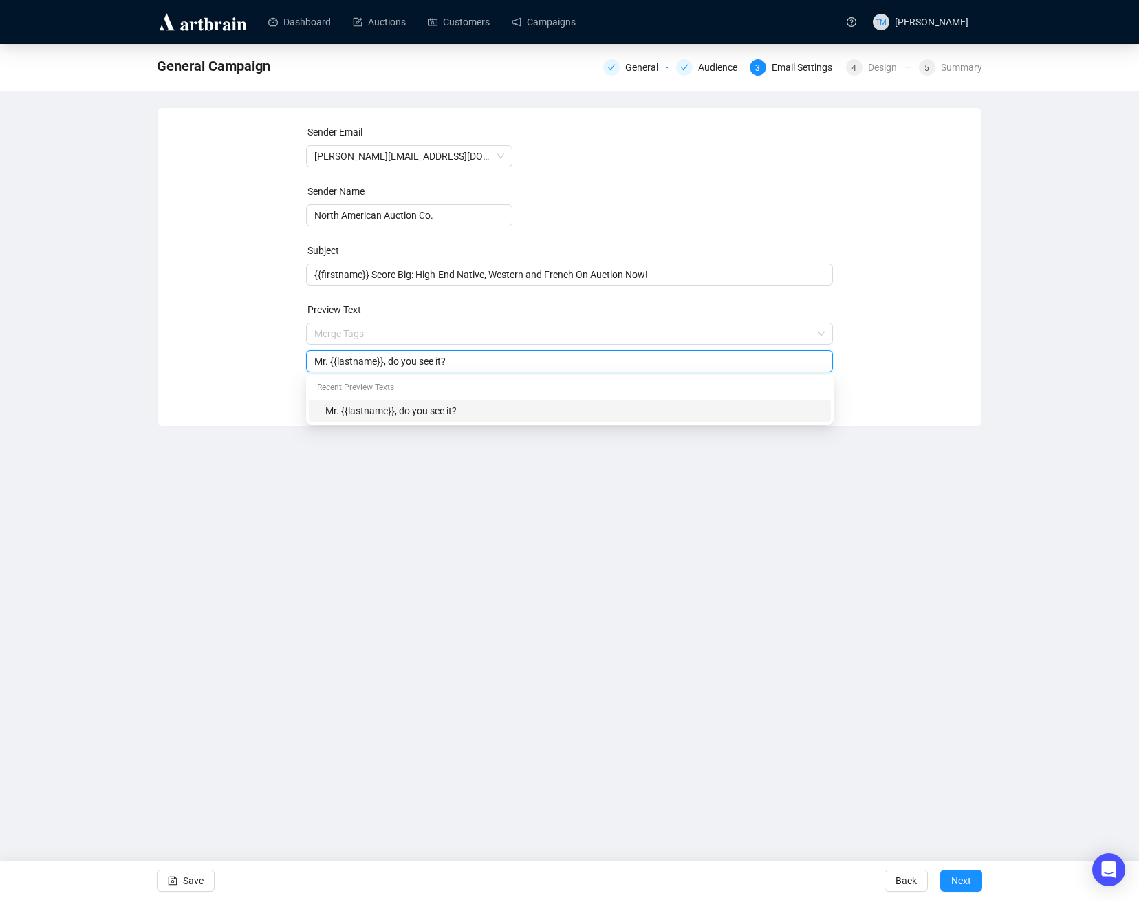
click at [398, 362] on input "Mr. {{lastname}}, do you see it?" at bounding box center [569, 361] width 511 height 15
click at [396, 361] on input "Mr. {{lastname}}, do you see it?" at bounding box center [569, 361] width 511 height 15
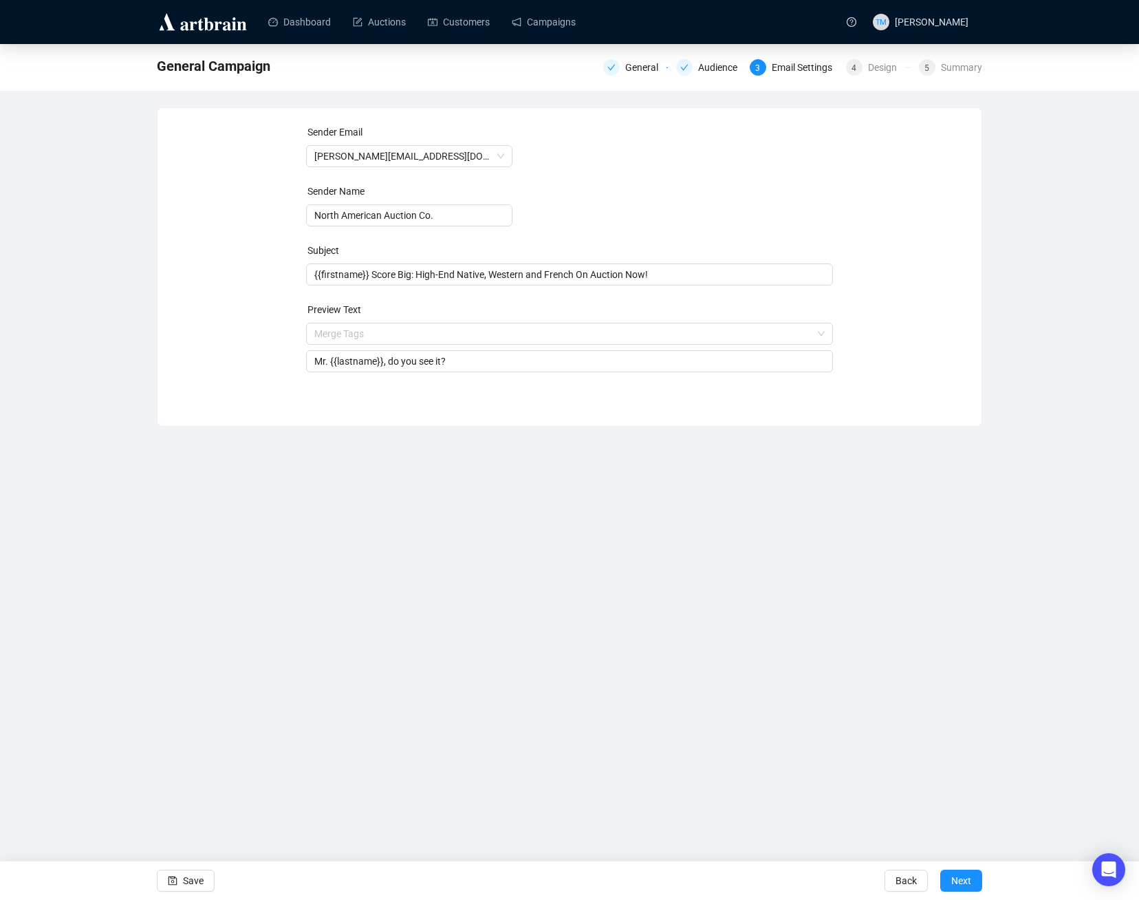
click at [404, 349] on div "Merge Tags Mr. {{lastname}}, do you see it?" at bounding box center [570, 348] width 528 height 50
click at [446, 365] on input "Mr. {{lastname}}, do you see it?" at bounding box center [569, 361] width 511 height 15
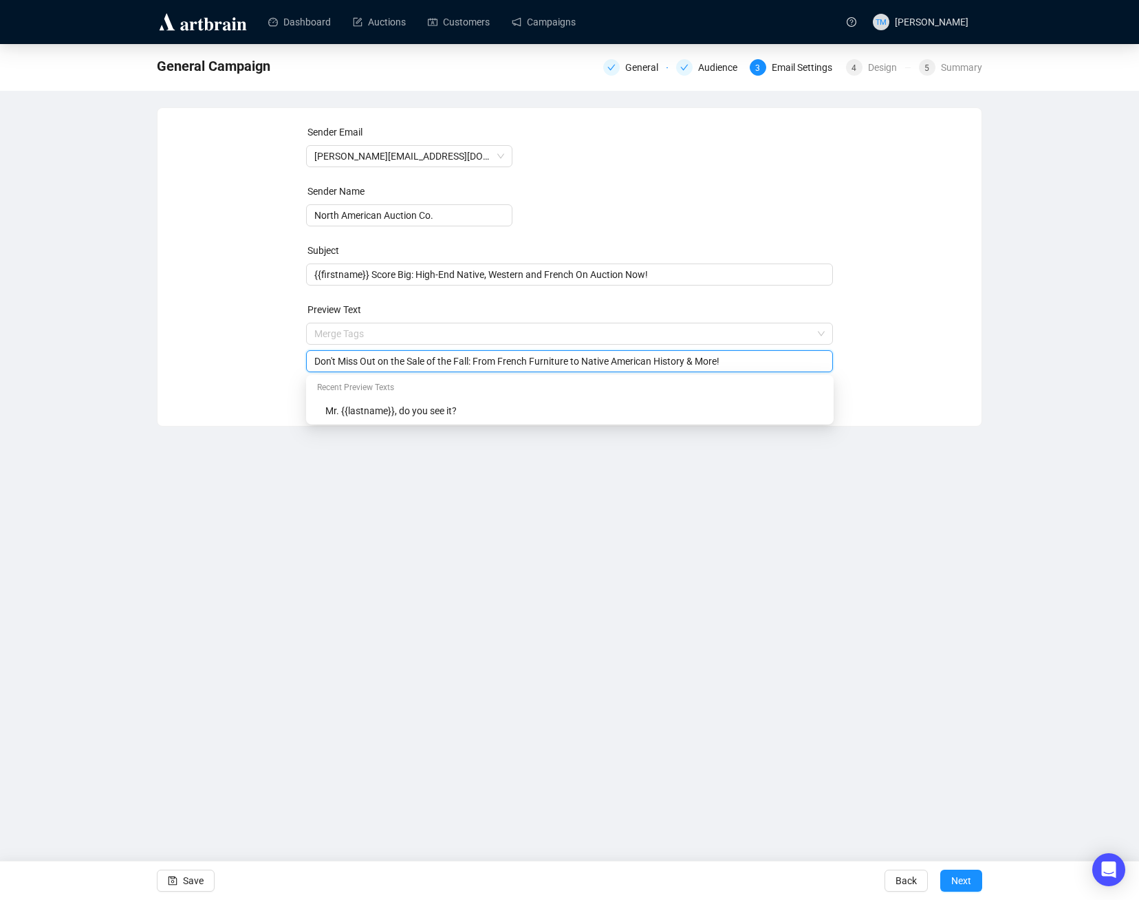
type input "Don't Miss Out on the Sale of the Fall: From French Furniture to Native America…"
click at [276, 499] on div "Dashboard Auctions Customers Campaigns TM Tucker Markovich General Campaign Gen…" at bounding box center [569, 450] width 1139 height 900
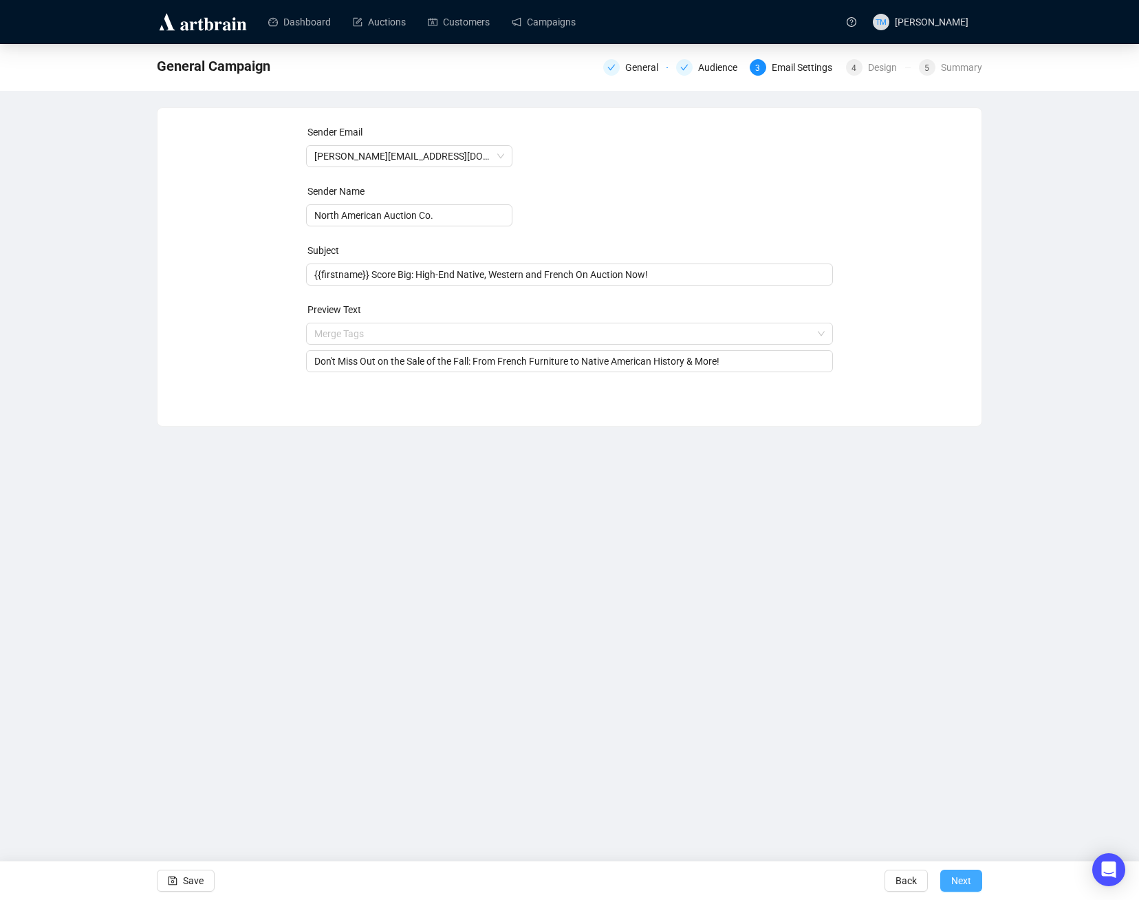
click at [965, 884] on span "Next" at bounding box center [961, 880] width 20 height 39
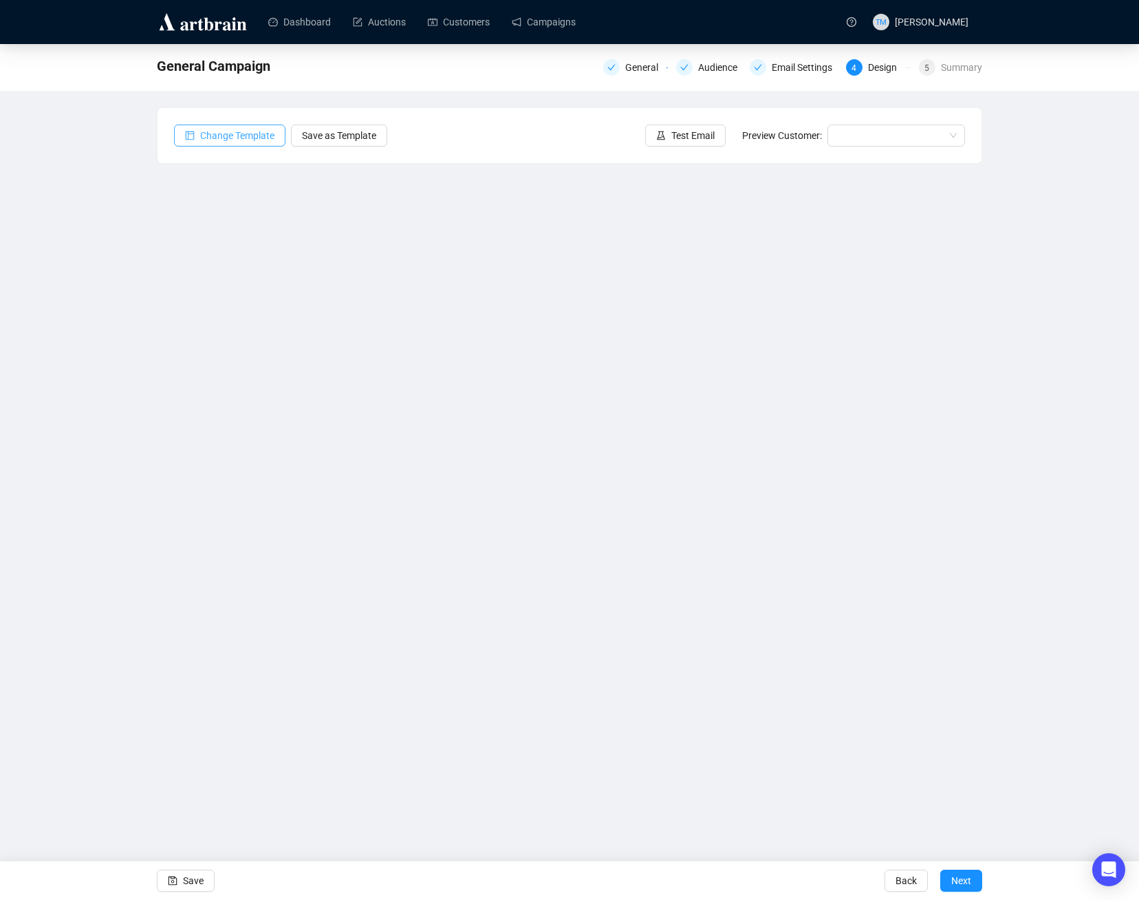
click at [232, 141] on span "Change Template" at bounding box center [237, 135] width 74 height 15
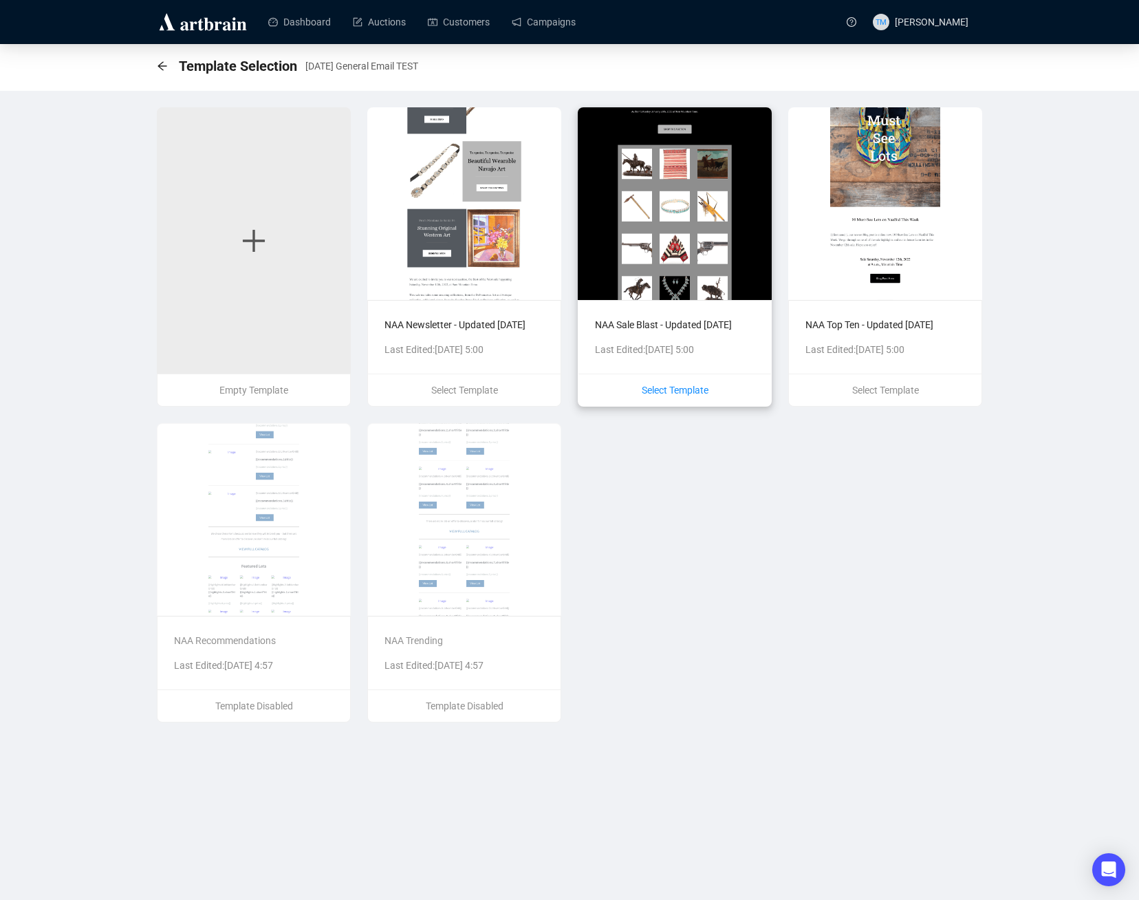
click at [673, 394] on span "Select Template" at bounding box center [675, 389] width 67 height 11
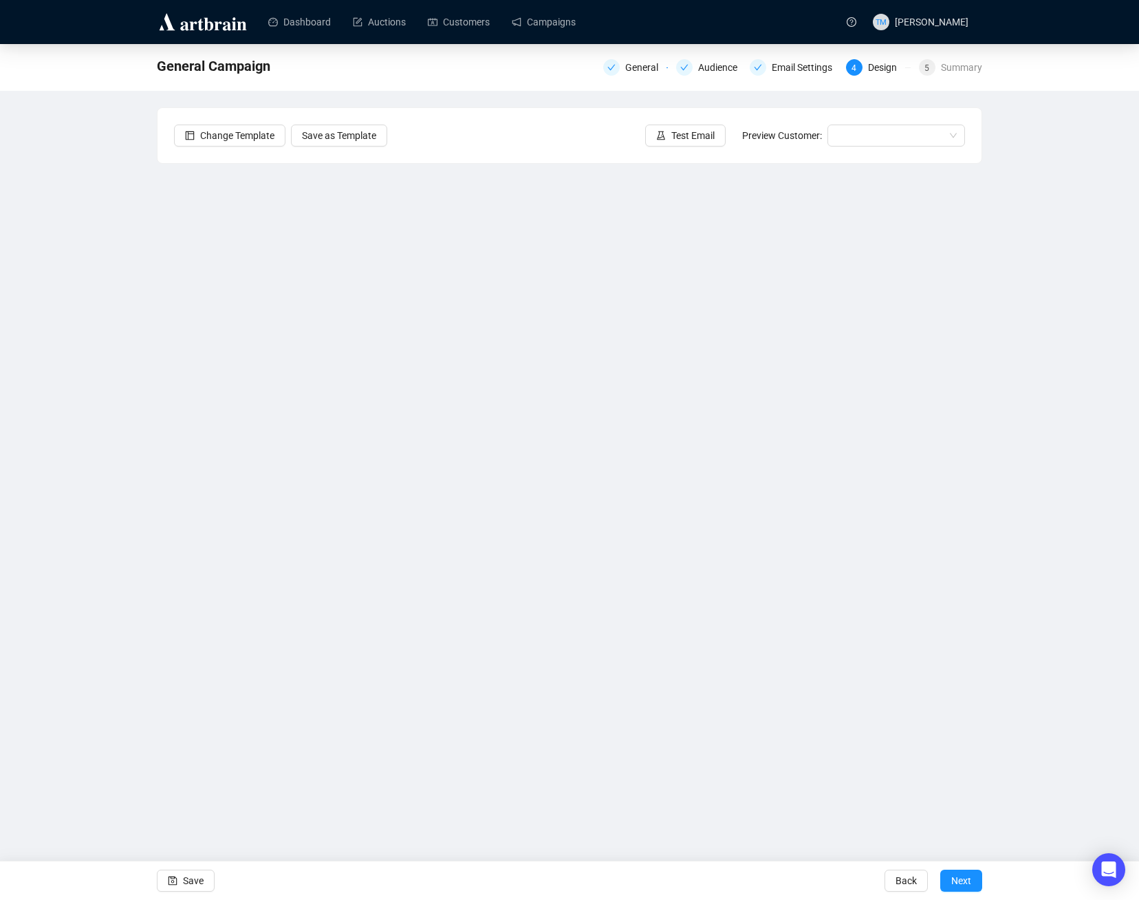
click at [90, 784] on div "Dashboard Auctions Customers Campaigns TM Tucker Markovich General Campaign Gen…" at bounding box center [569, 450] width 1139 height 900
